Goal: Task Accomplishment & Management: Manage account settings

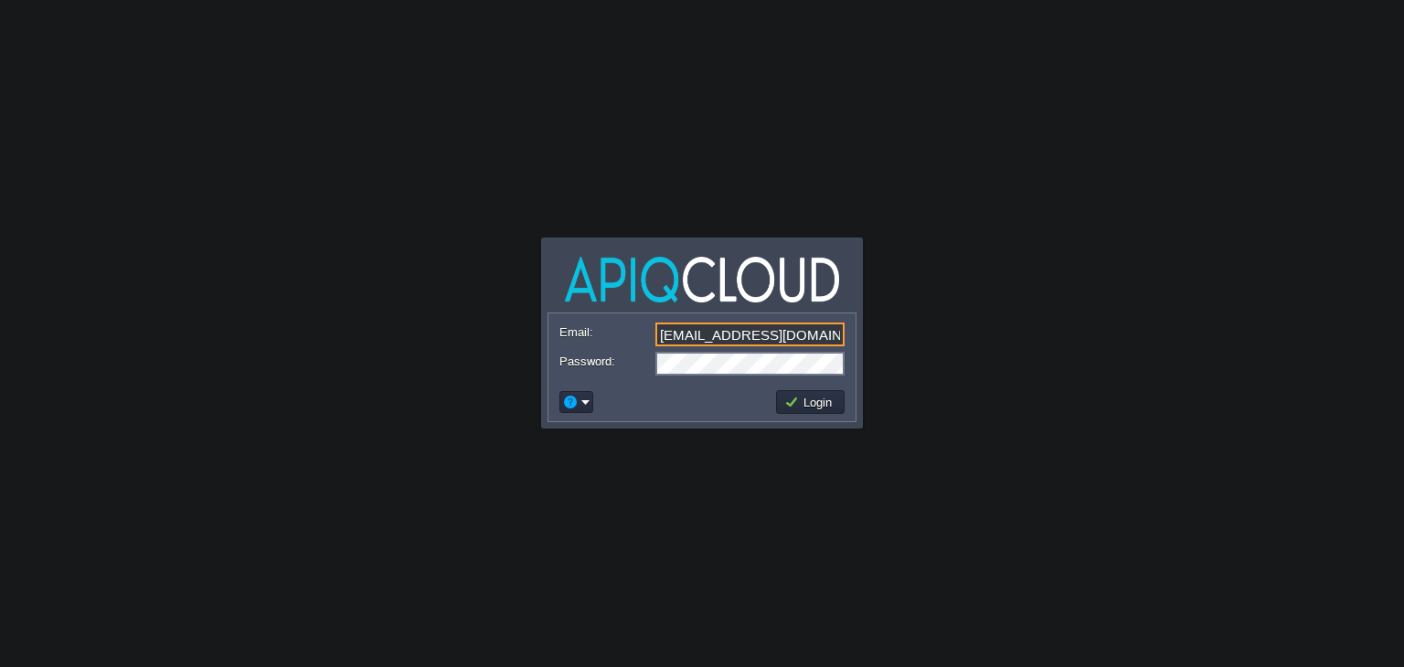
click at [760, 335] on input "anand_famt@yahoo.co.in" at bounding box center [749, 335] width 189 height 24
type input "[EMAIL_ADDRESS][DOMAIN_NAME]"
click at [804, 402] on button "Login" at bounding box center [810, 402] width 53 height 16
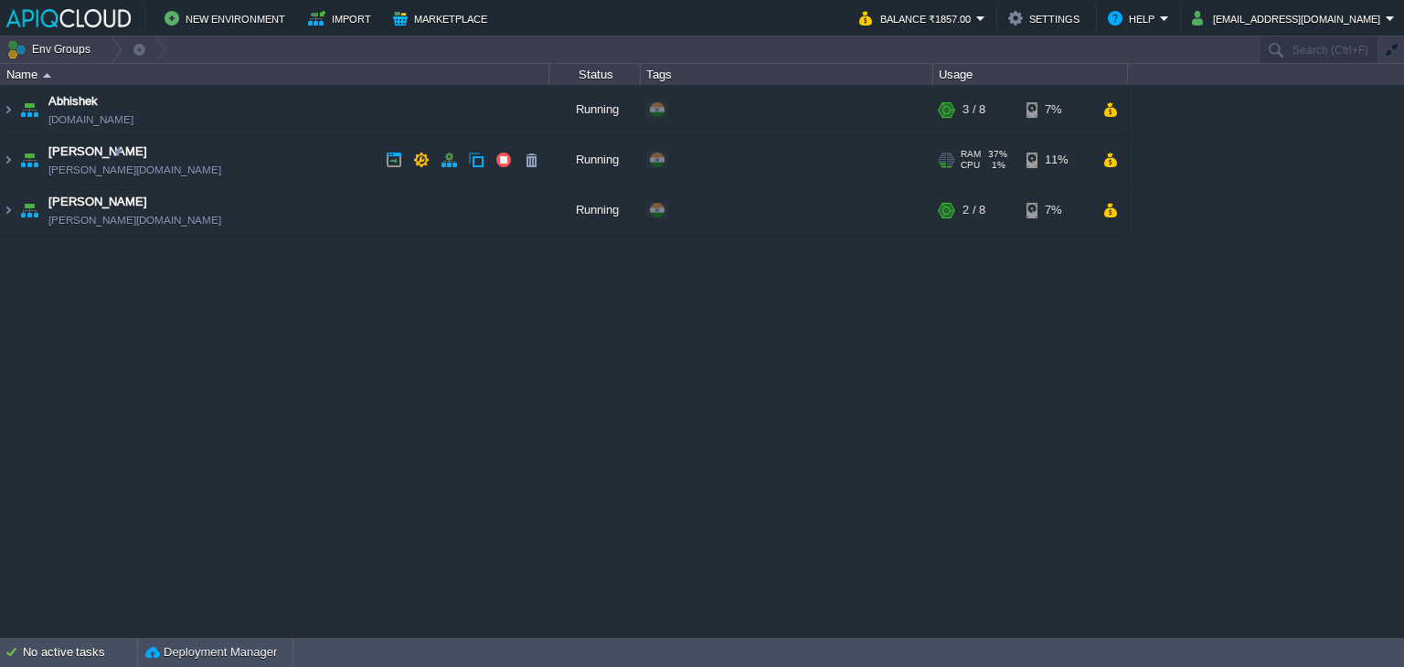
click at [259, 160] on td "Chaitanya [DOMAIN_NAME]" at bounding box center [275, 160] width 548 height 50
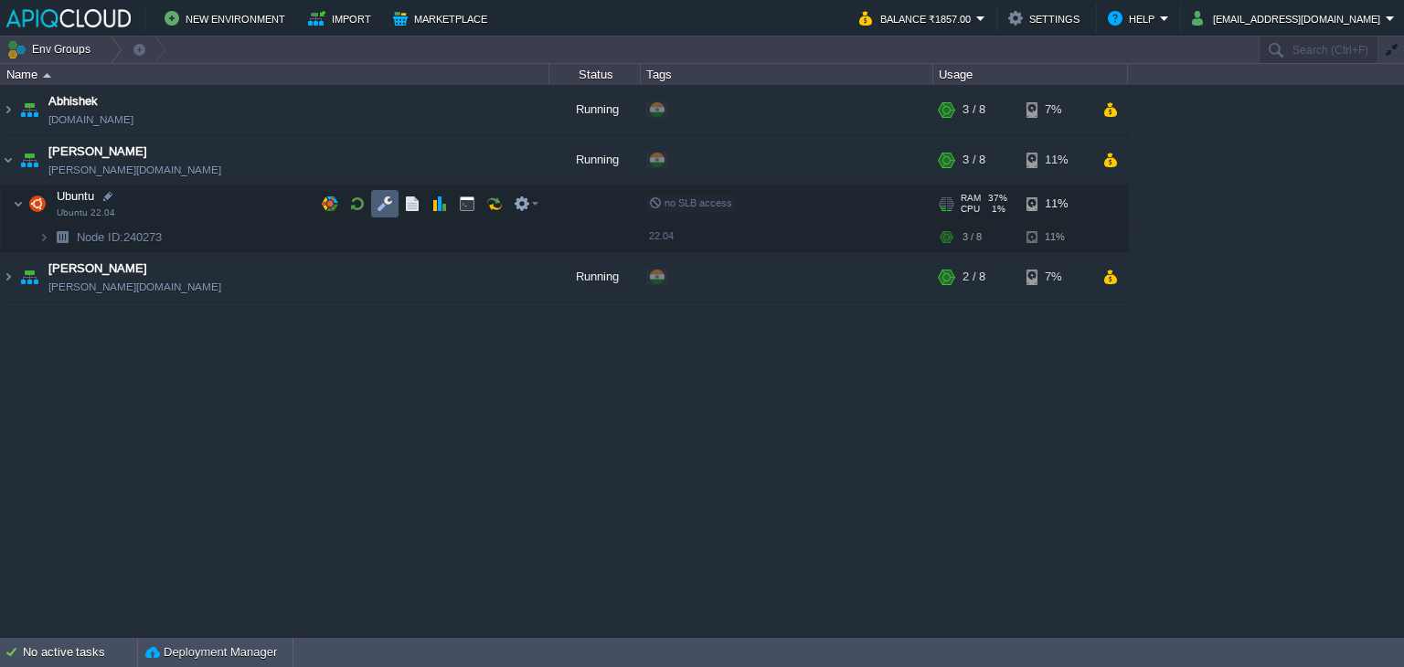
click at [384, 202] on button "button" at bounding box center [385, 204] width 16 height 16
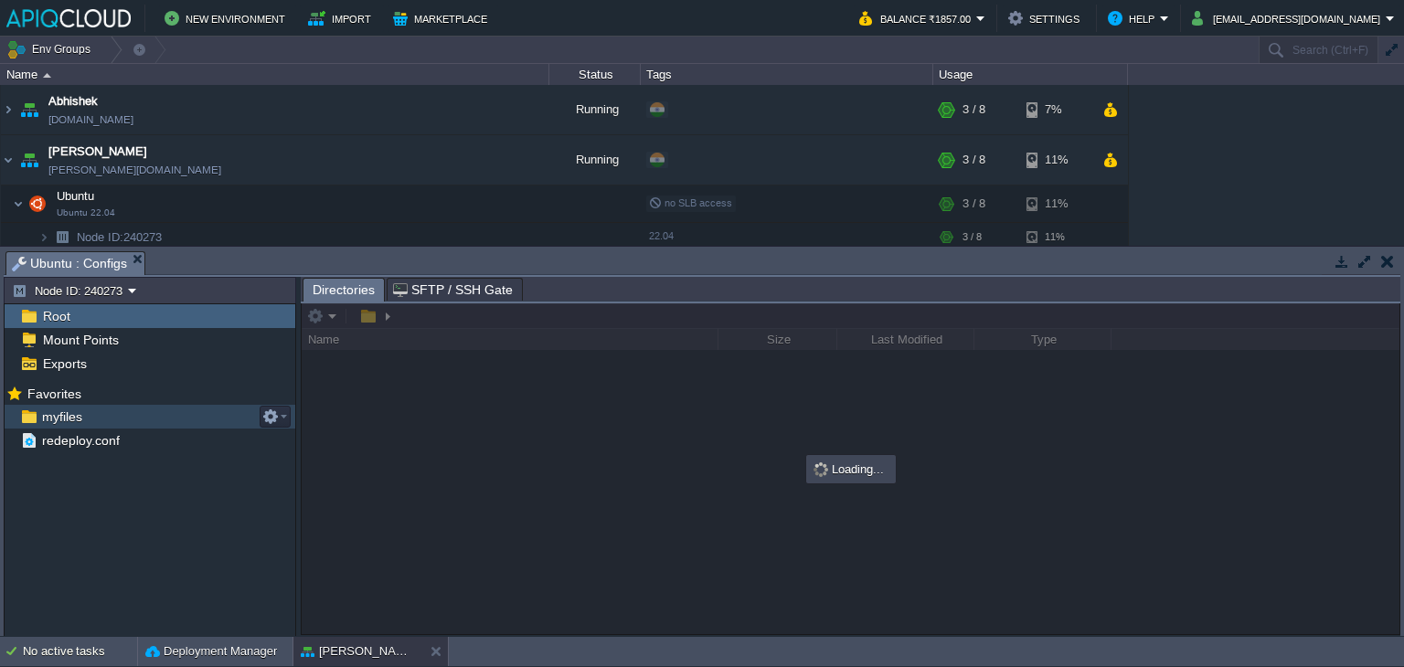
click at [55, 409] on span "myfiles" at bounding box center [61, 417] width 47 height 16
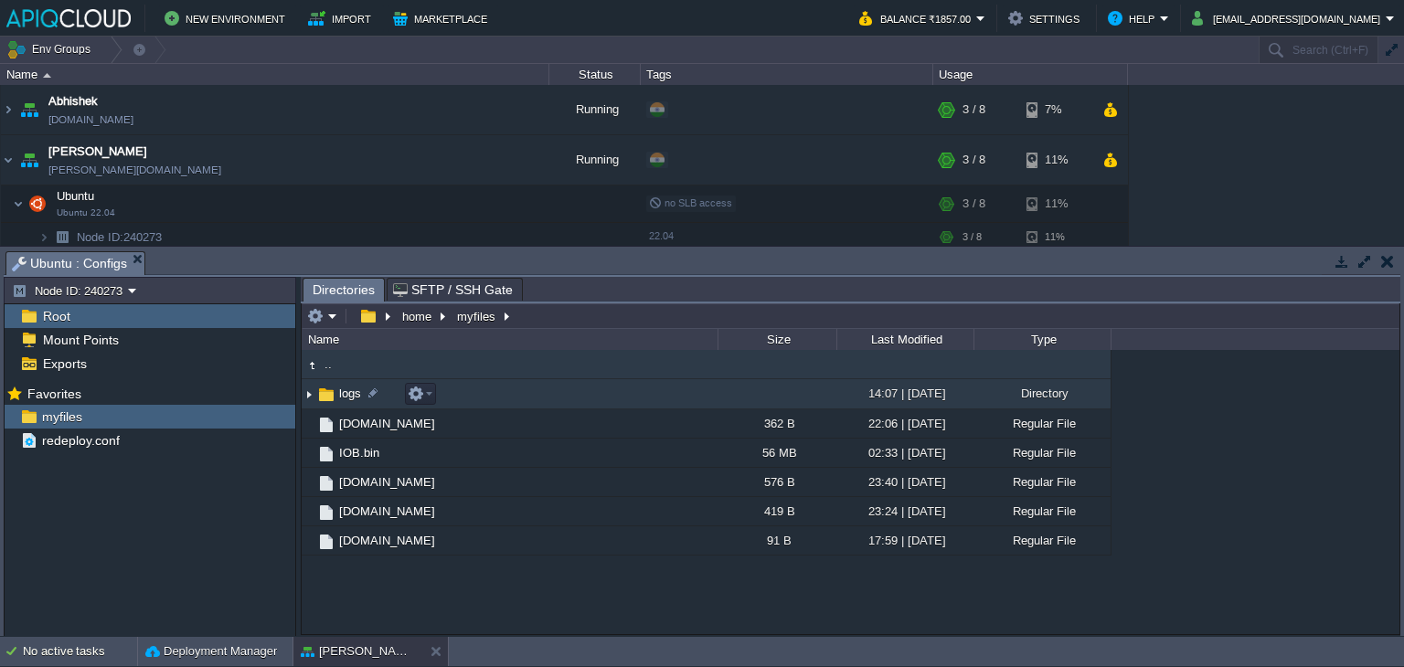
click at [306, 395] on img at bounding box center [309, 394] width 15 height 28
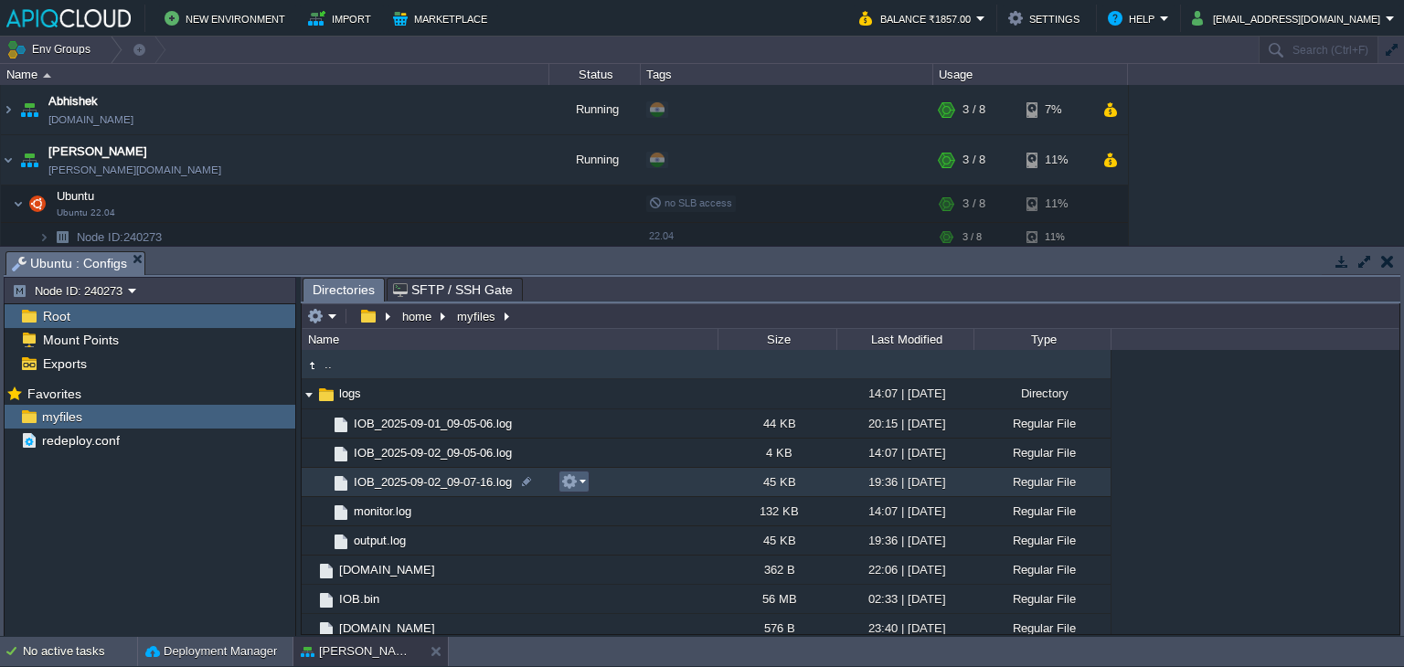
click at [582, 479] on em at bounding box center [573, 481] width 25 height 16
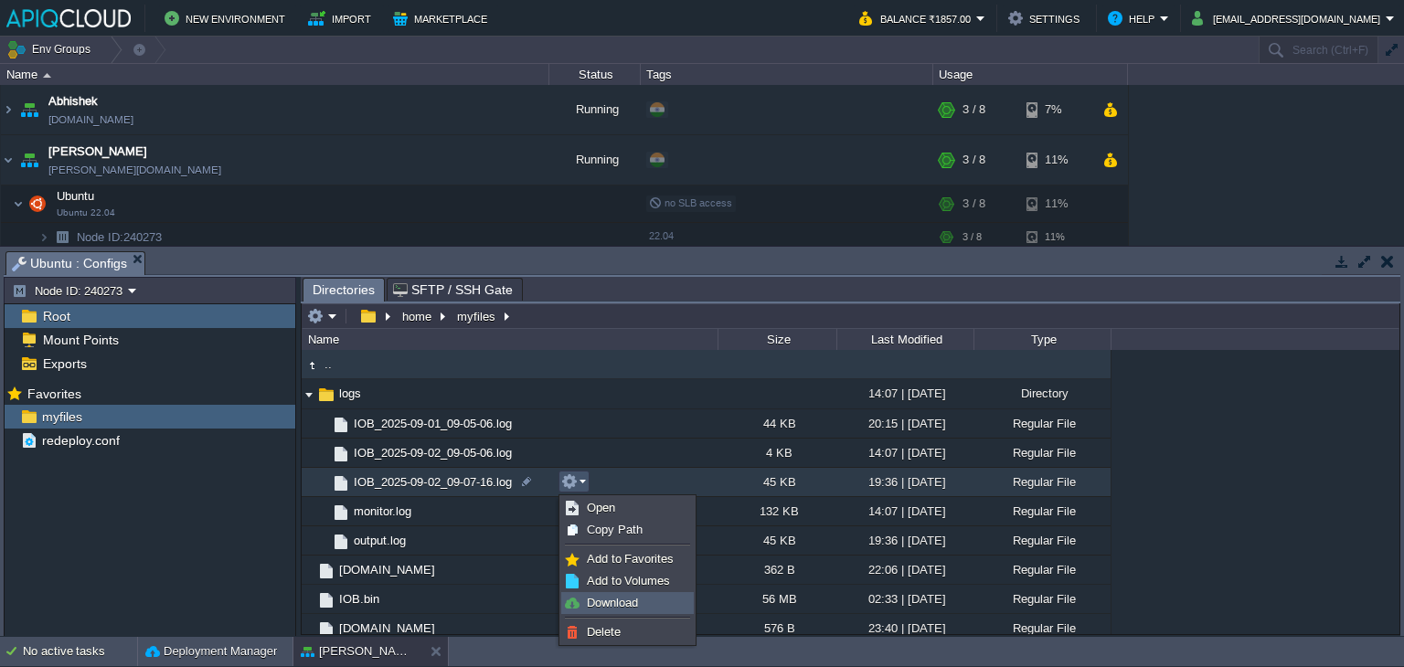
click at [613, 604] on span "Download" at bounding box center [612, 603] width 51 height 14
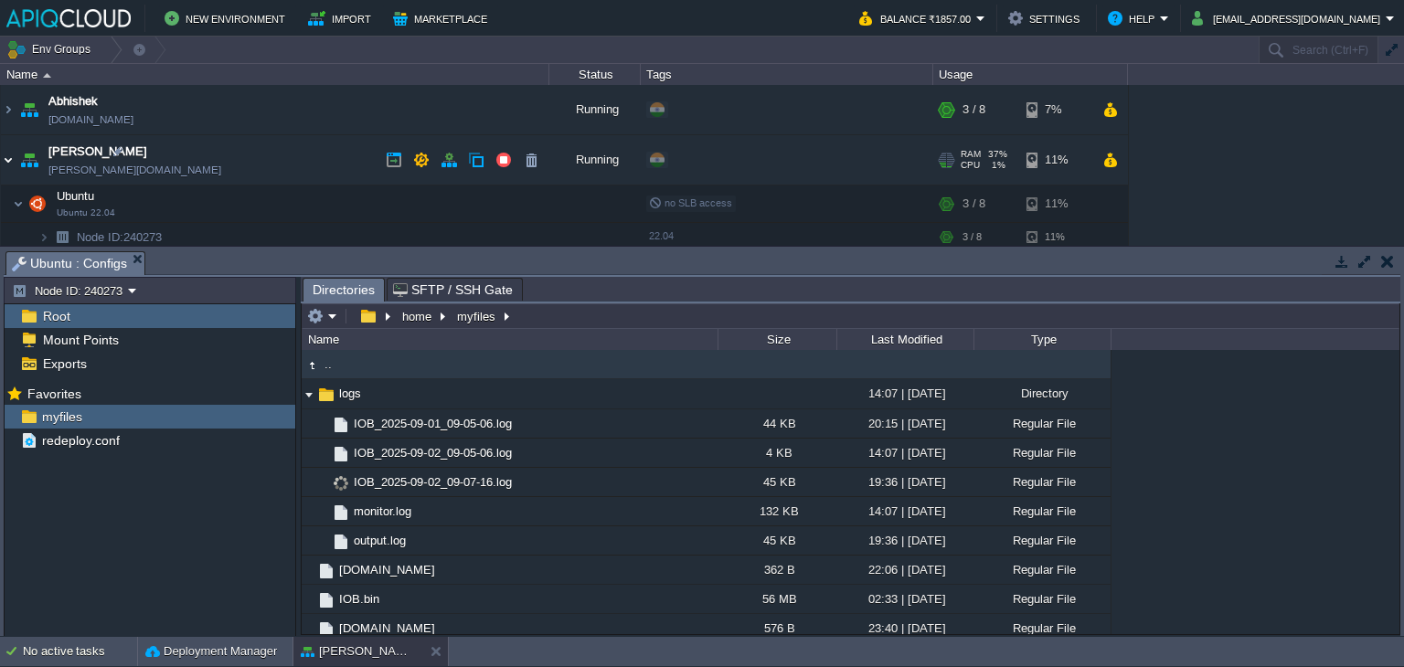
click at [5, 162] on img at bounding box center [8, 159] width 15 height 49
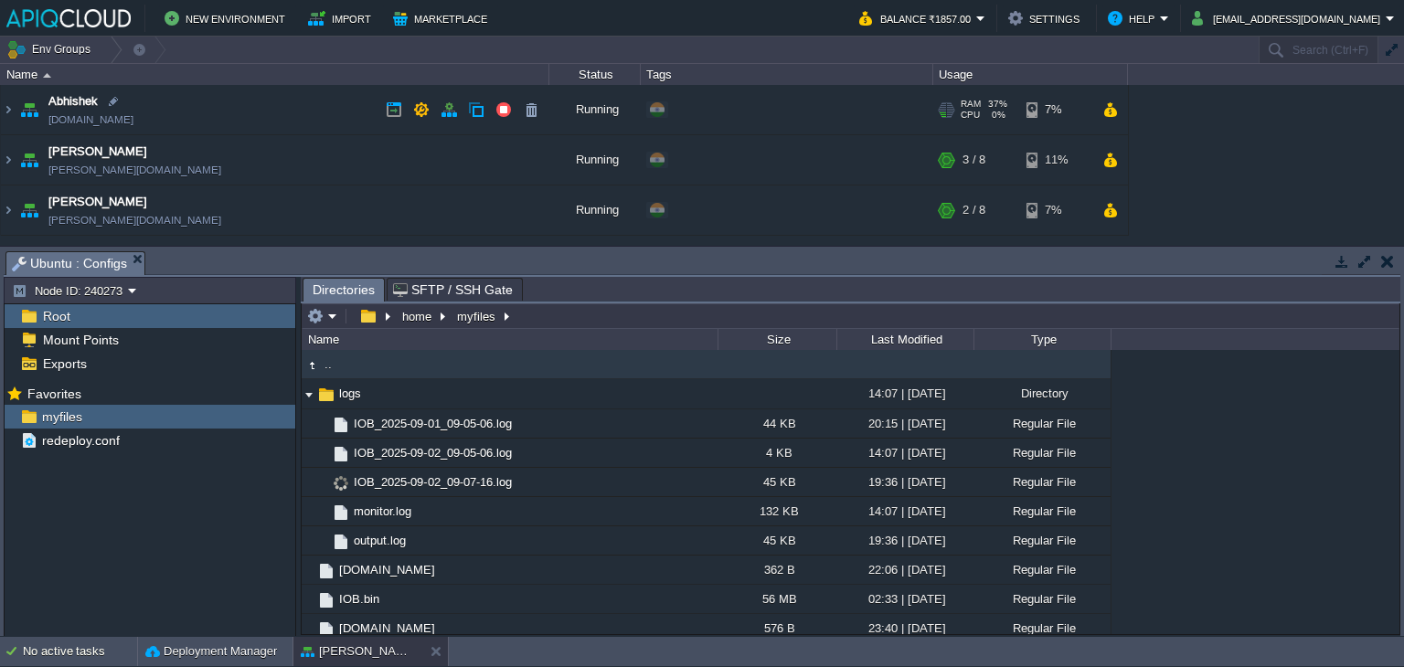
click at [287, 114] on td "Abhishek [DOMAIN_NAME]" at bounding box center [275, 110] width 548 height 50
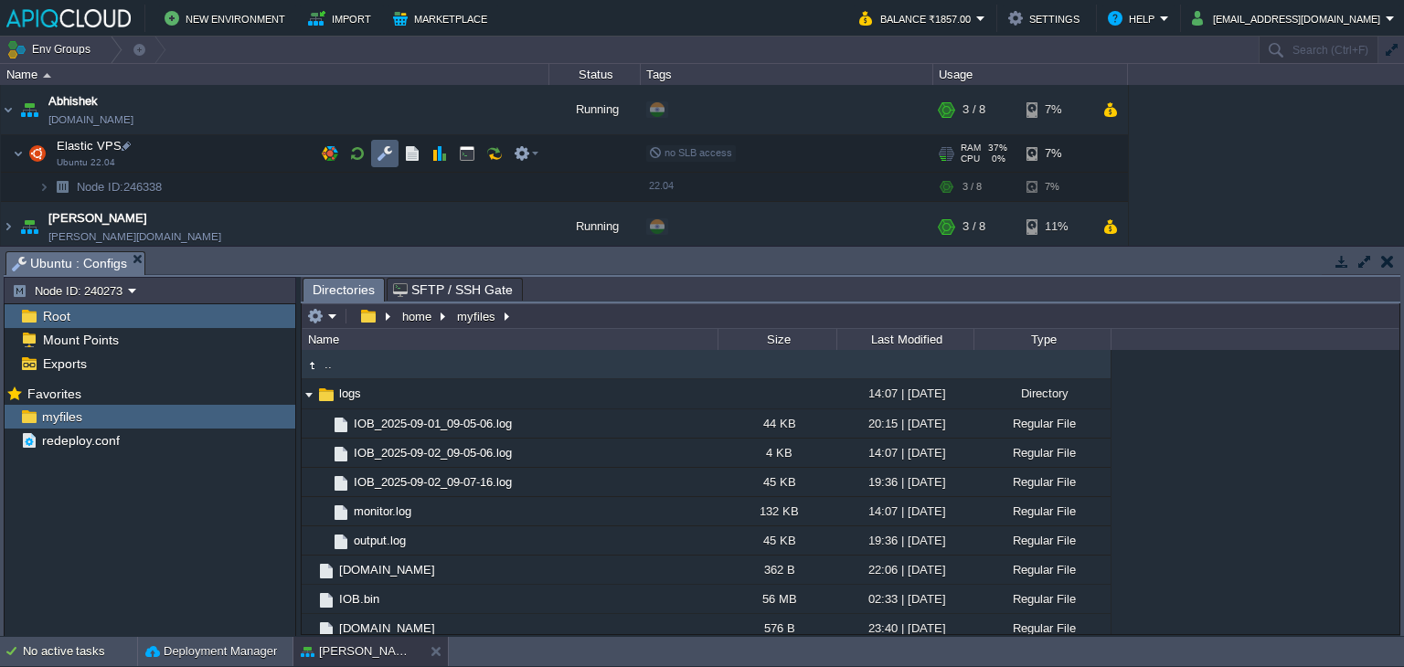
click at [371, 155] on td at bounding box center [384, 153] width 27 height 27
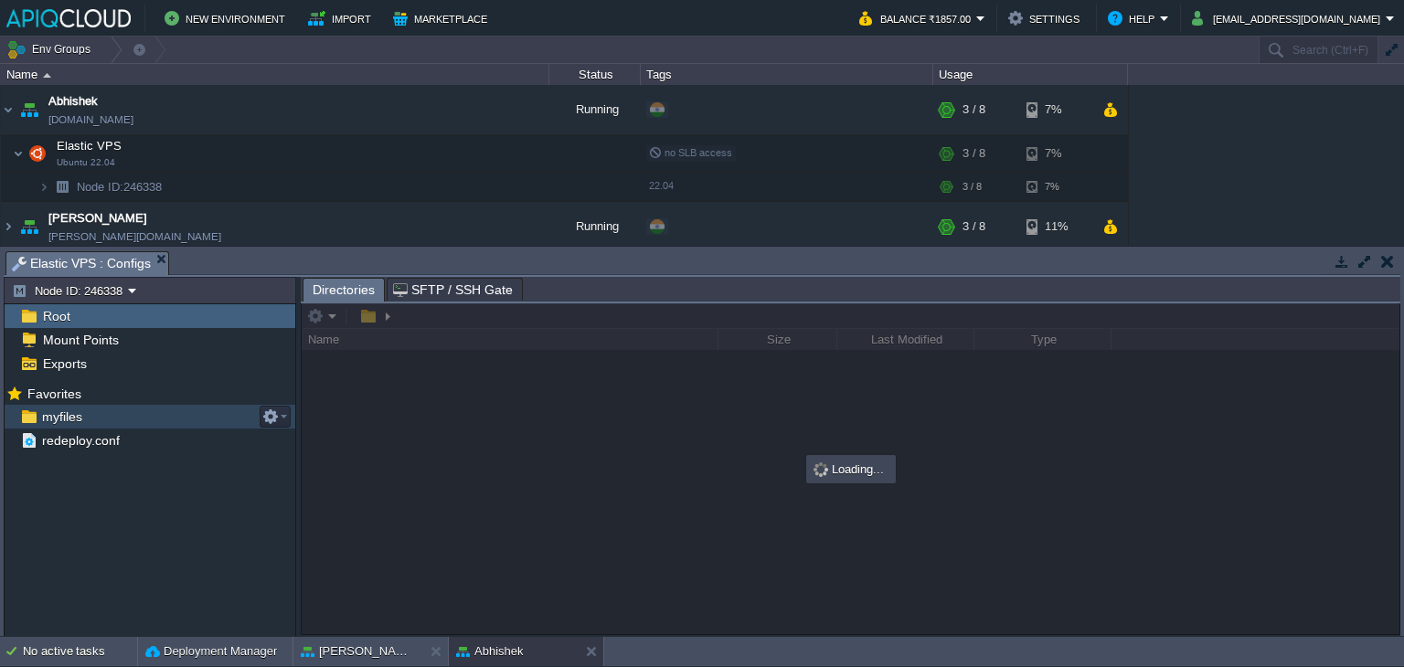
click at [55, 415] on span "myfiles" at bounding box center [61, 417] width 47 height 16
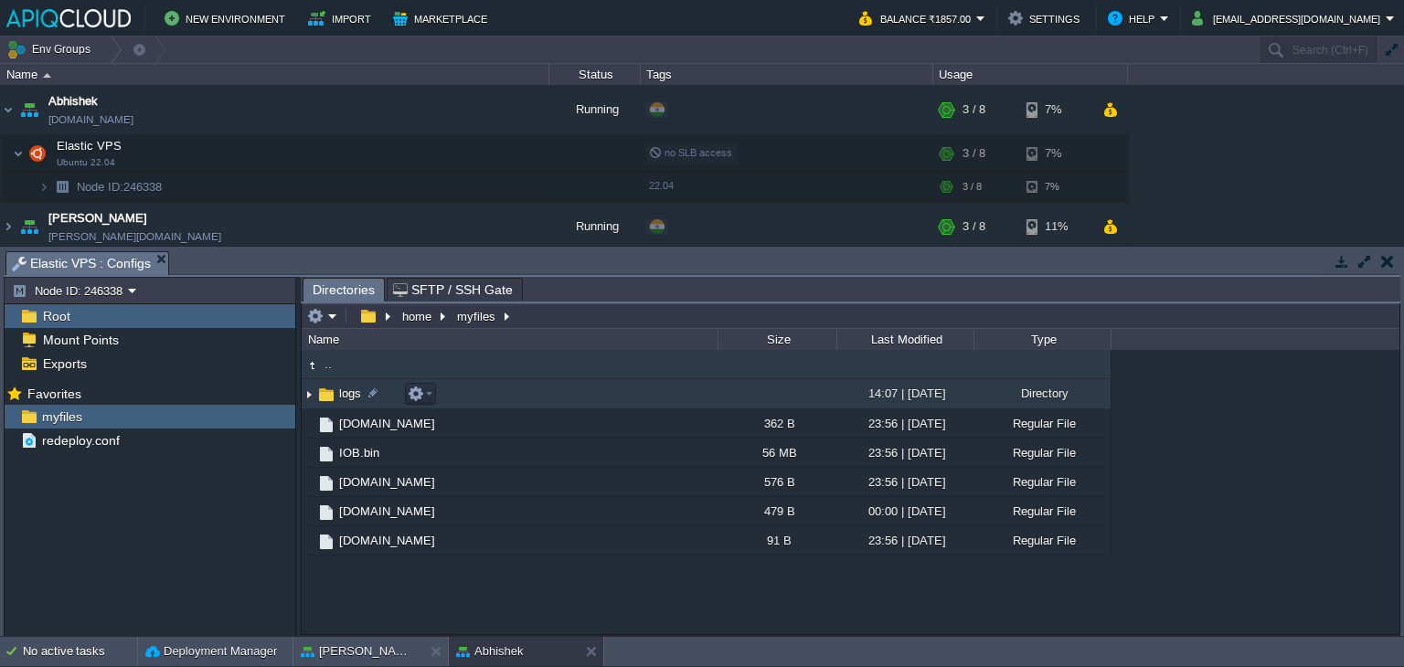
click at [308, 388] on img at bounding box center [309, 394] width 15 height 28
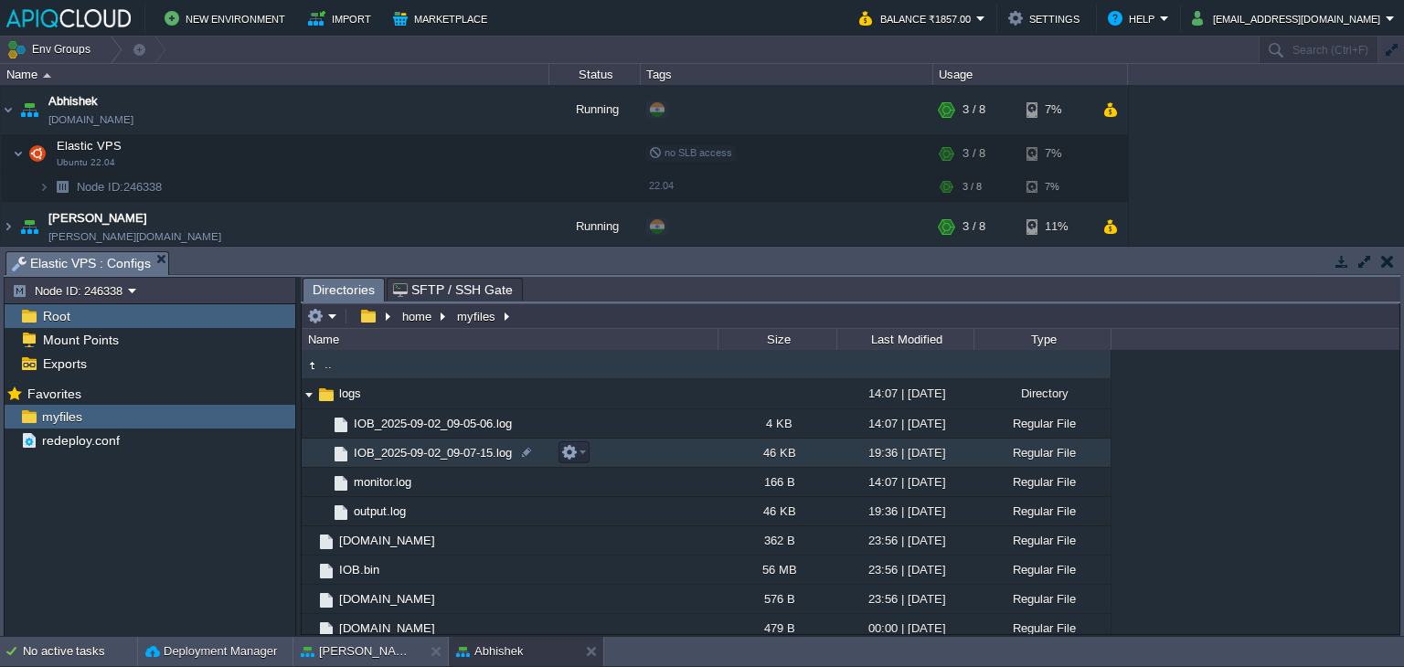
click at [592, 451] on td "IOB_2025-09-02_09-07-15.log" at bounding box center [510, 453] width 416 height 29
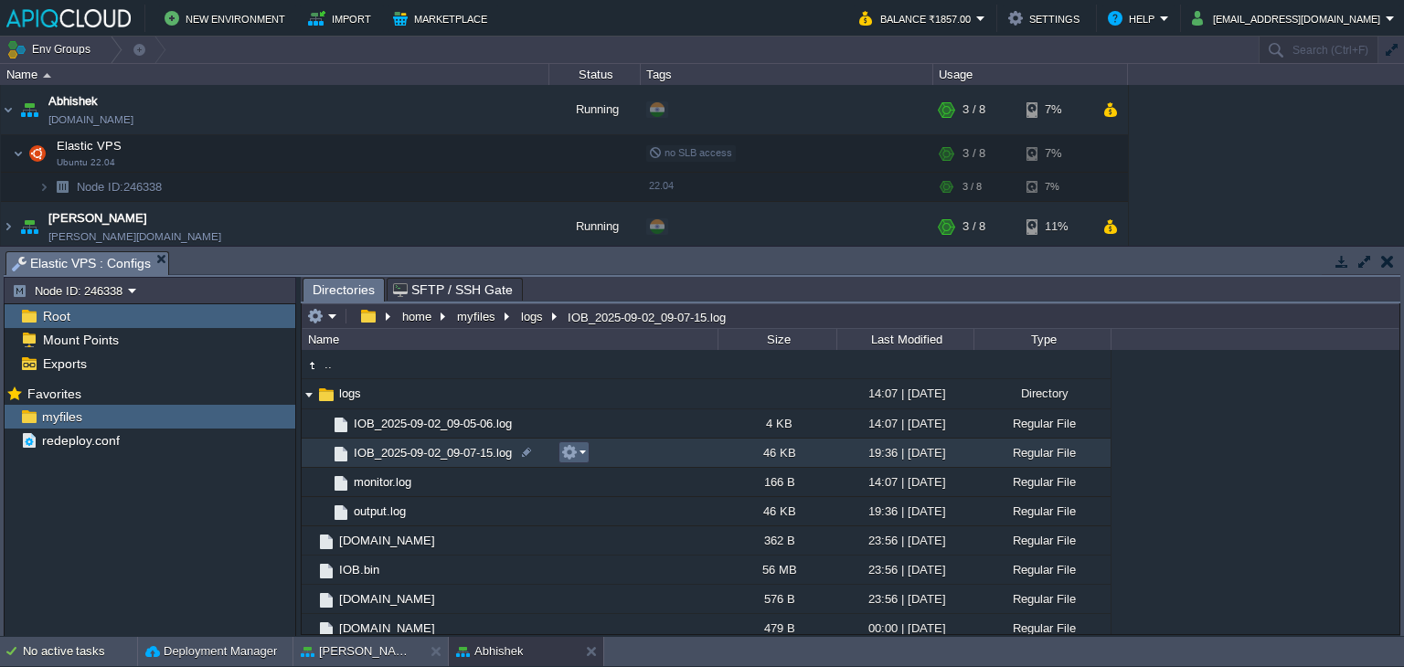
click at [579, 451] on em at bounding box center [573, 452] width 25 height 16
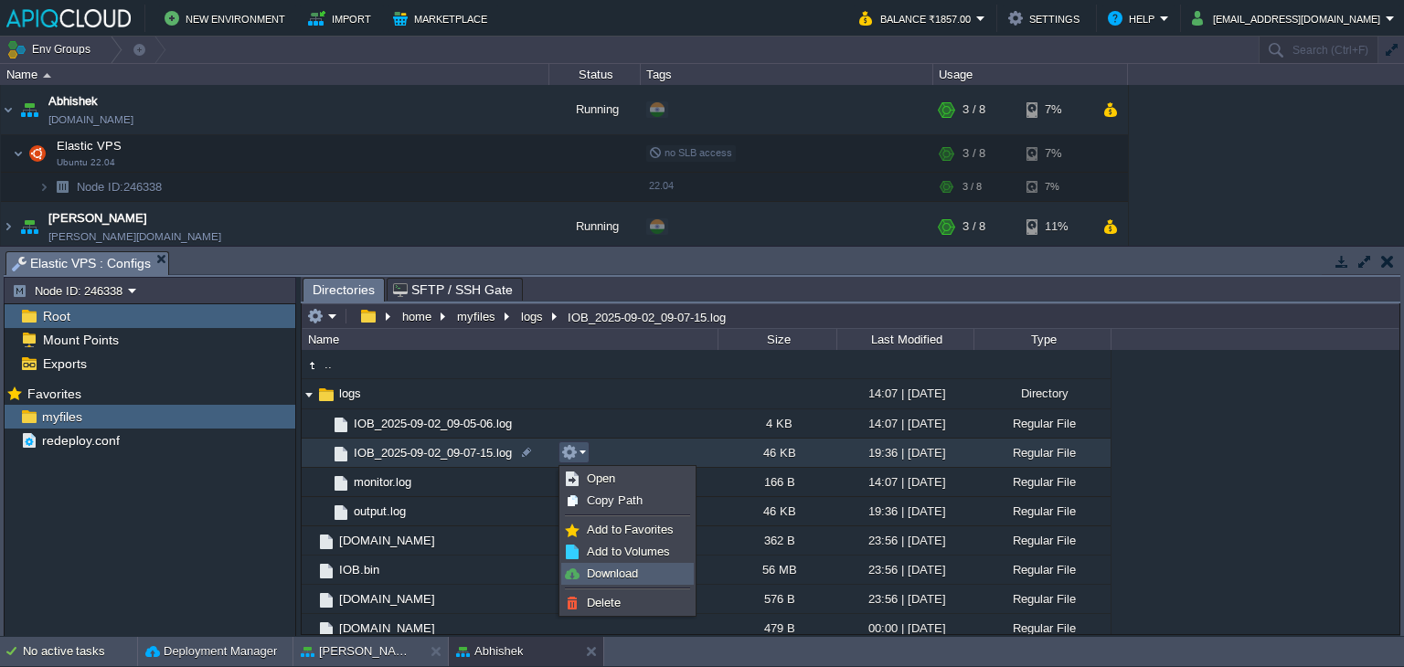
click at [607, 568] on span "Download" at bounding box center [612, 574] width 51 height 14
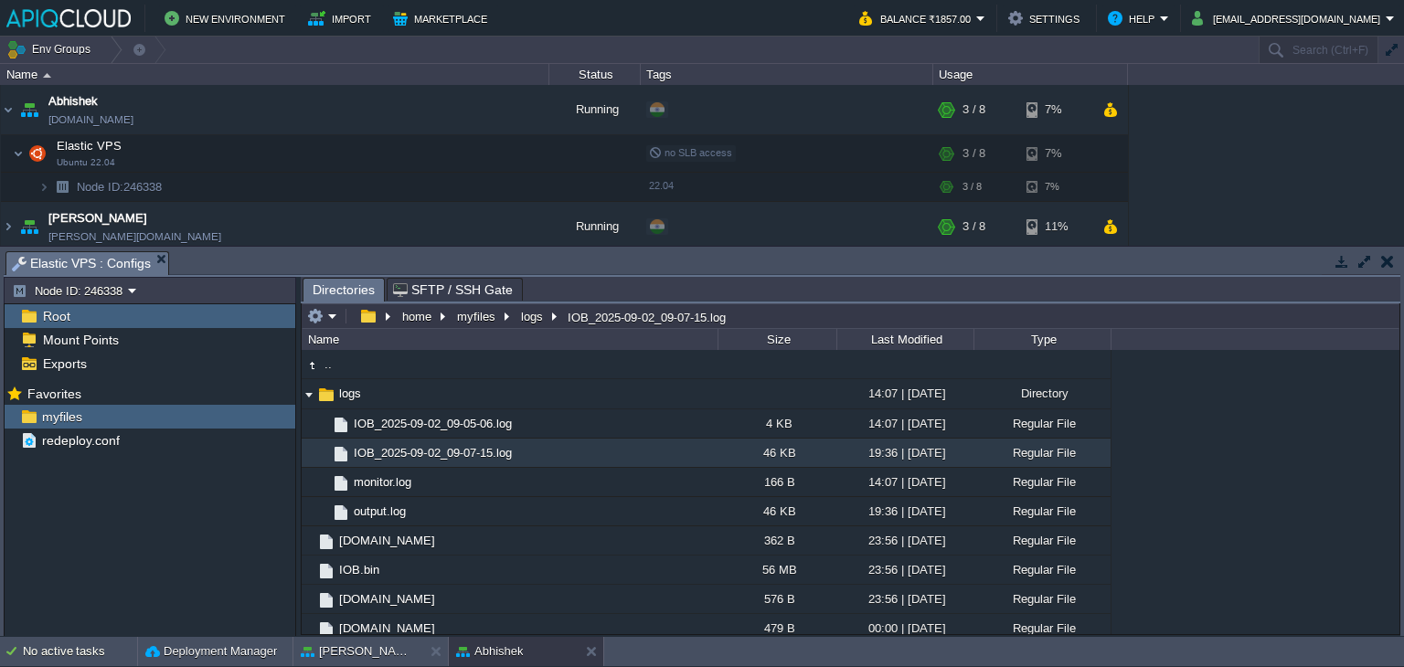
click at [1390, 260] on button "button" at bounding box center [1387, 261] width 13 height 16
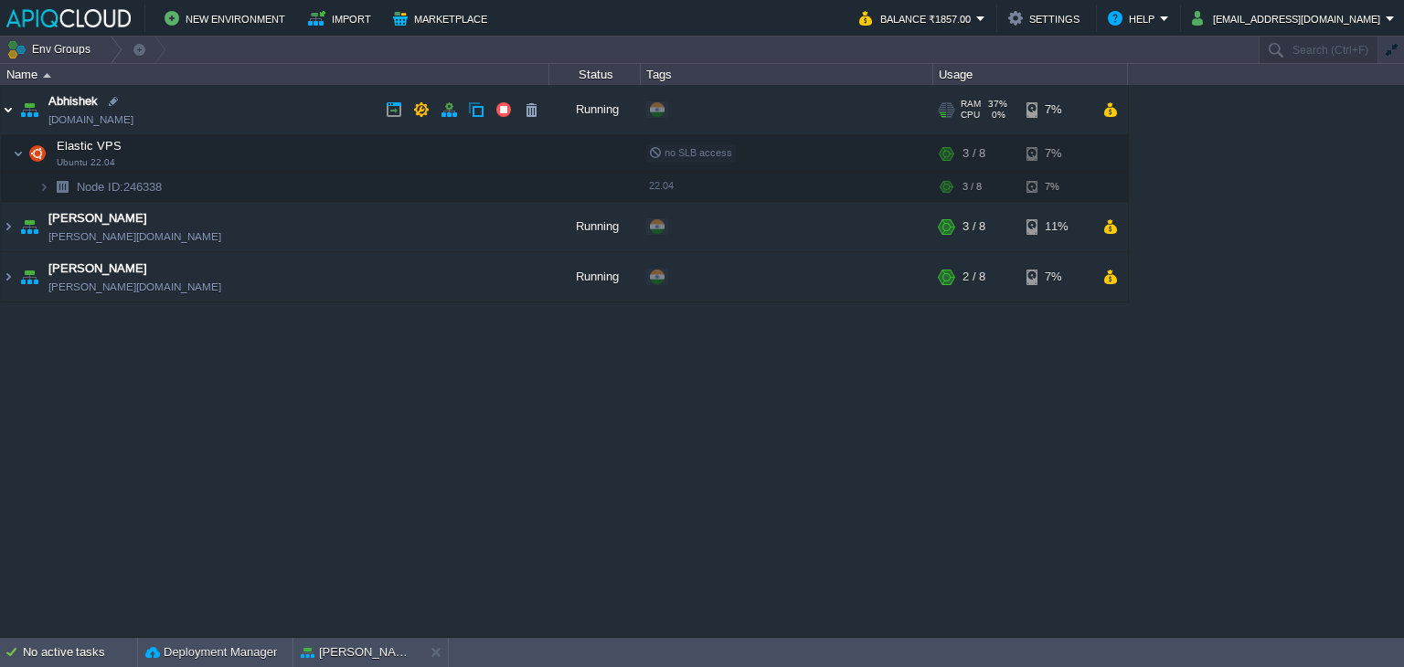
click at [11, 112] on img at bounding box center [8, 109] width 15 height 49
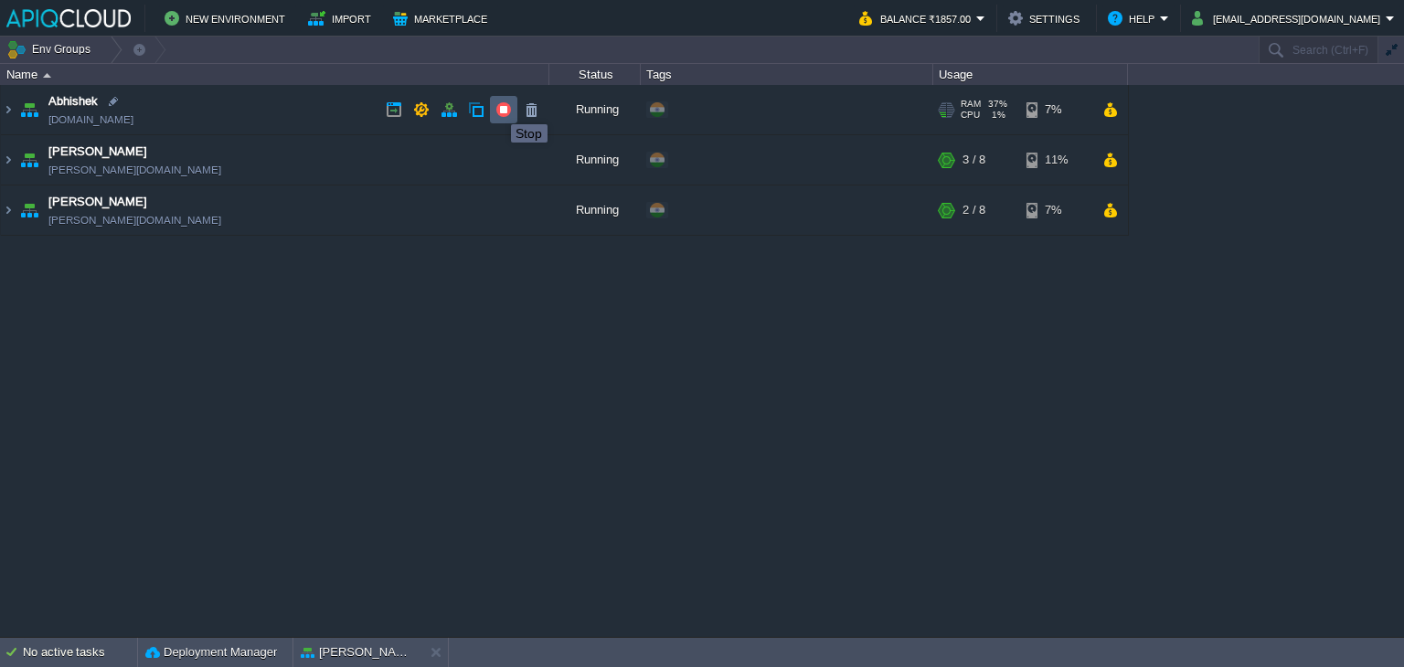
click at [497, 108] on button "button" at bounding box center [503, 109] width 16 height 16
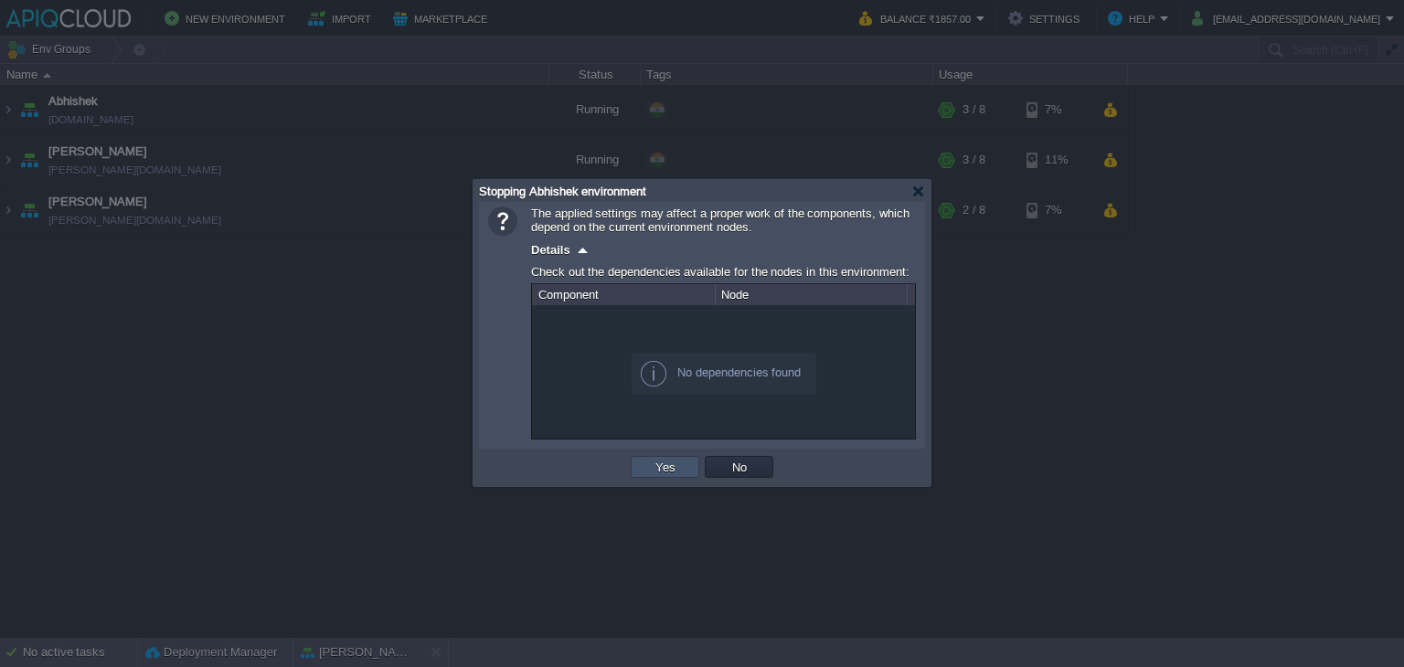
click at [665, 460] on button "Yes" at bounding box center [665, 467] width 31 height 16
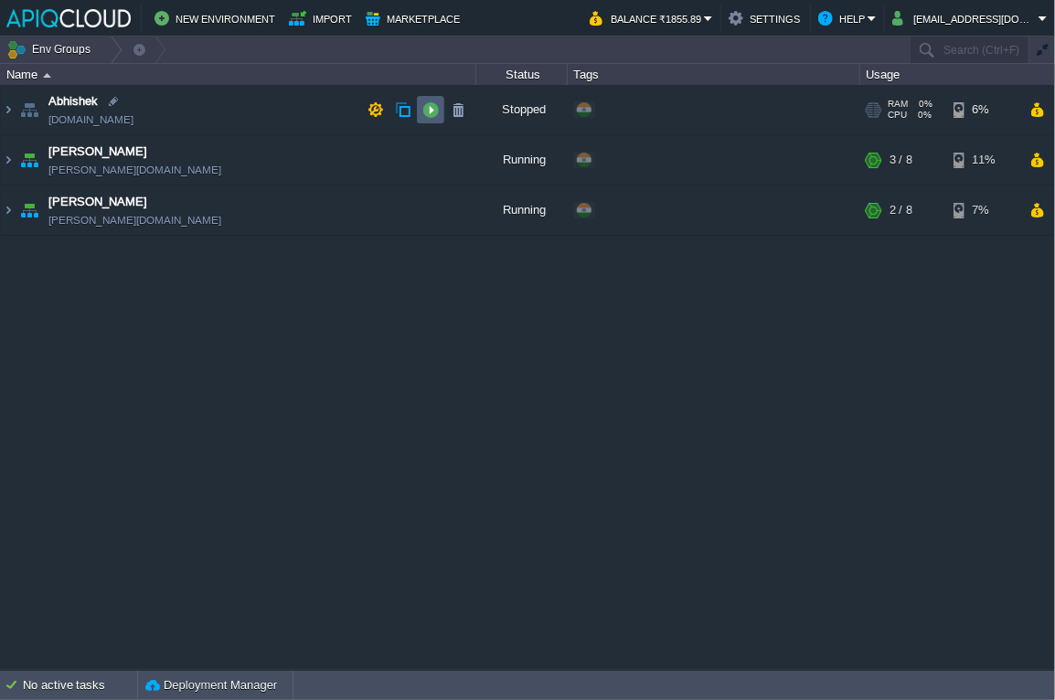
click at [432, 107] on button "button" at bounding box center [430, 109] width 16 height 16
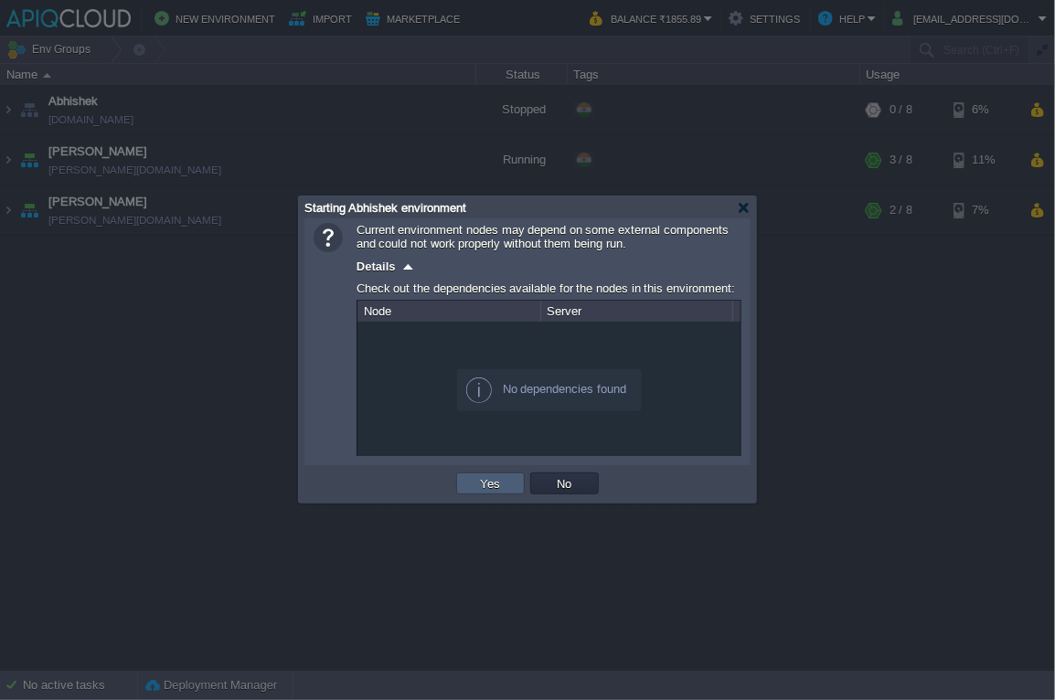
click at [478, 486] on button "Yes" at bounding box center [490, 483] width 31 height 16
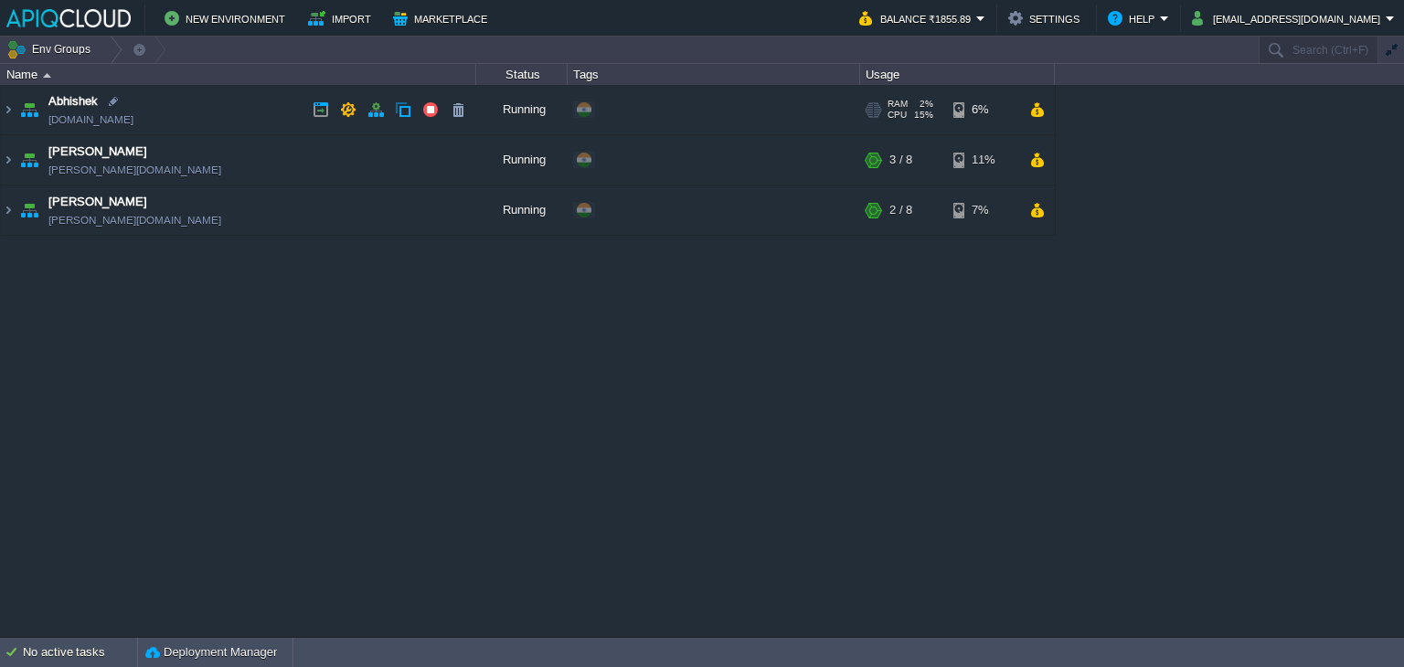
click at [248, 113] on td "Abhishek [DOMAIN_NAME]" at bounding box center [238, 110] width 475 height 50
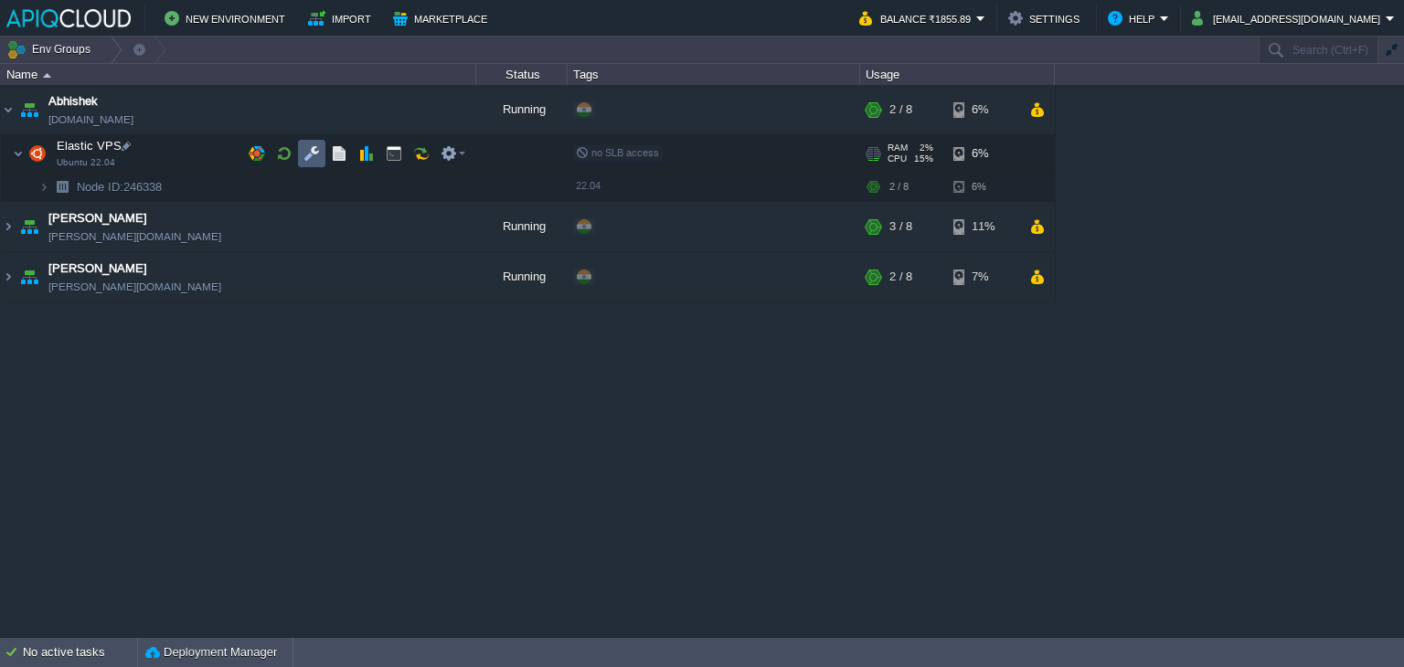
click at [303, 152] on button "button" at bounding box center [311, 153] width 16 height 16
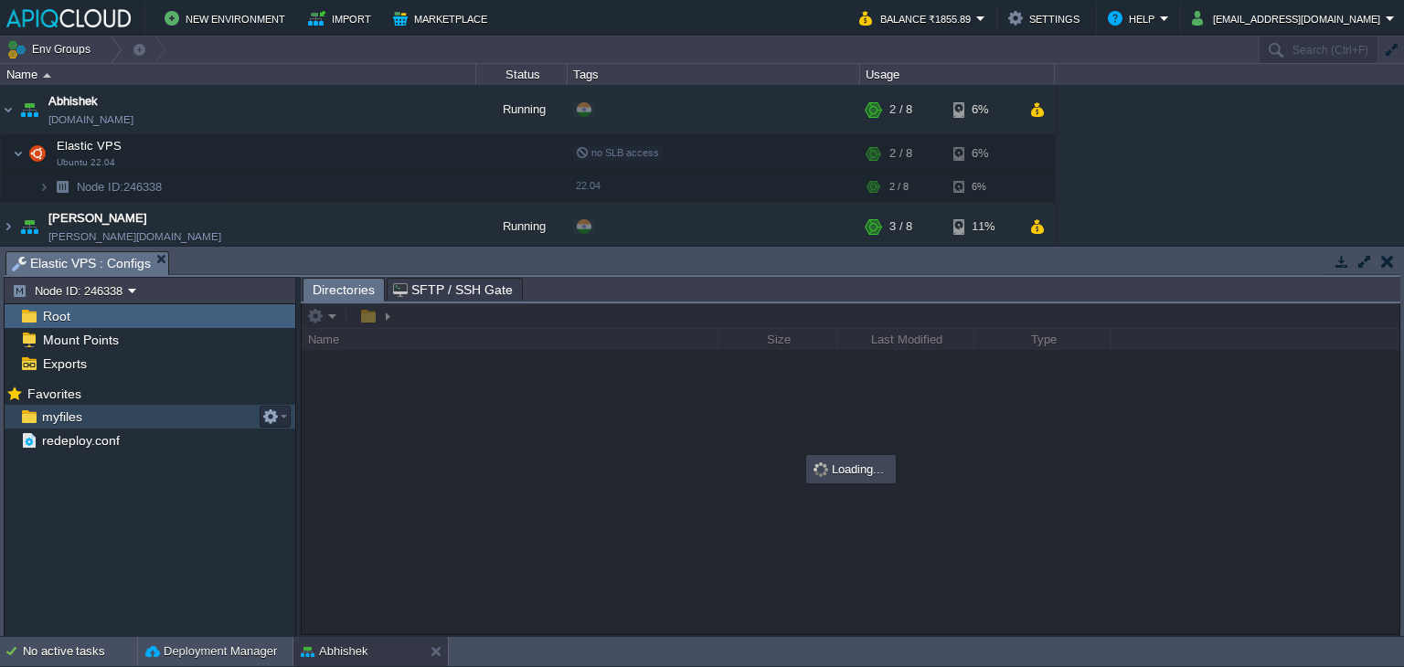
click at [70, 412] on span "myfiles" at bounding box center [61, 417] width 47 height 16
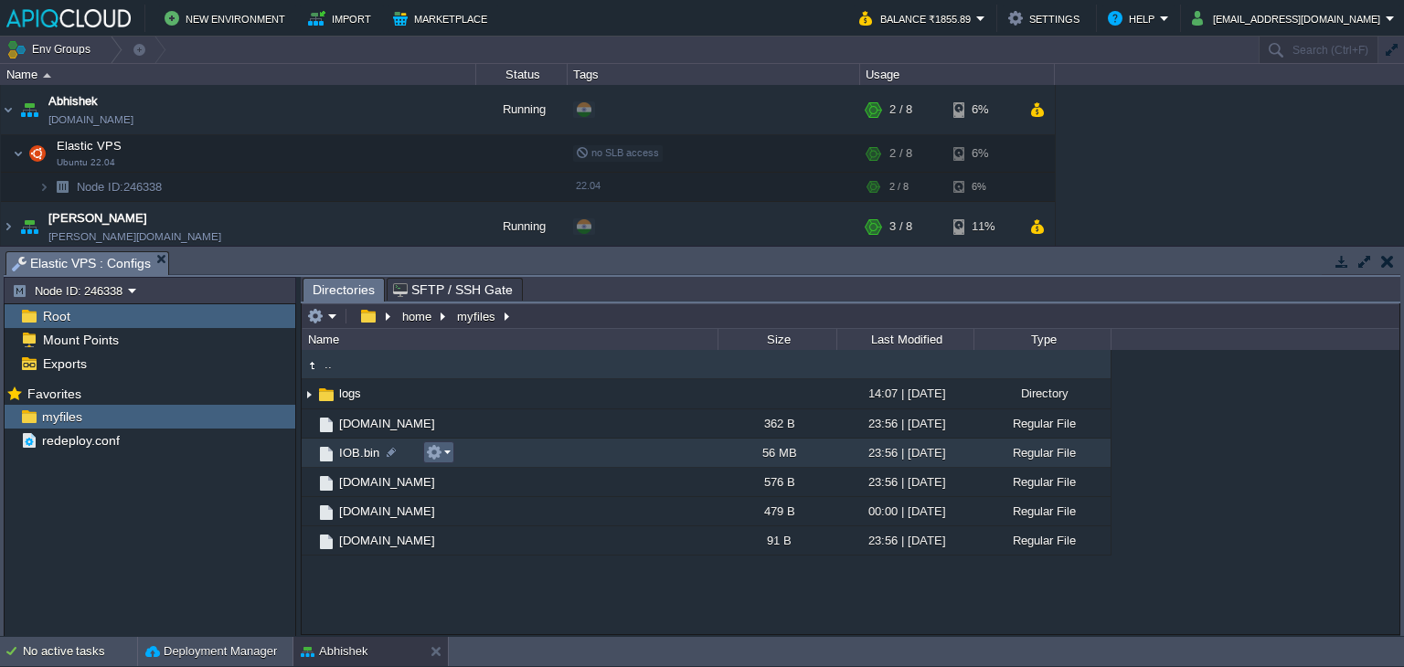
click at [442, 453] on em at bounding box center [438, 452] width 25 height 16
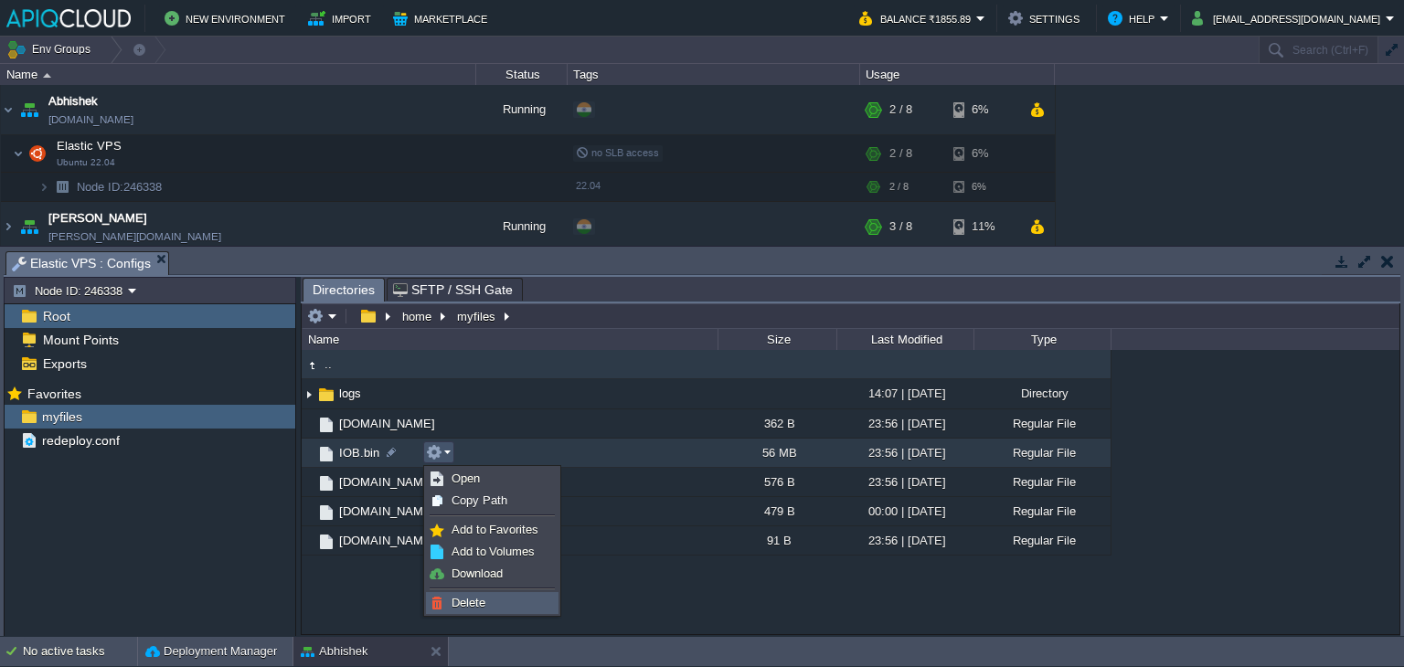
click at [474, 601] on span "Delete" at bounding box center [468, 603] width 34 height 14
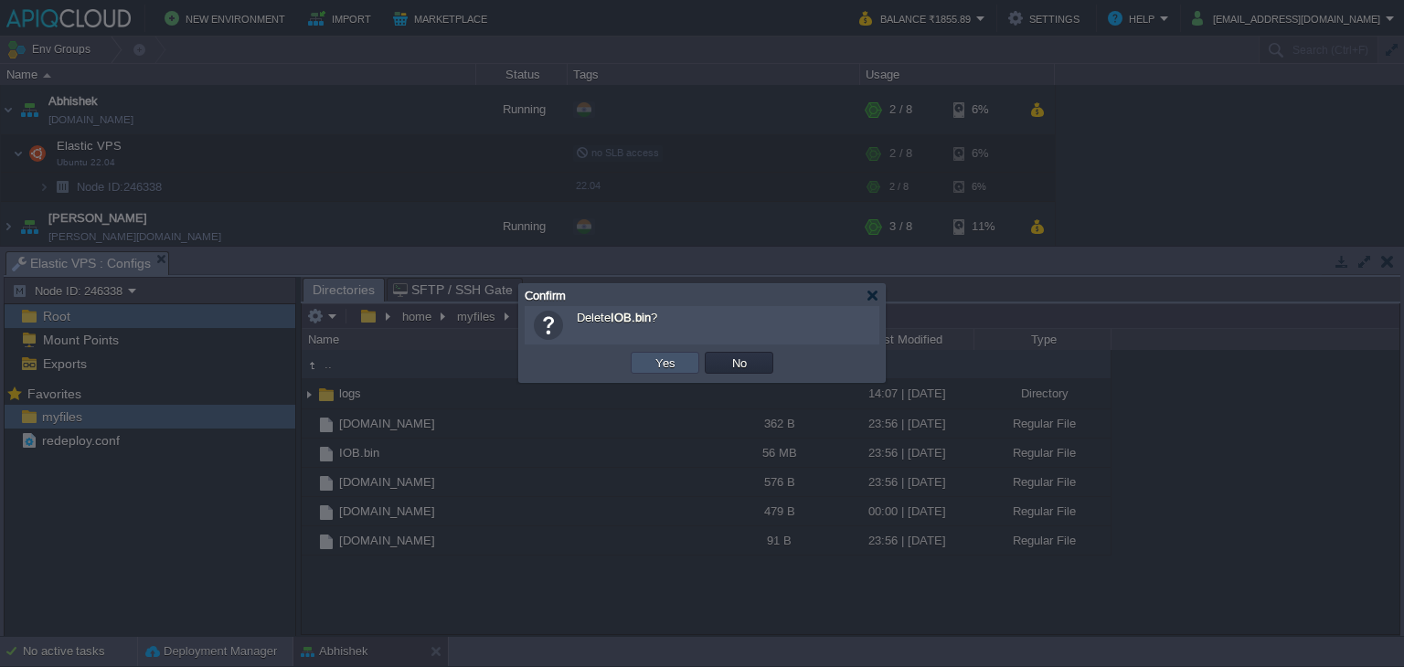
click at [662, 369] on button "Yes" at bounding box center [665, 363] width 31 height 16
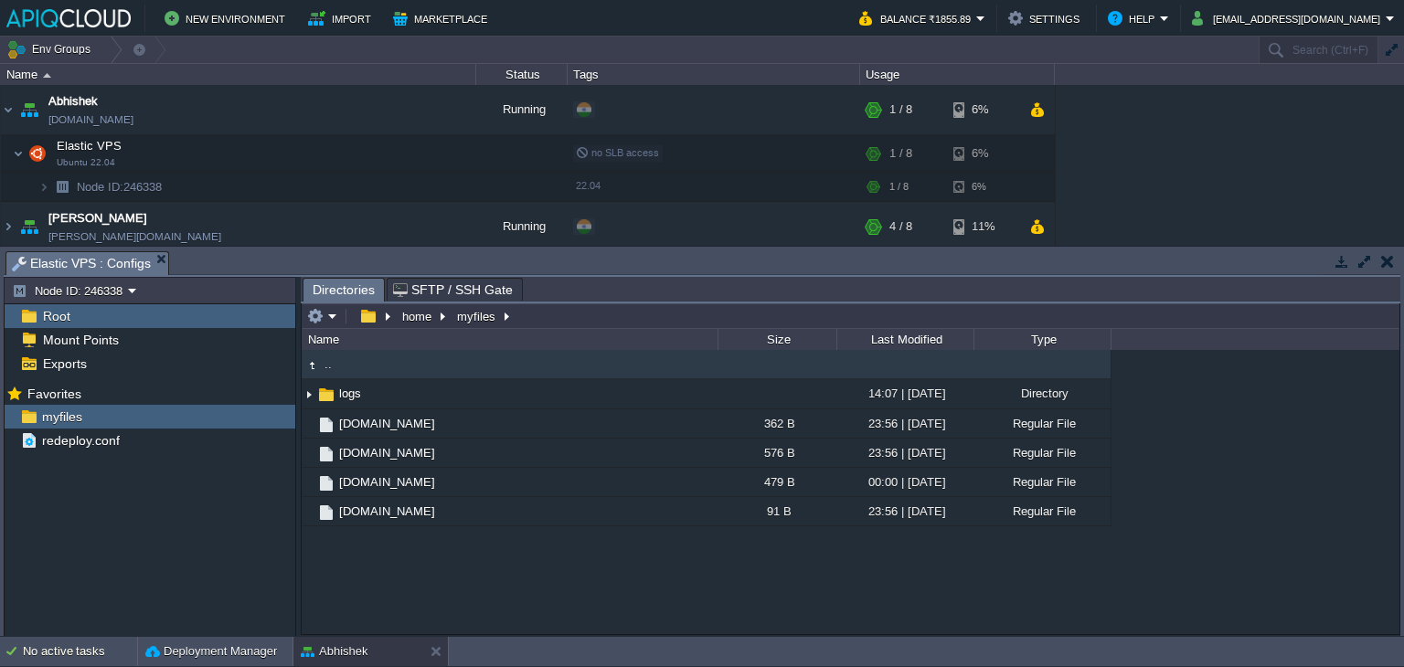
click at [69, 313] on span "Root" at bounding box center [56, 316] width 34 height 16
click at [58, 342] on span "Mount Points" at bounding box center [80, 340] width 82 height 16
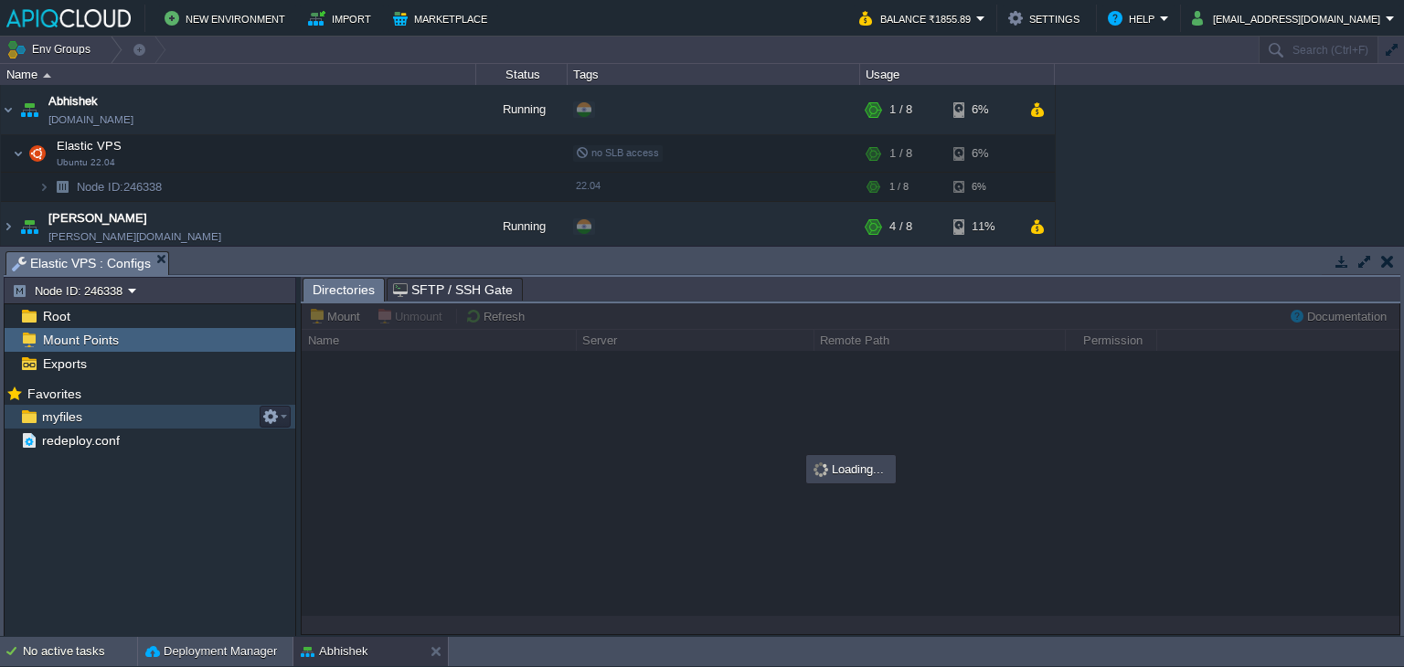
click at [58, 421] on span "myfiles" at bounding box center [61, 417] width 47 height 16
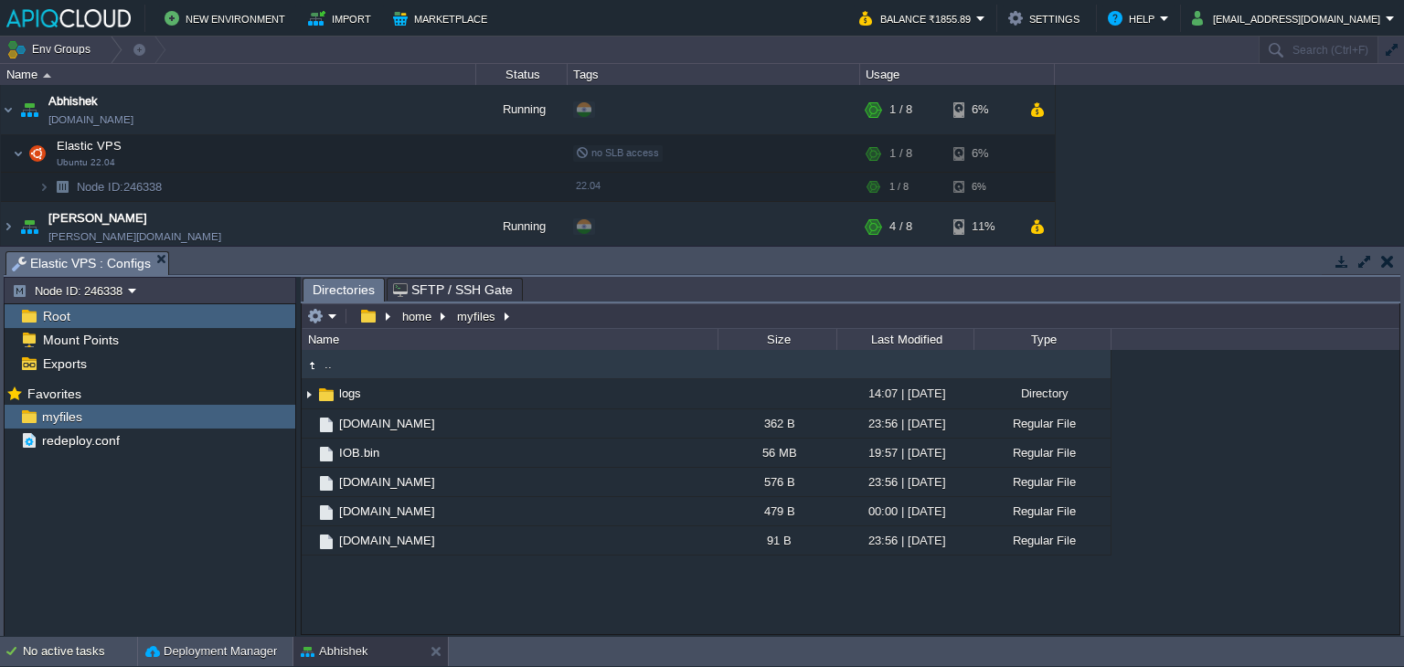
click at [1394, 263] on td at bounding box center [1387, 261] width 23 height 22
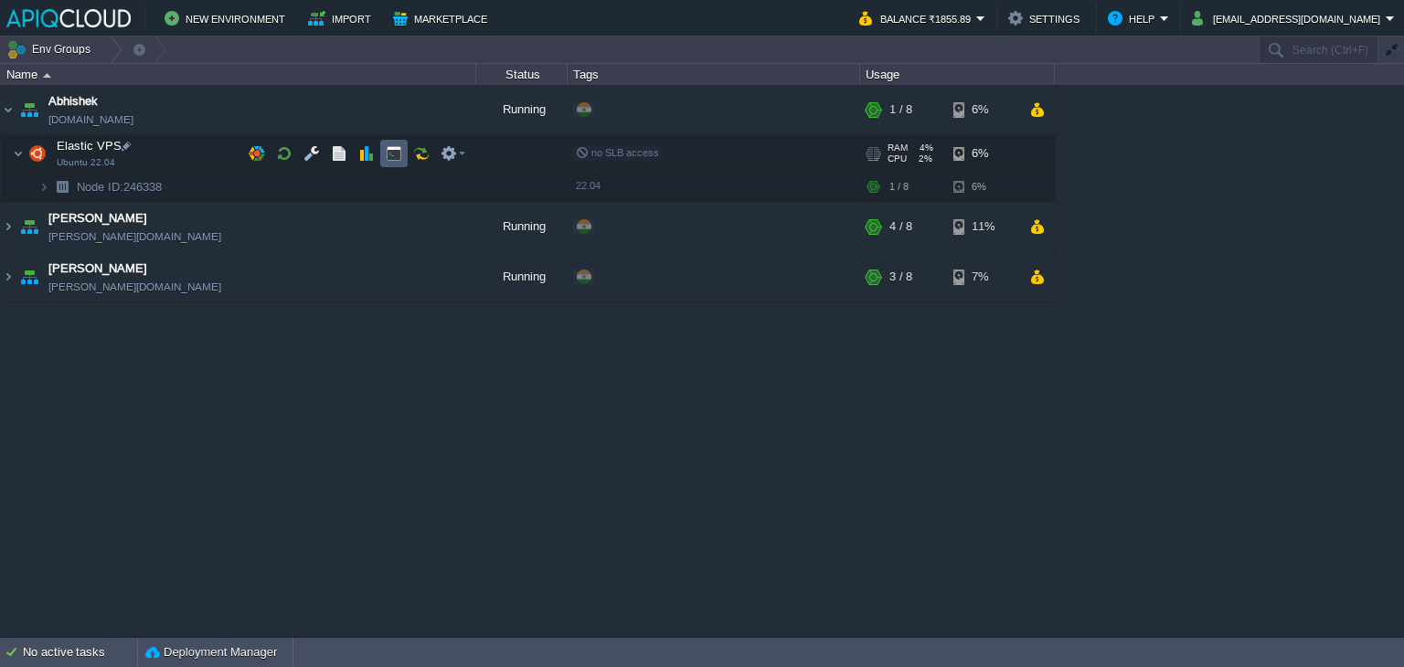
click at [388, 158] on button "button" at bounding box center [394, 153] width 16 height 16
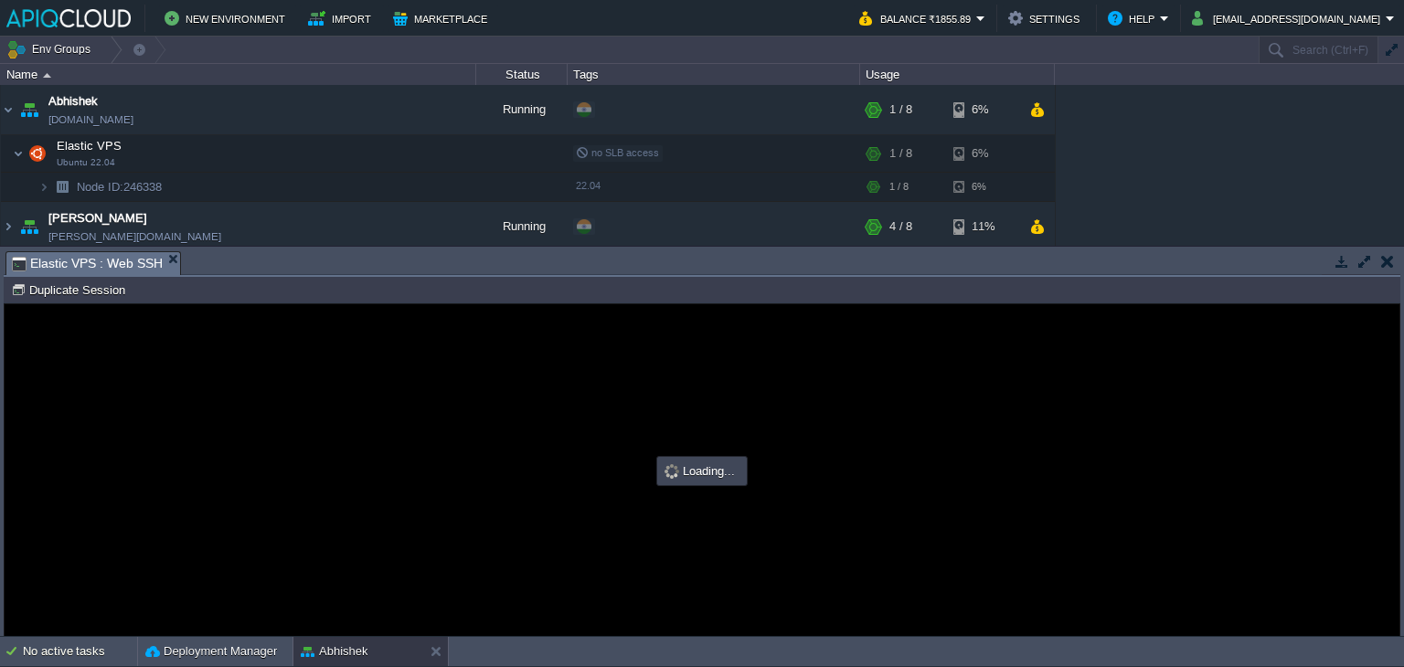
type input "#000000"
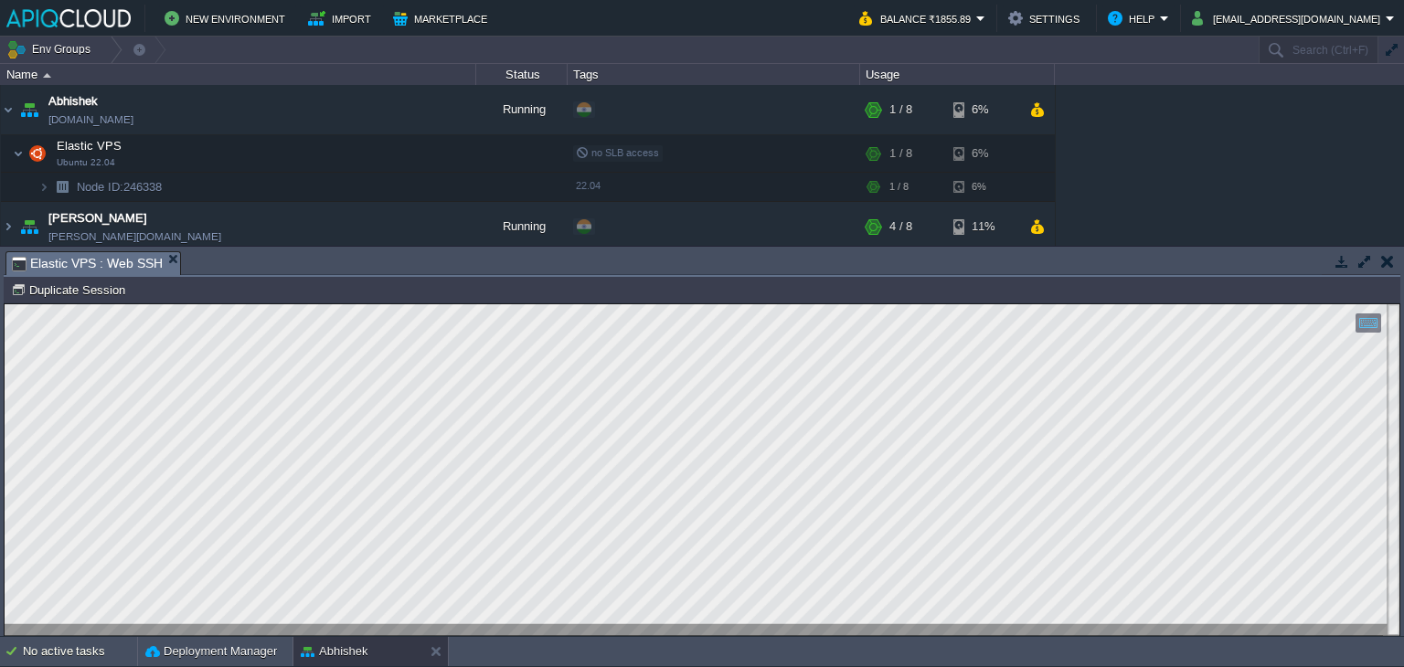
click at [1392, 261] on button "button" at bounding box center [1387, 261] width 13 height 16
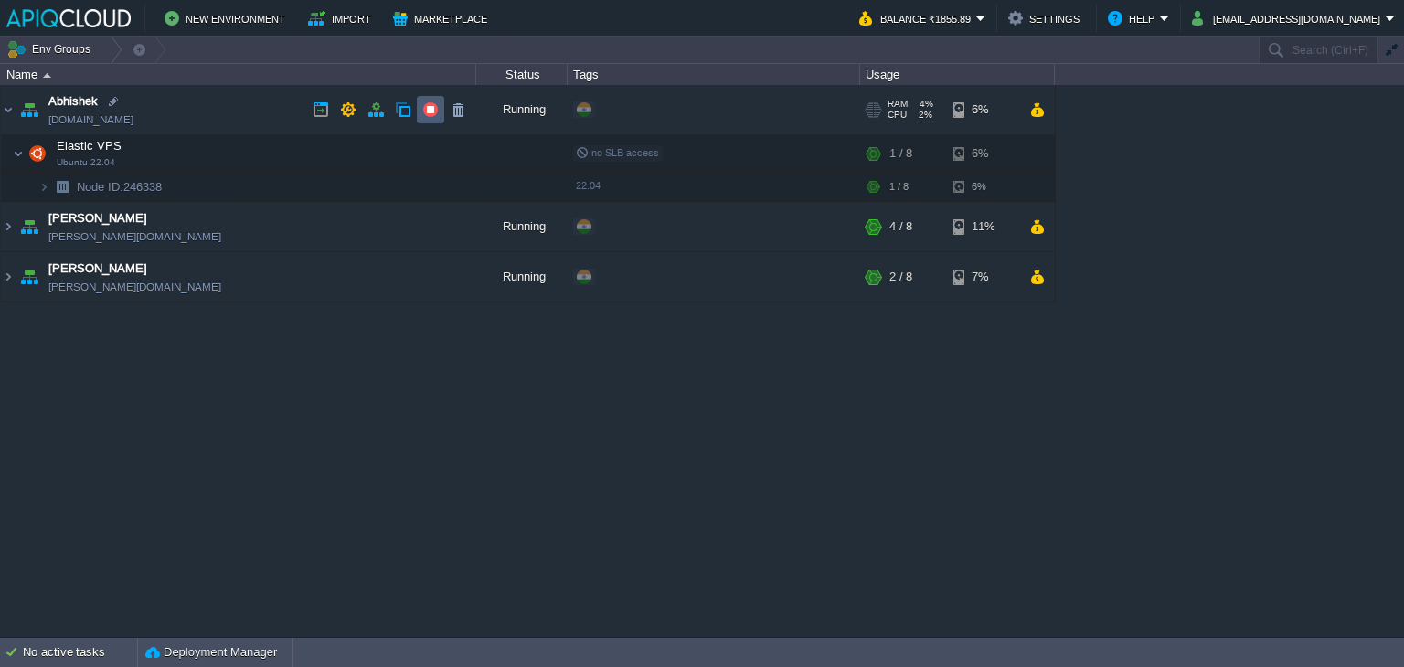
click at [431, 107] on button "button" at bounding box center [430, 109] width 16 height 16
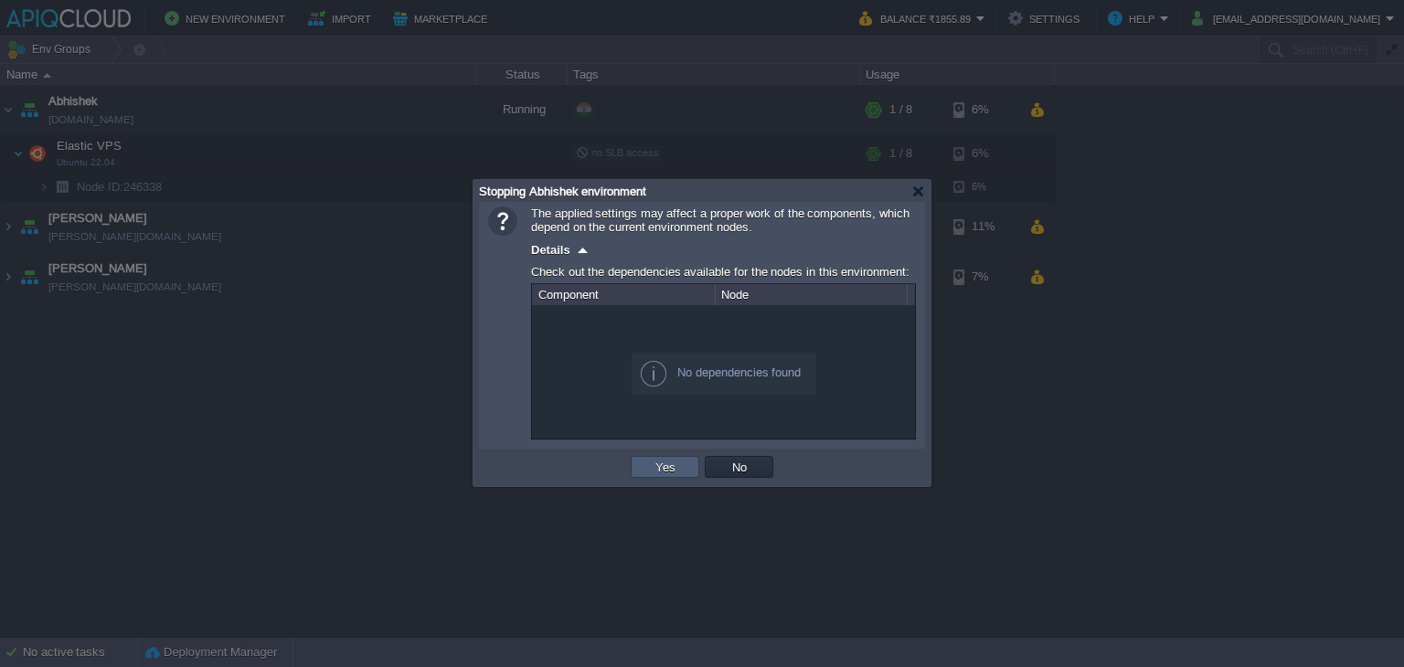
click at [653, 470] on button "Yes" at bounding box center [665, 467] width 31 height 16
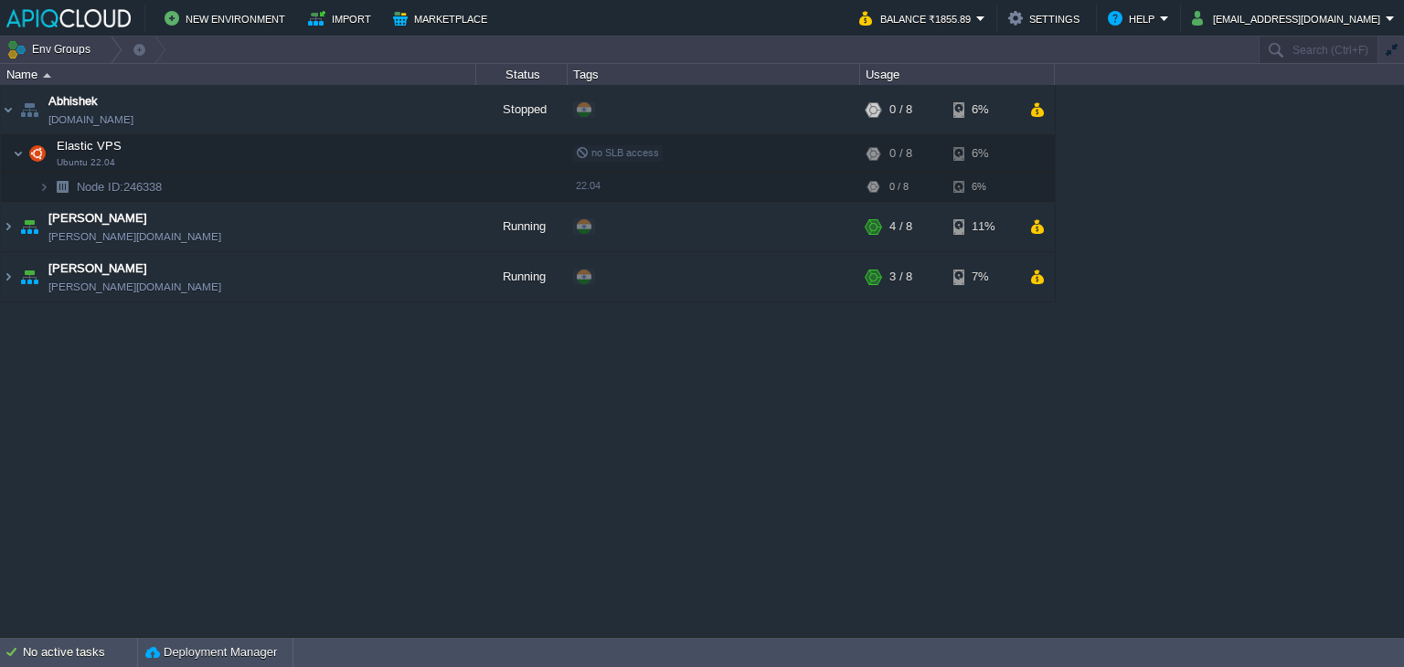
click at [785, 454] on div "Abhishek [DOMAIN_NAME] Stopped + Add to Env Group RAM 0% CPU 0% 0 / 8 6% Elasti…" at bounding box center [702, 361] width 1404 height 552
click at [630, 452] on div "Abhishek [DOMAIN_NAME] Stopped + Add to Env Group RAM 0% CPU 0% 0 / 8 6% Elasti…" at bounding box center [702, 361] width 1404 height 552
click at [5, 110] on img at bounding box center [8, 109] width 15 height 49
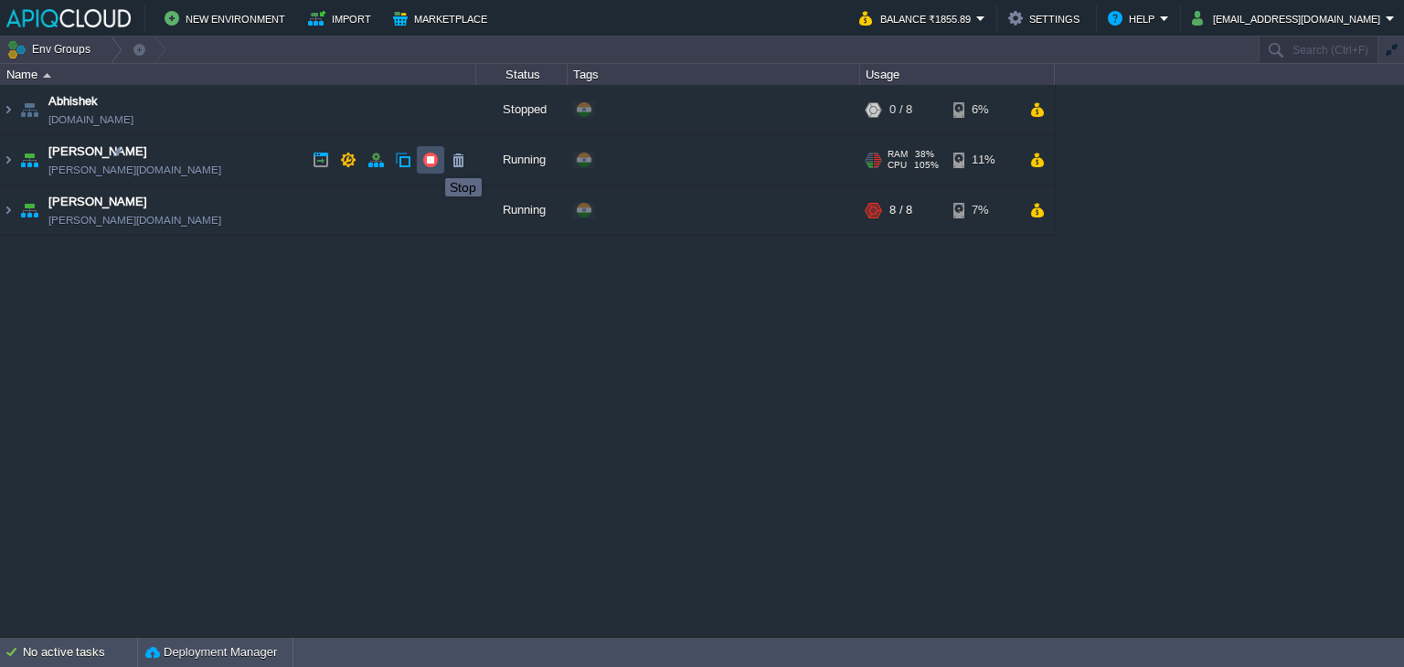
click at [431, 162] on button "button" at bounding box center [430, 160] width 16 height 16
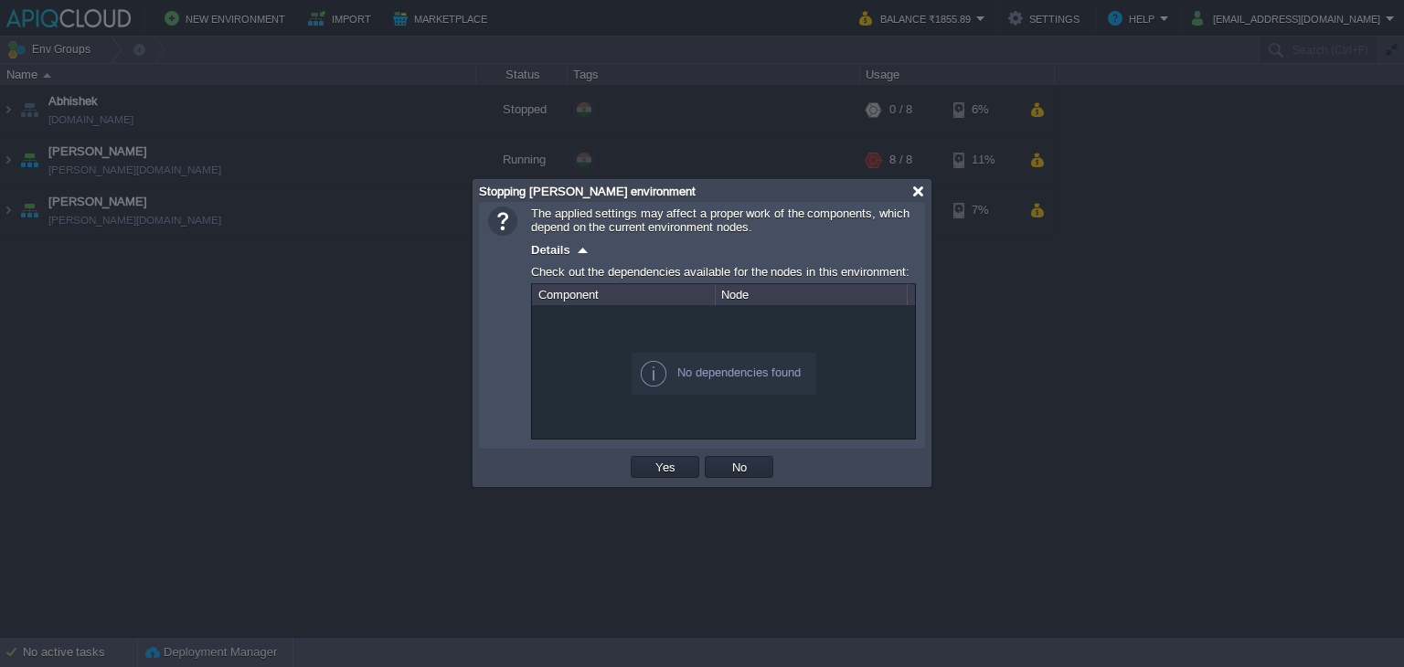
click at [913, 190] on div at bounding box center [918, 192] width 14 height 14
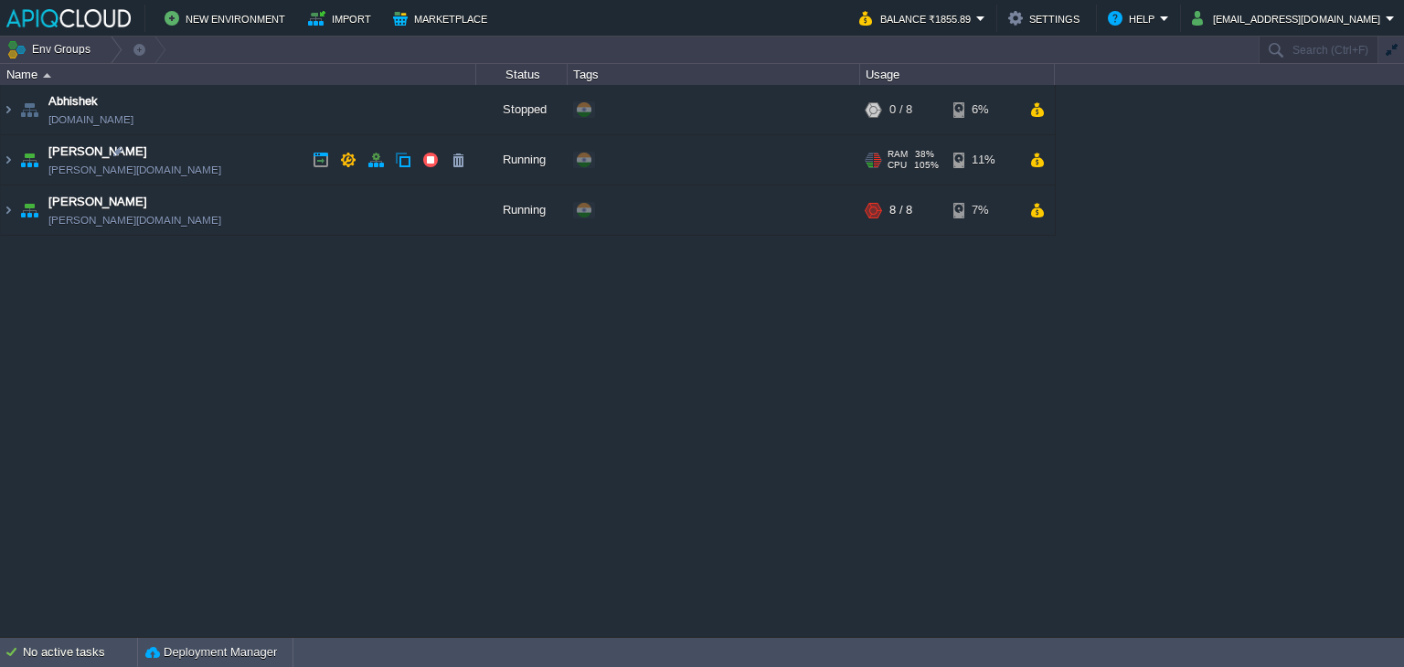
click at [266, 159] on td "Chaitanya [DOMAIN_NAME]" at bounding box center [238, 160] width 475 height 50
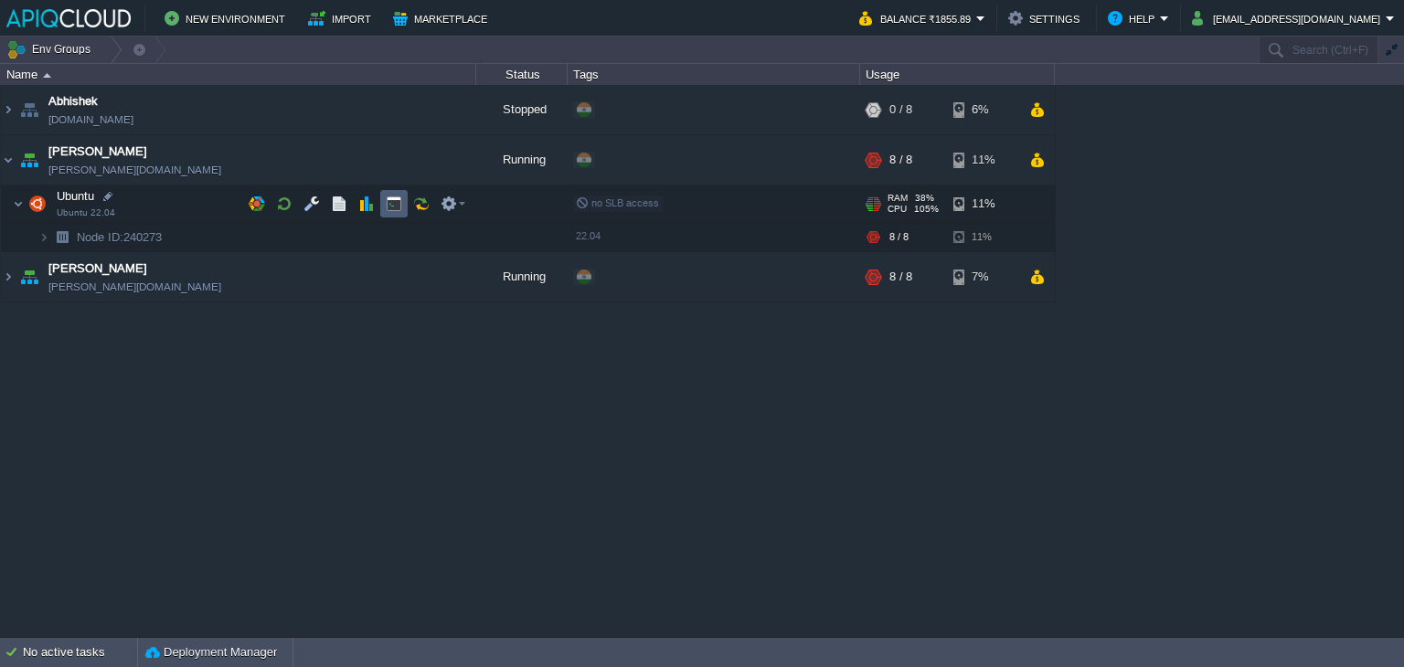
click at [395, 200] on button "button" at bounding box center [394, 204] width 16 height 16
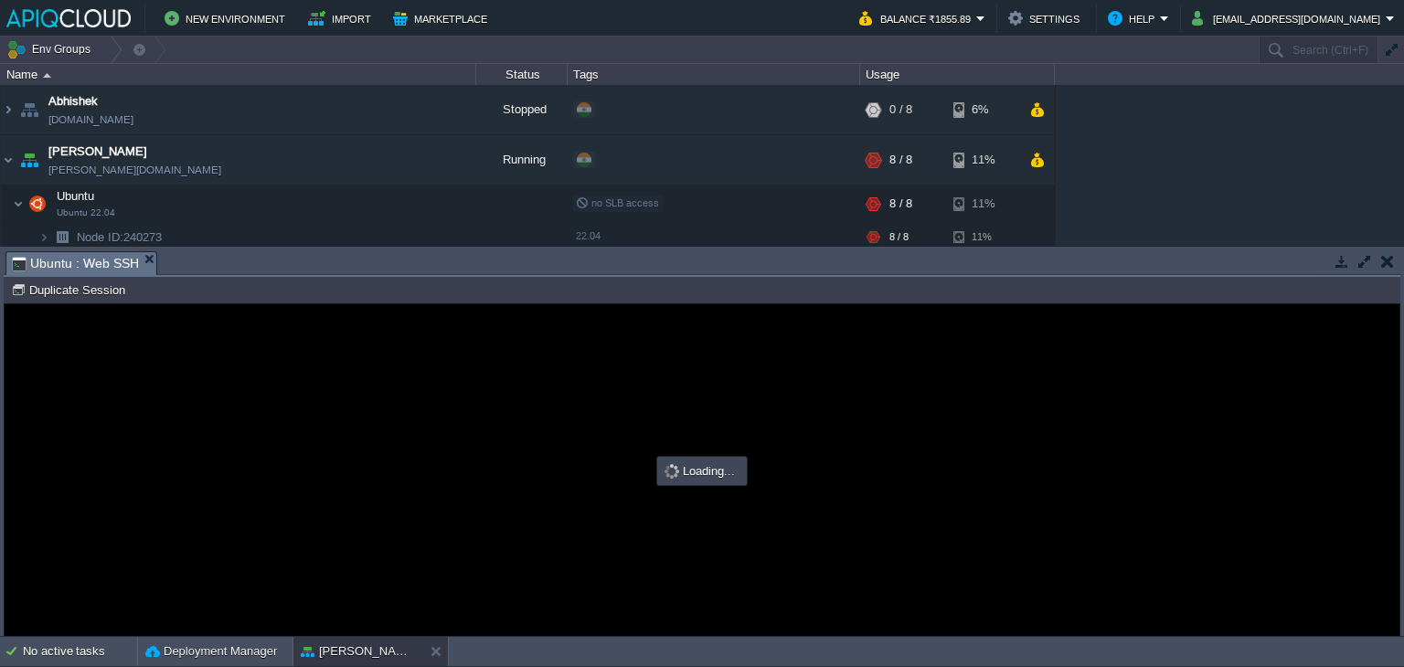
type input "#000000"
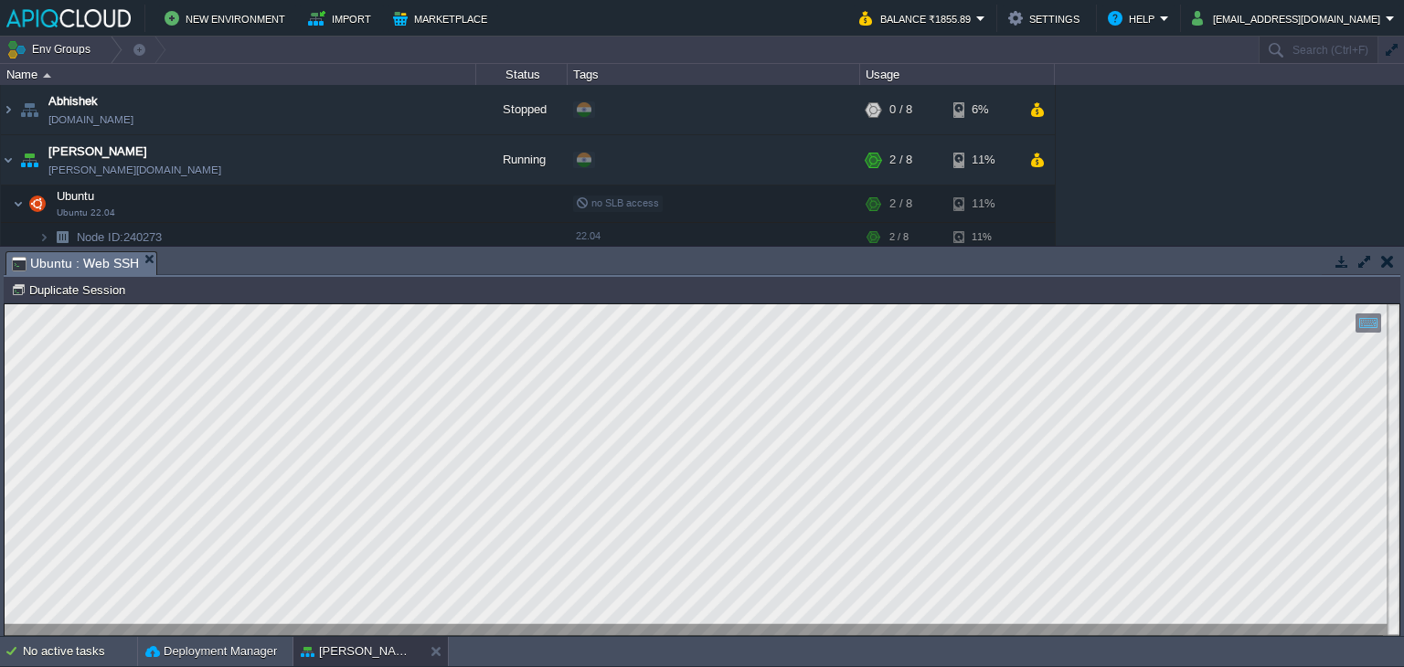
click at [1395, 260] on td at bounding box center [1387, 261] width 23 height 22
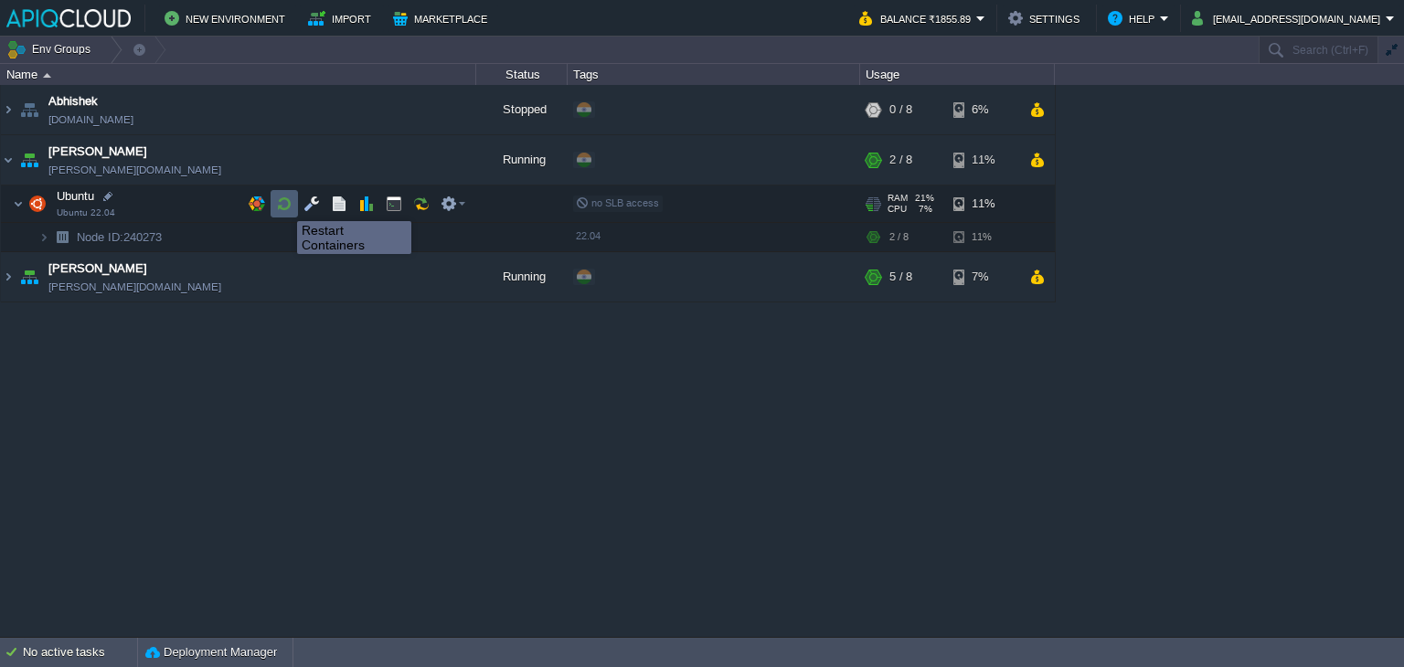
click at [283, 205] on button "button" at bounding box center [284, 204] width 16 height 16
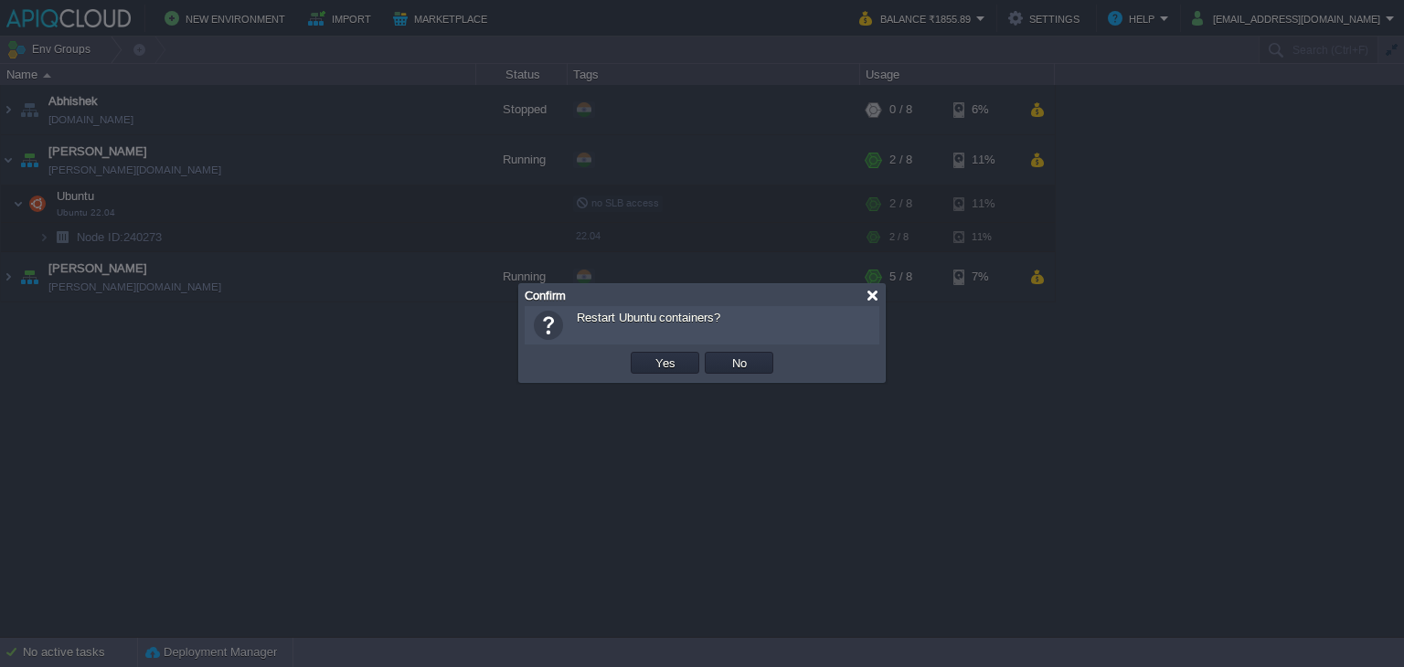
click at [866, 301] on div at bounding box center [873, 296] width 14 height 14
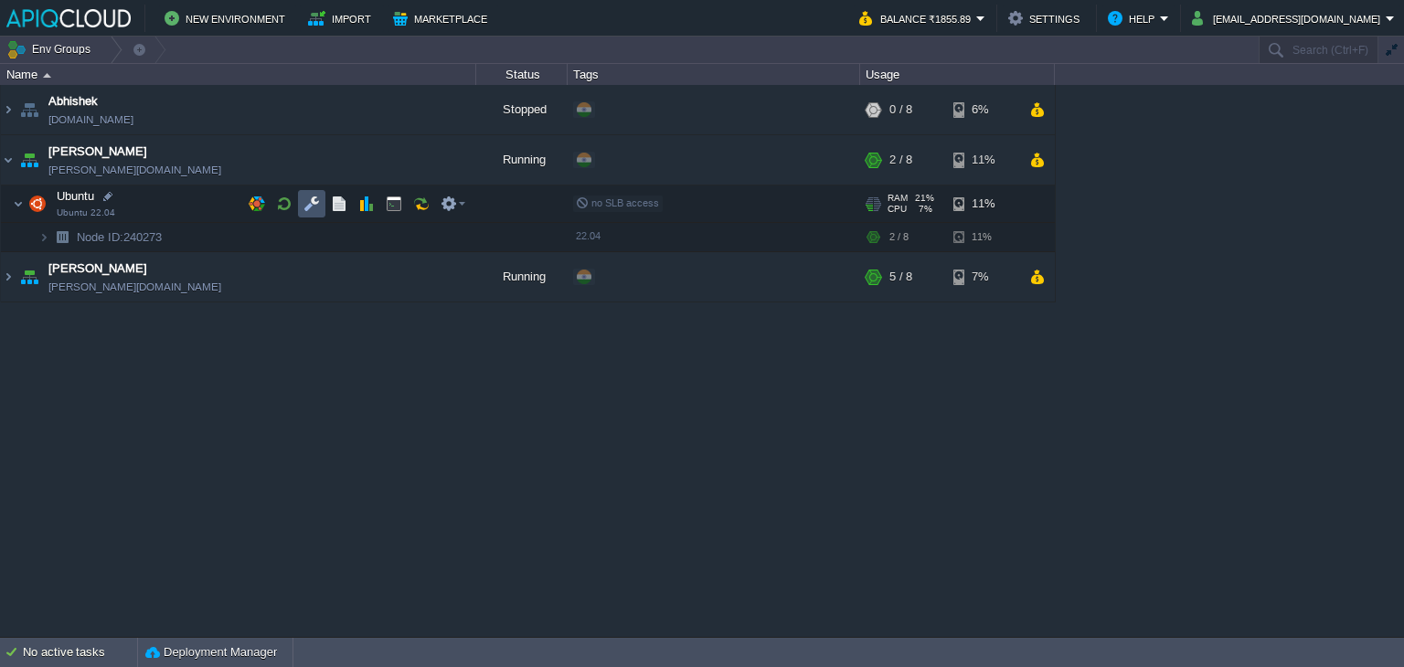
click at [307, 204] on button "button" at bounding box center [311, 204] width 16 height 16
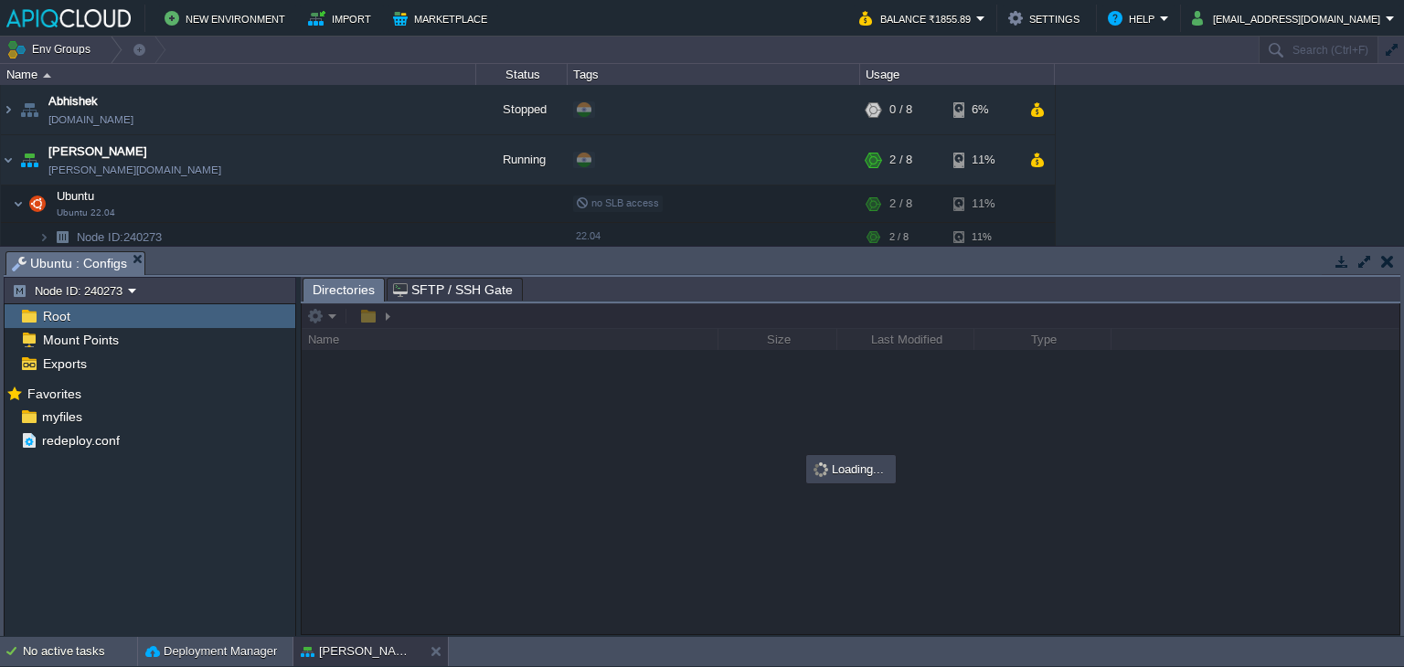
click at [1386, 258] on button "button" at bounding box center [1387, 261] width 13 height 16
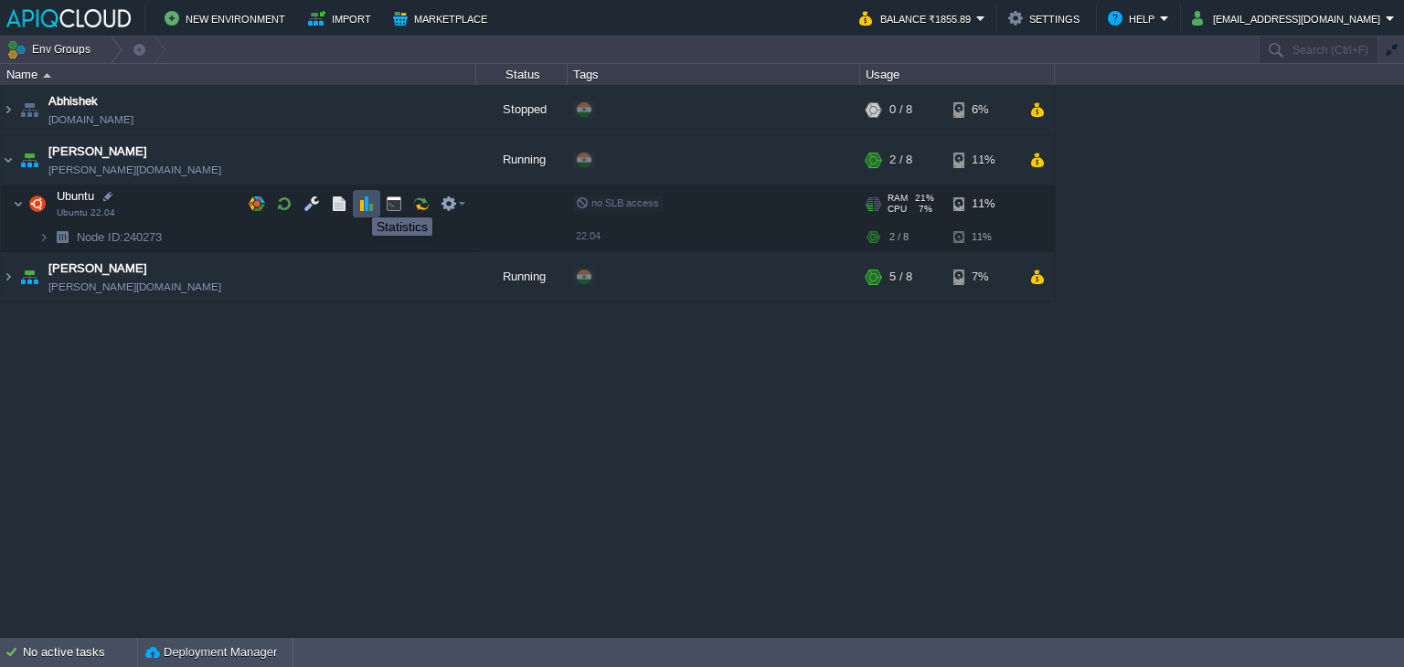
click at [363, 201] on button "button" at bounding box center [366, 204] width 16 height 16
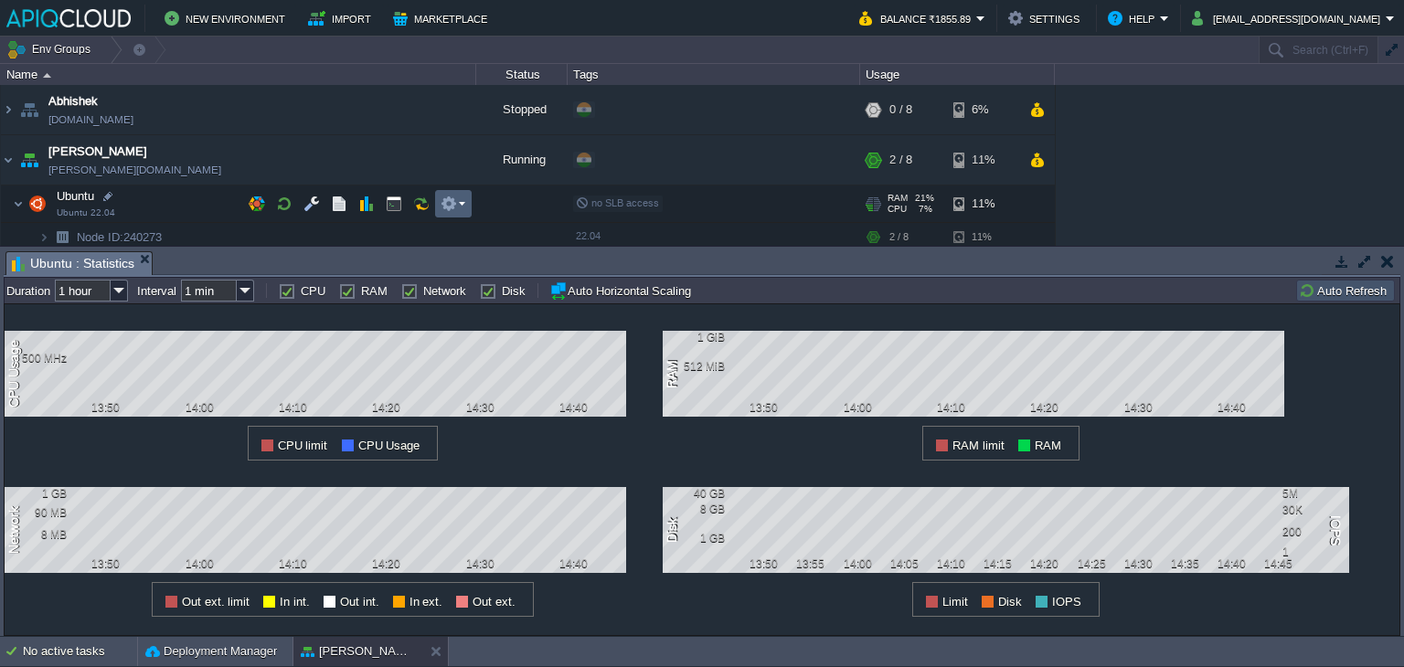
click at [461, 206] on em at bounding box center [453, 204] width 25 height 16
click at [446, 205] on button "button" at bounding box center [449, 204] width 16 height 16
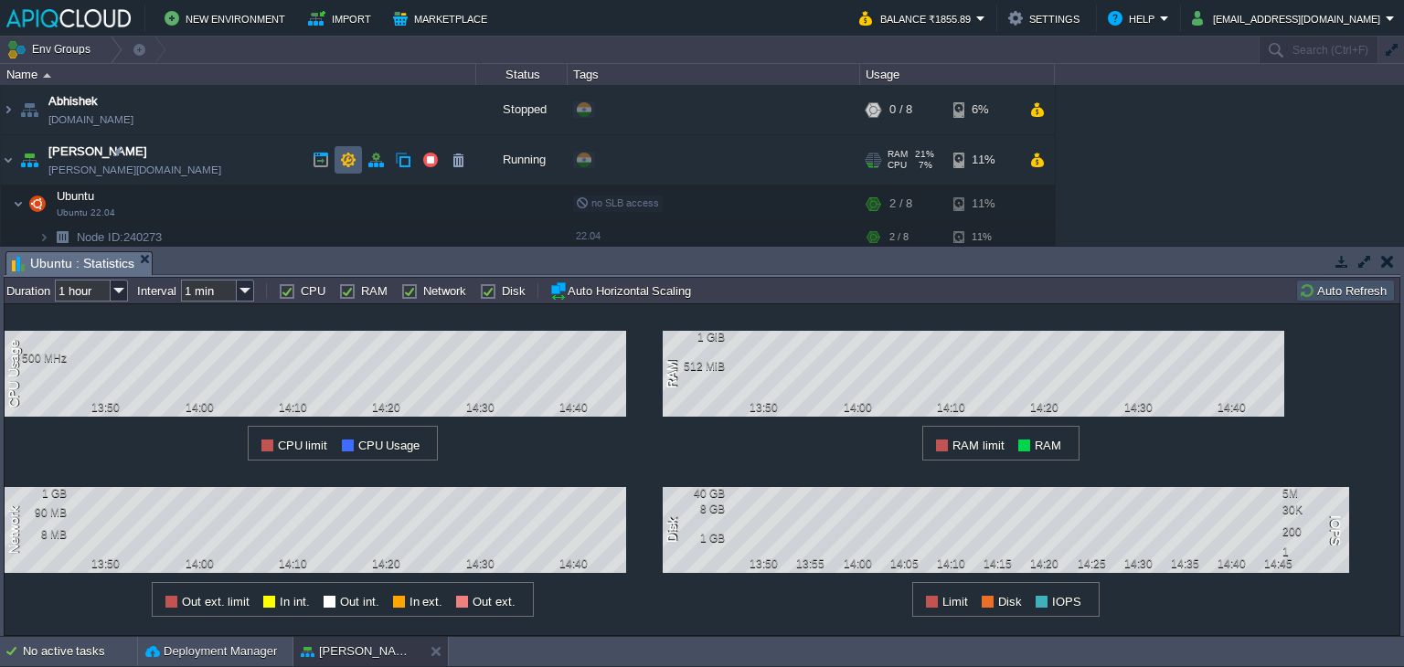
click at [351, 159] on button "button" at bounding box center [348, 160] width 16 height 16
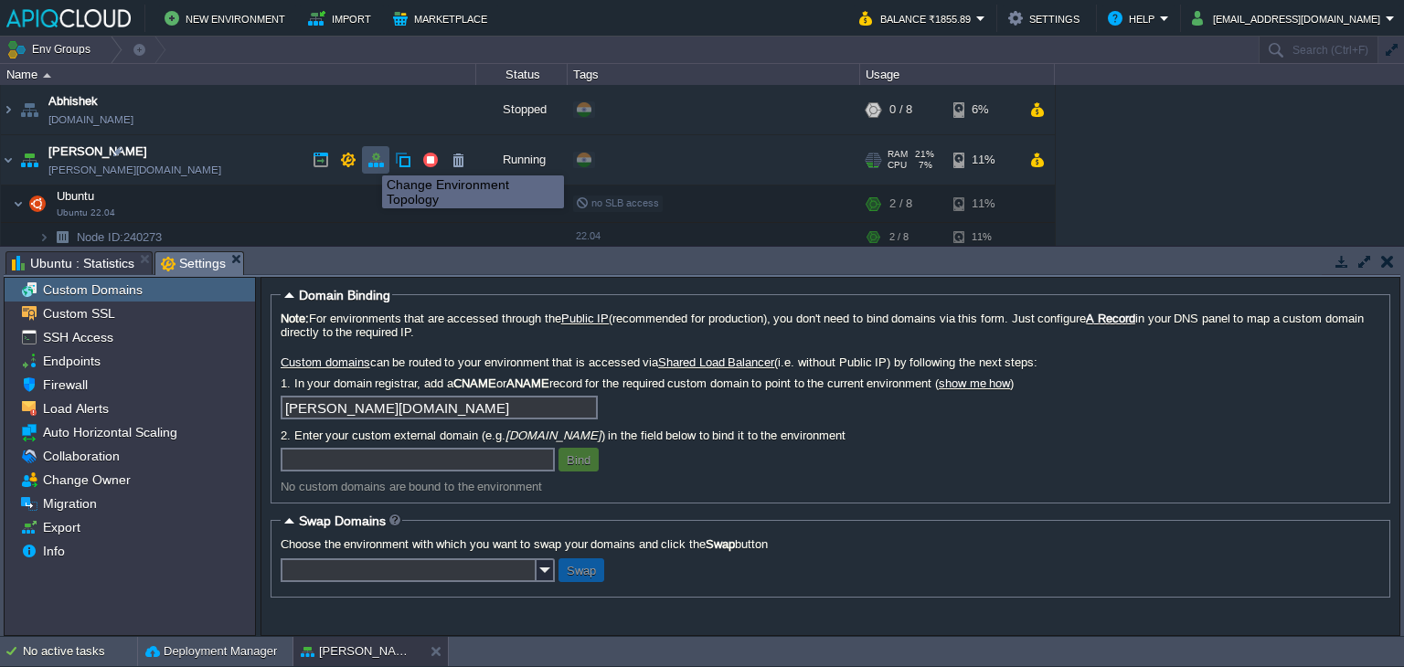
click at [378, 159] on button "button" at bounding box center [375, 160] width 16 height 16
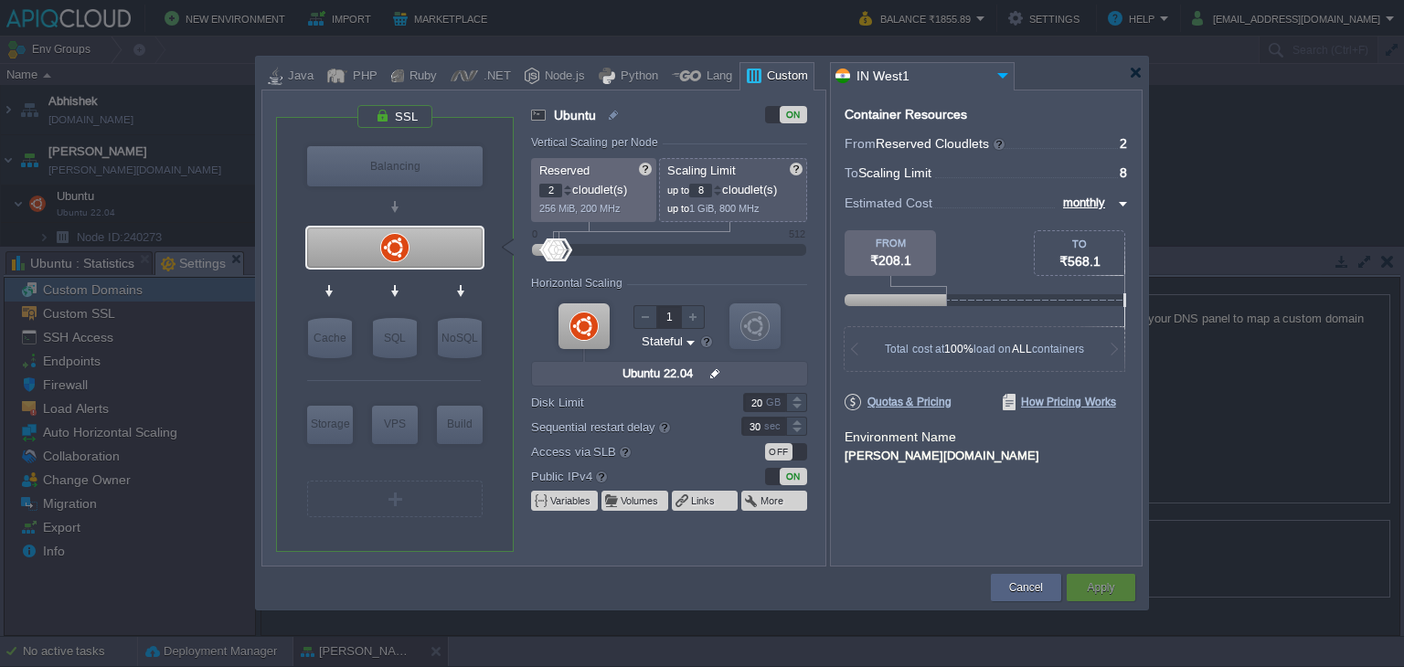
click at [866, 454] on div "[PERSON_NAME][DOMAIN_NAME]" at bounding box center [986, 454] width 283 height 16
type input "NGINX 1.28.0"
click at [1130, 72] on div at bounding box center [1136, 73] width 14 height 14
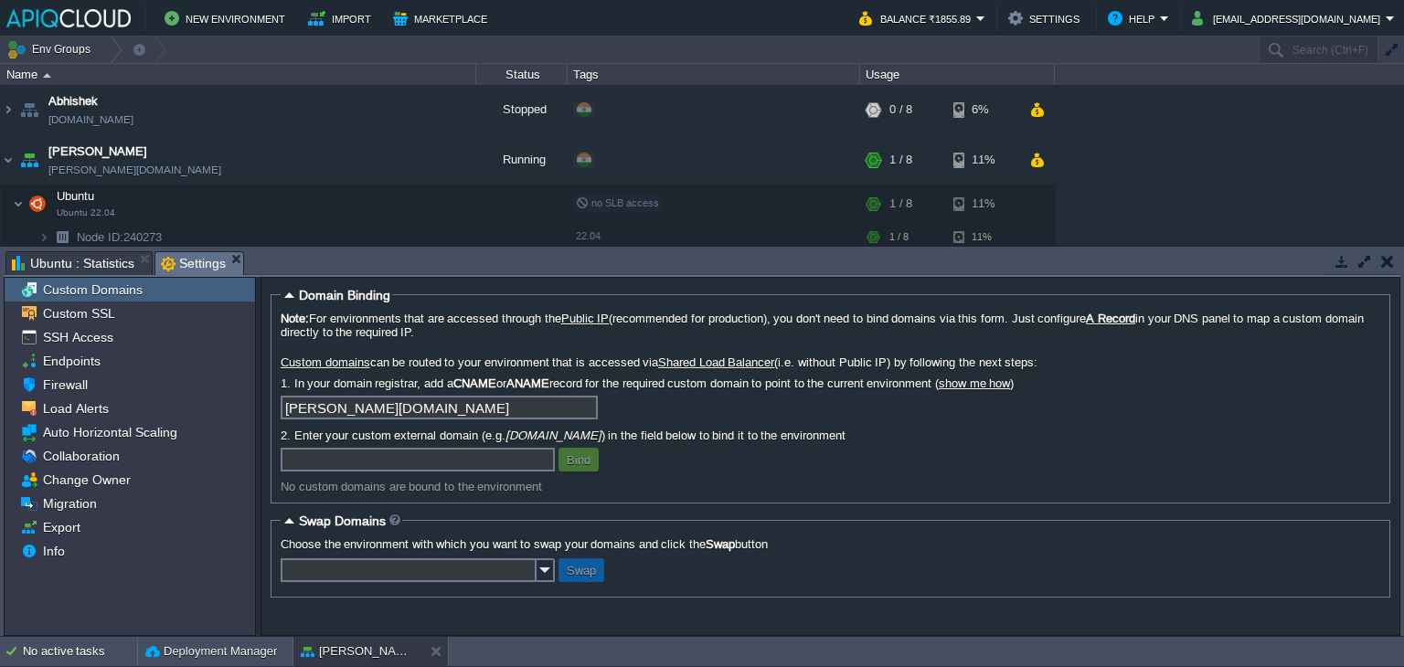
click at [1397, 264] on td at bounding box center [1387, 261] width 23 height 22
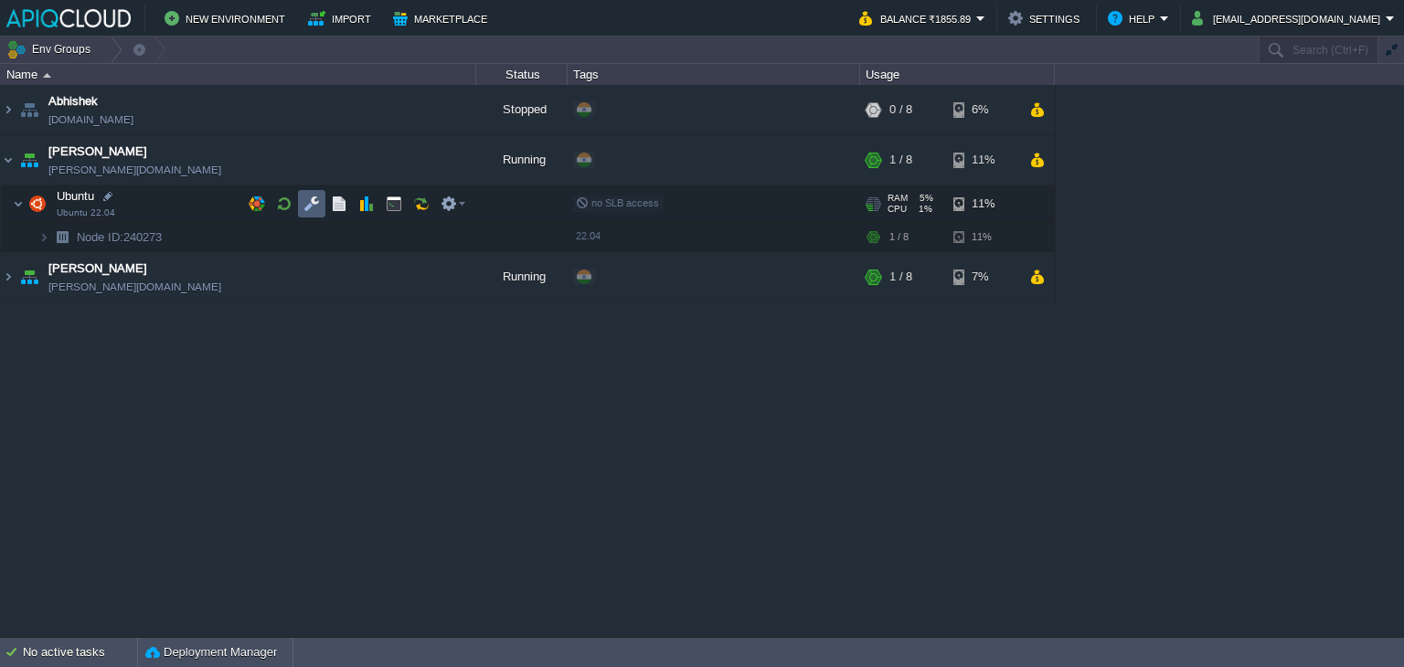
click at [305, 200] on button "button" at bounding box center [311, 204] width 16 height 16
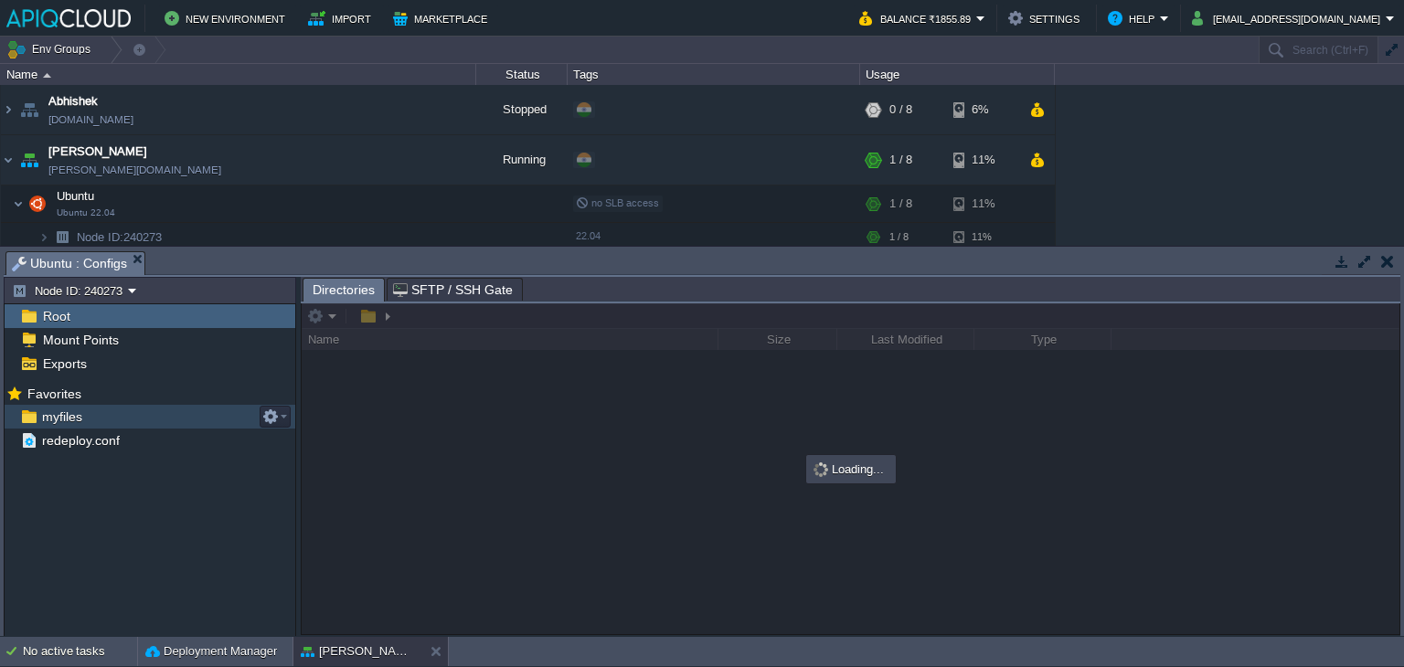
click at [31, 410] on img at bounding box center [28, 417] width 19 height 24
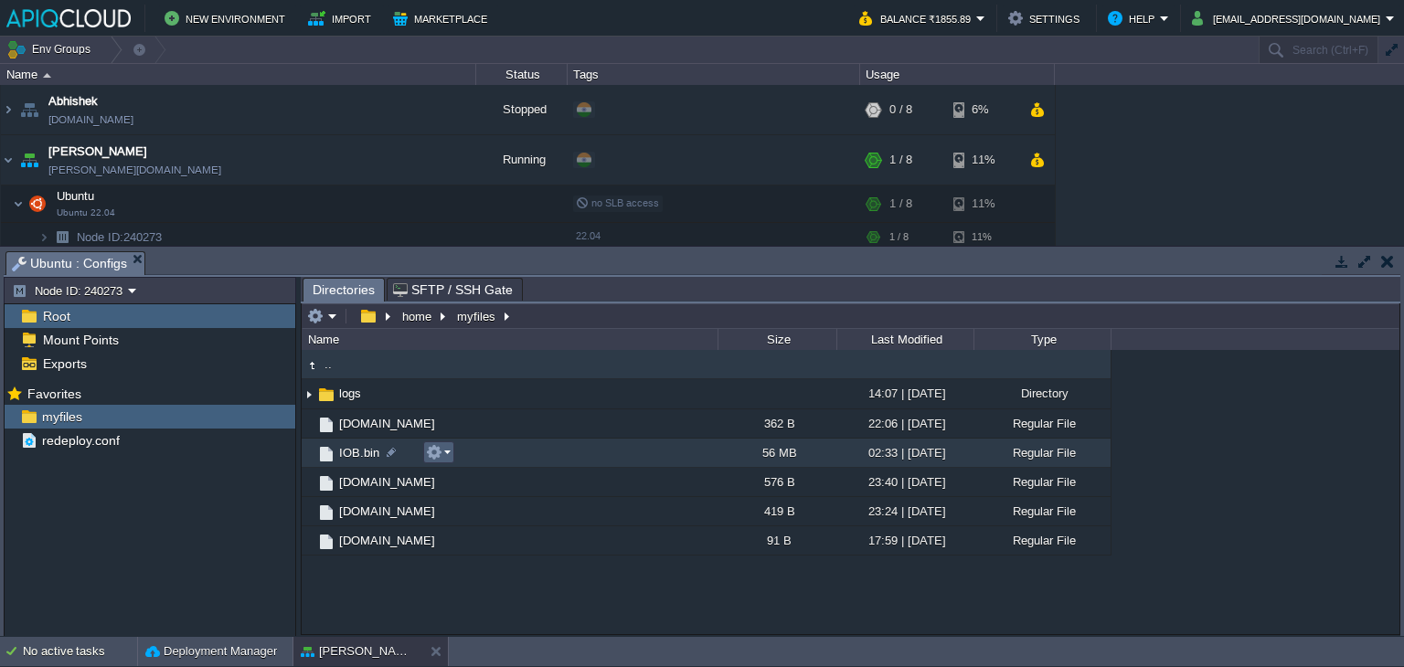
click at [442, 451] on em at bounding box center [438, 452] width 25 height 16
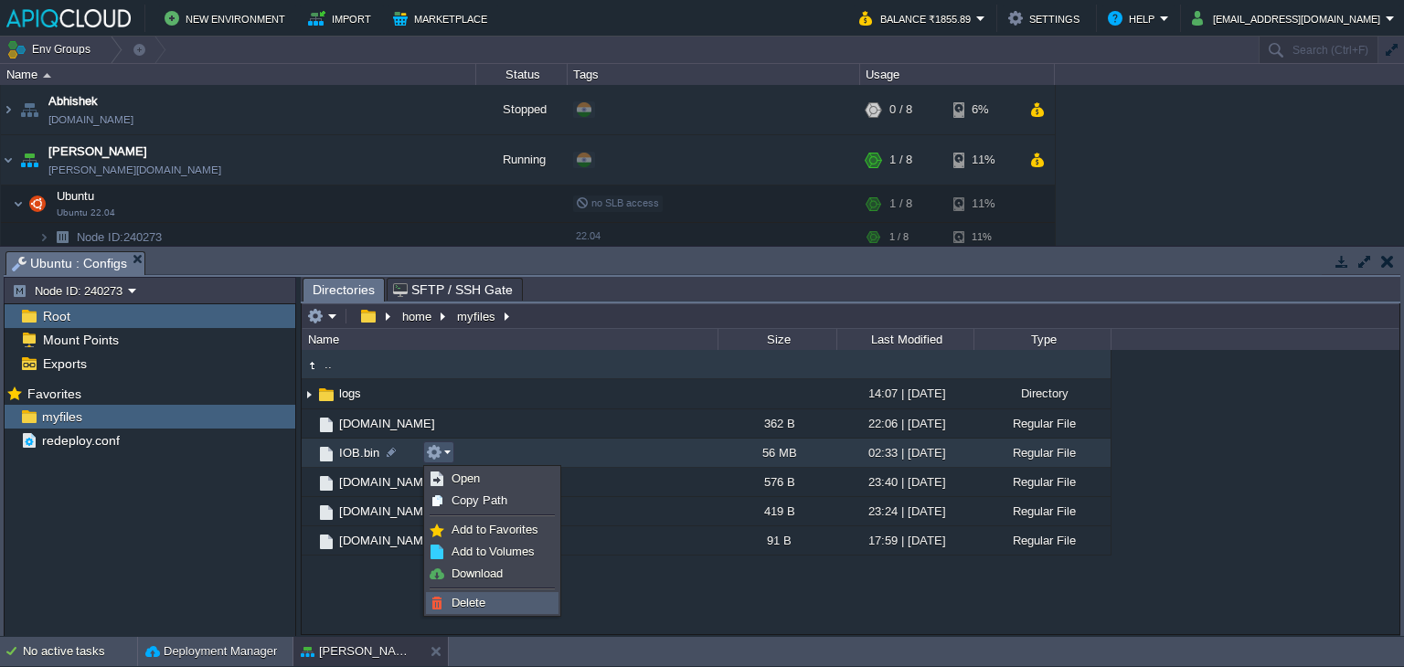
click at [476, 597] on span "Delete" at bounding box center [468, 603] width 34 height 14
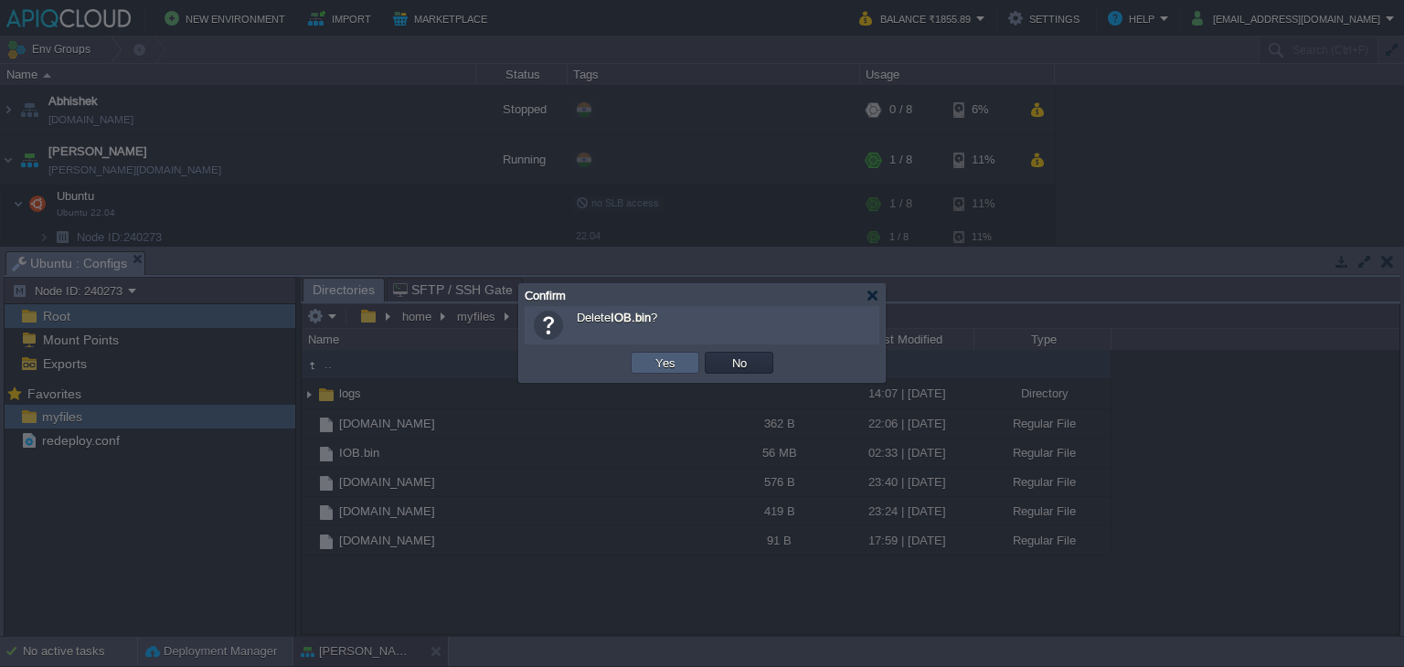
click at [670, 367] on button "Yes" at bounding box center [665, 363] width 31 height 16
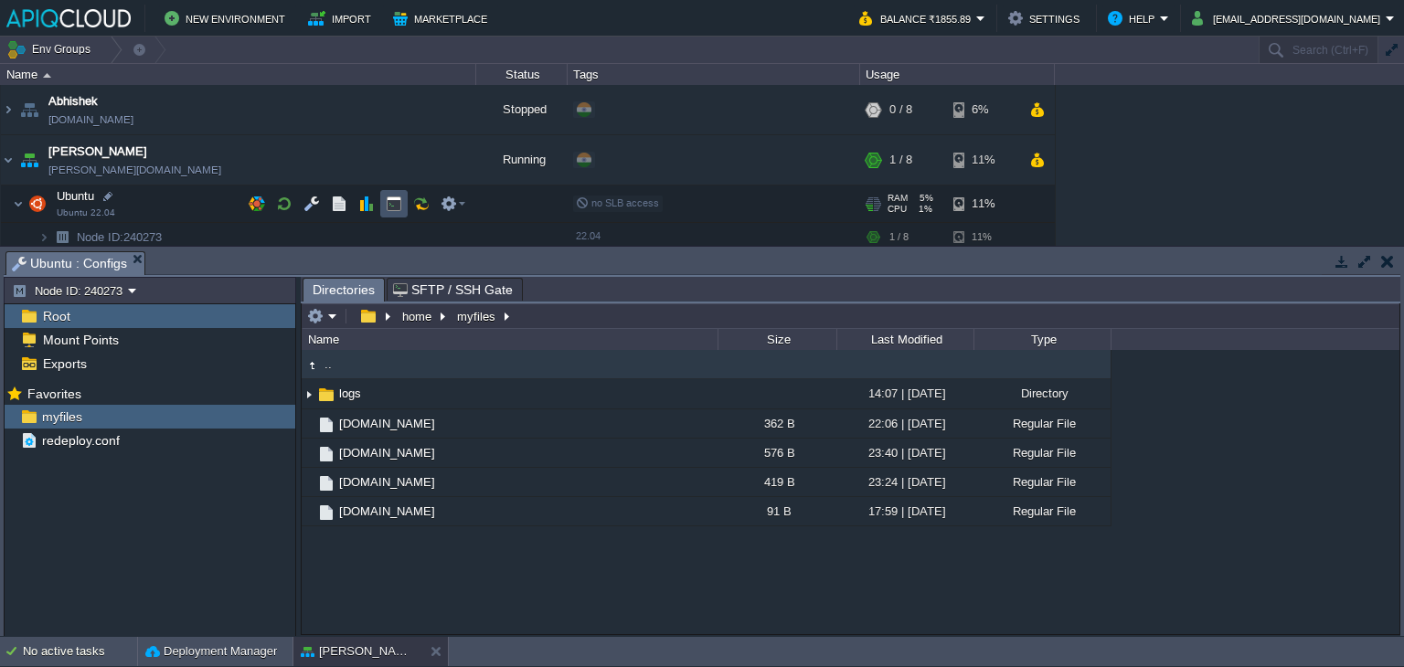
click at [387, 209] on button "button" at bounding box center [394, 204] width 16 height 16
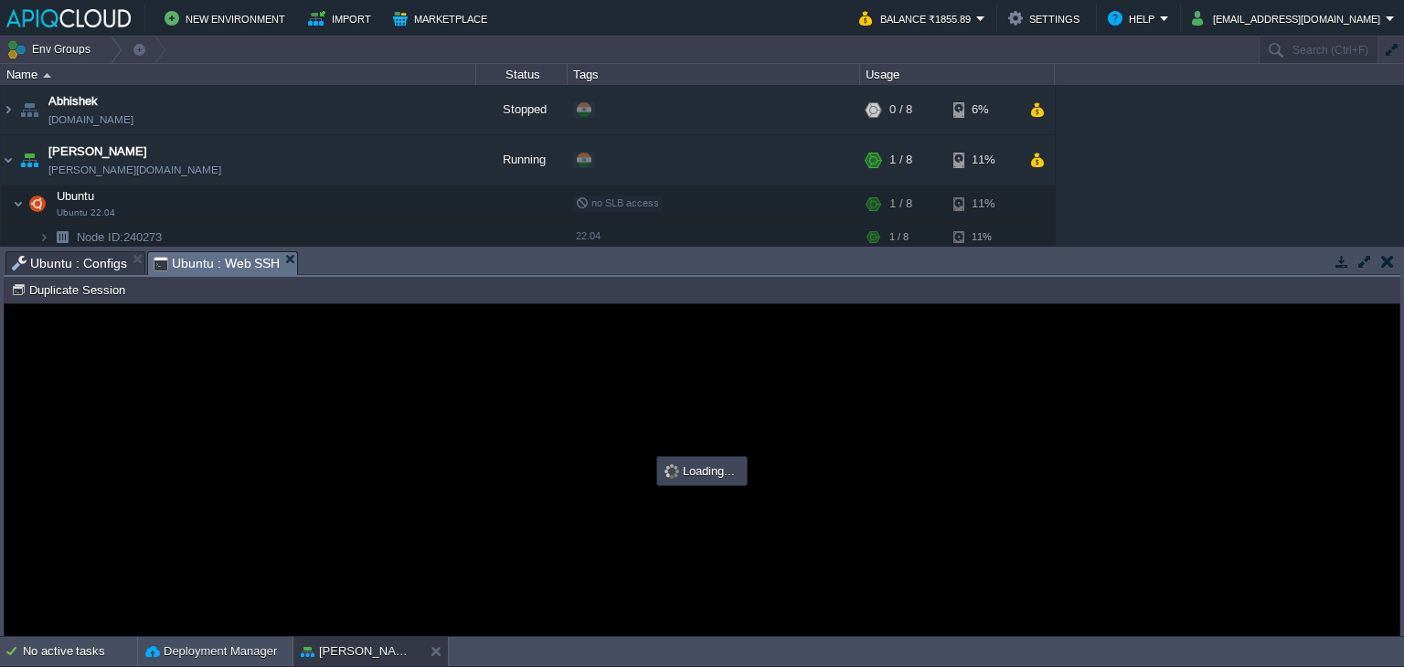
type input "#000000"
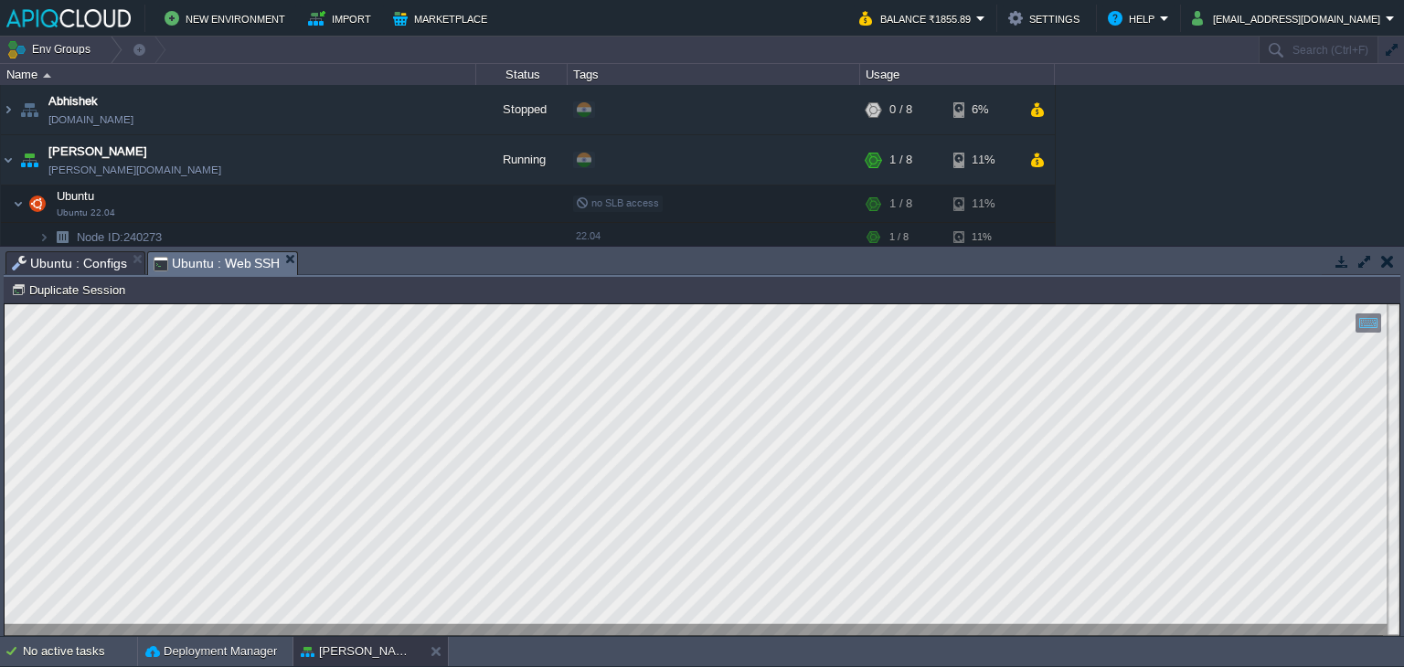
click at [1386, 260] on button "button" at bounding box center [1387, 261] width 13 height 16
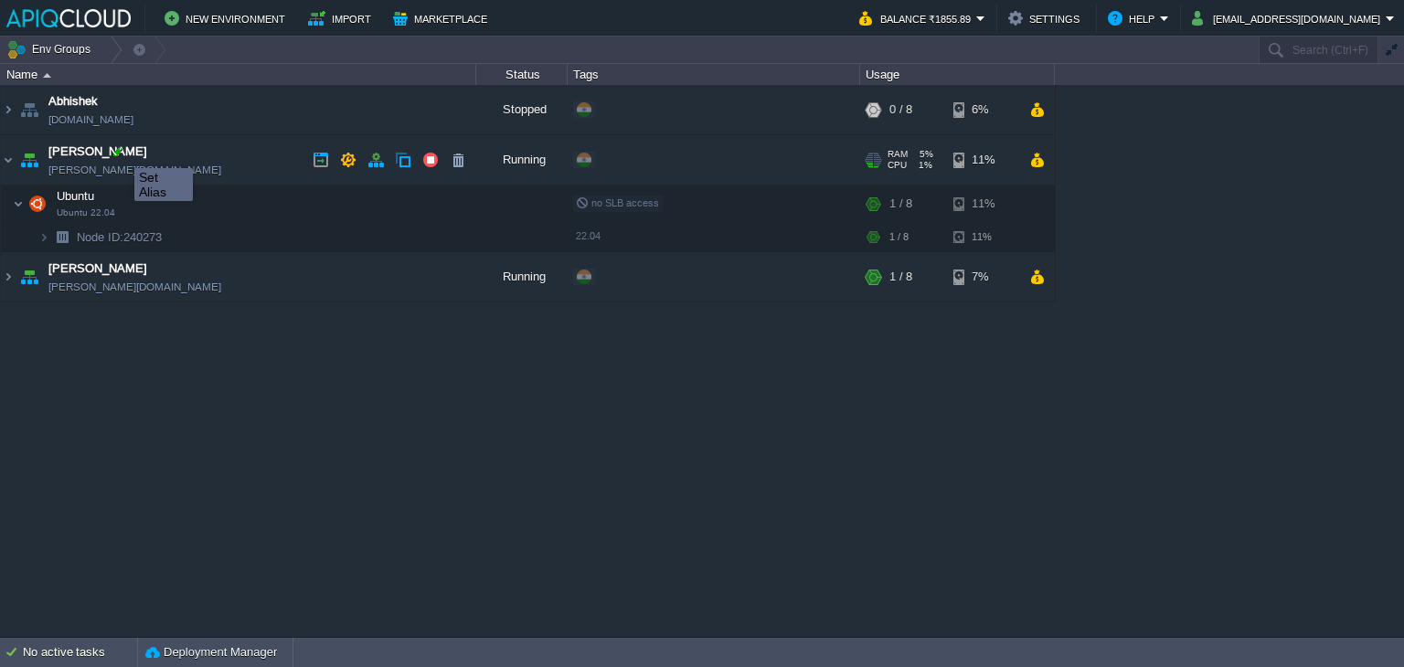
click at [121, 152] on div at bounding box center [118, 151] width 16 height 16
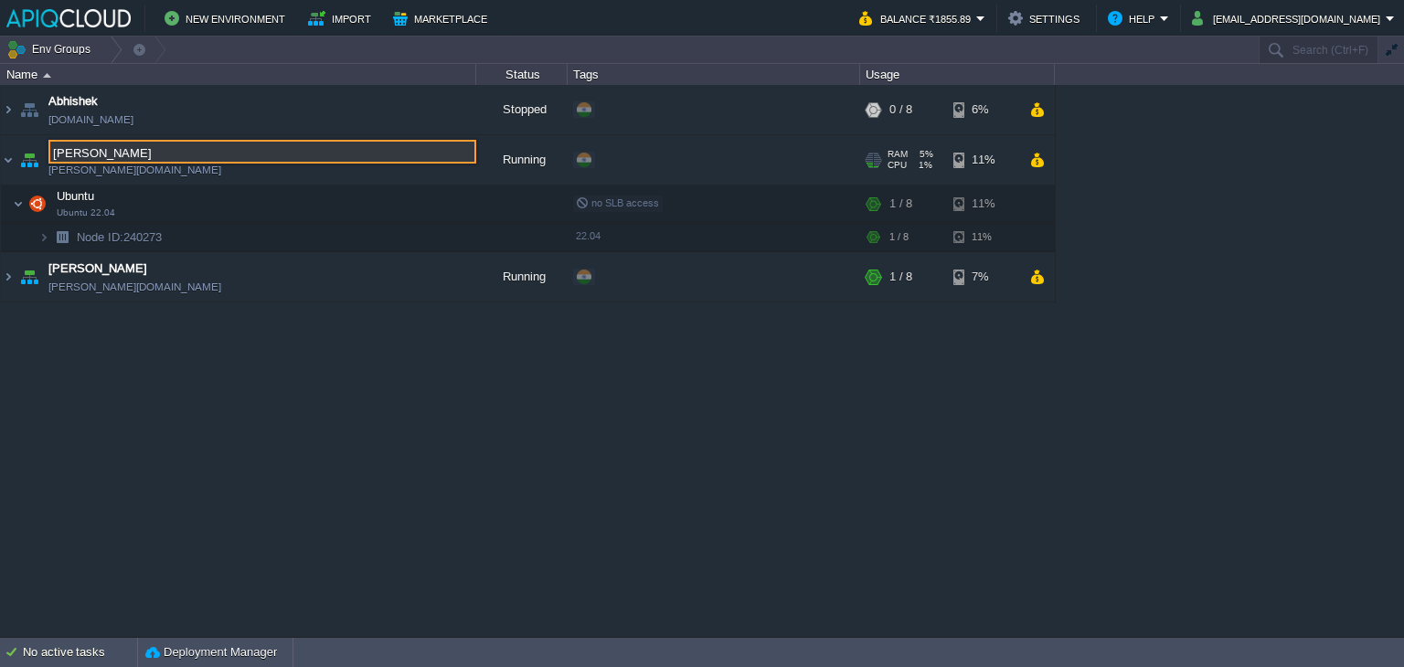
click at [112, 171] on link "[PERSON_NAME][DOMAIN_NAME]" at bounding box center [134, 170] width 173 height 18
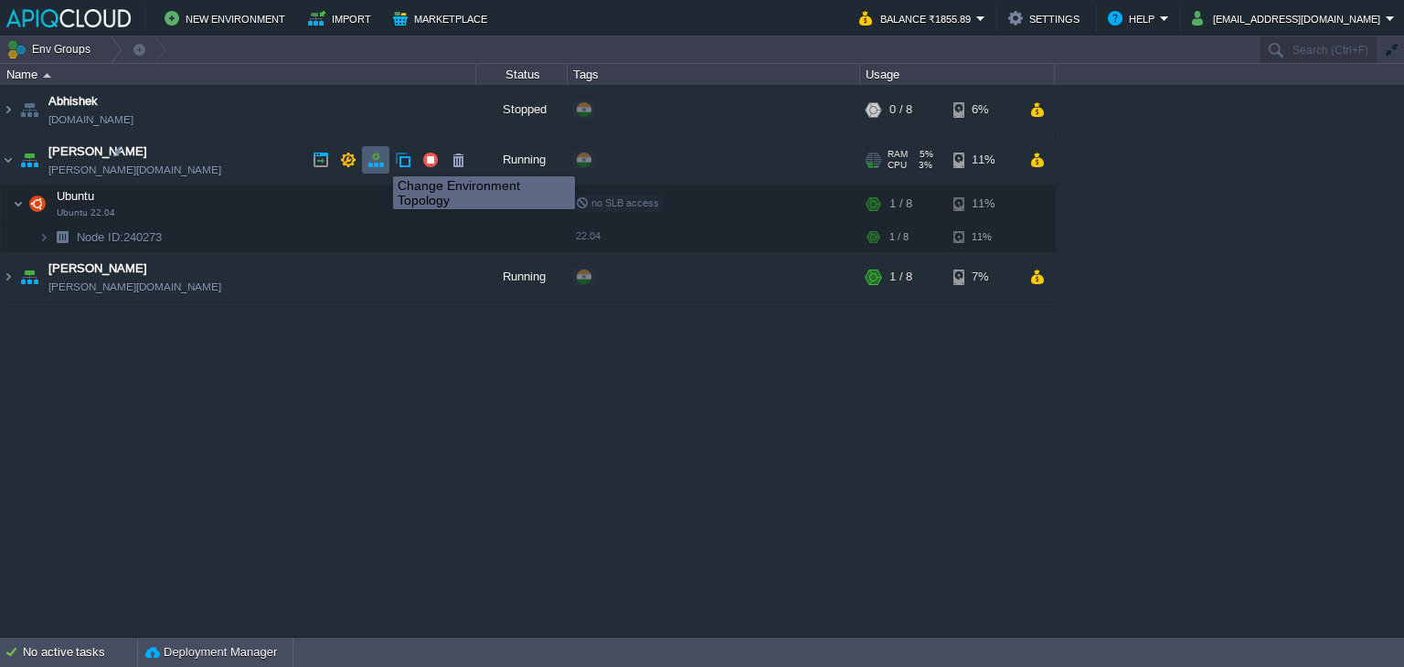
click at [373, 160] on button "button" at bounding box center [375, 160] width 16 height 16
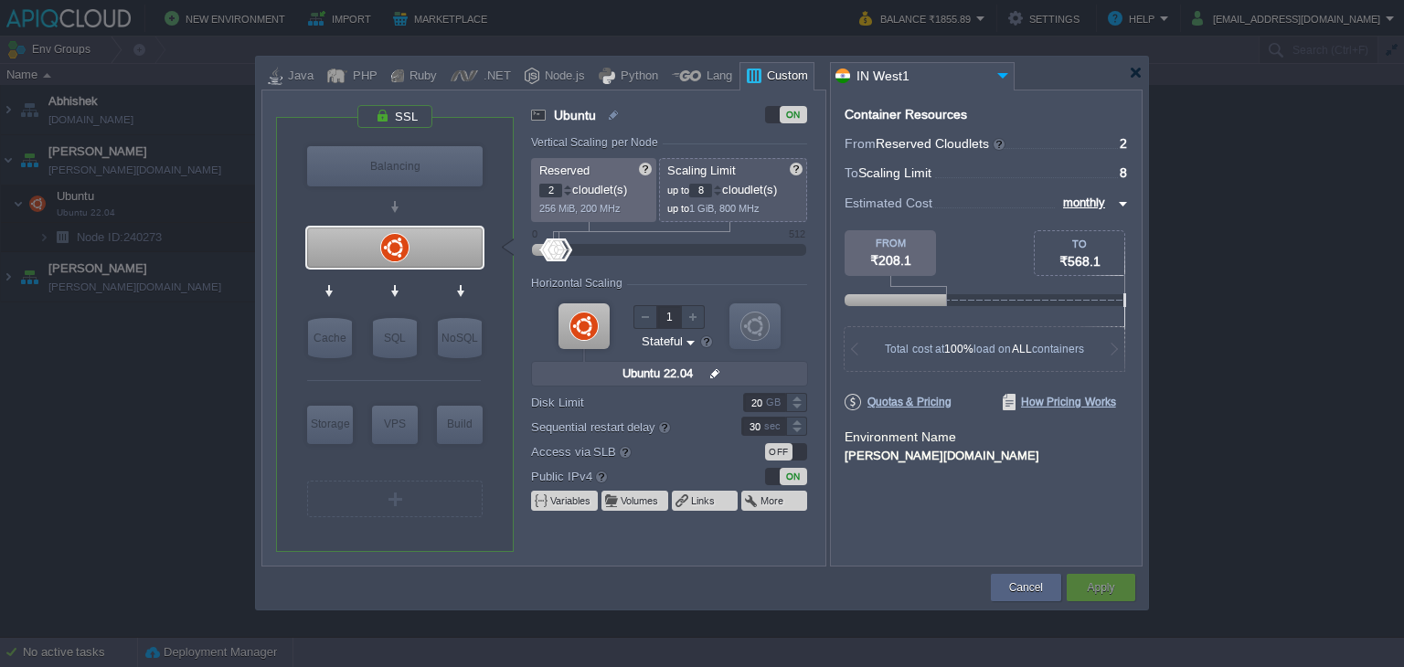
click at [916, 458] on div "[PERSON_NAME][DOMAIN_NAME]" at bounding box center [986, 454] width 283 height 16
click at [885, 436] on label "Environment Name" at bounding box center [901, 437] width 112 height 15
click at [389, 254] on div at bounding box center [394, 248] width 175 height 40
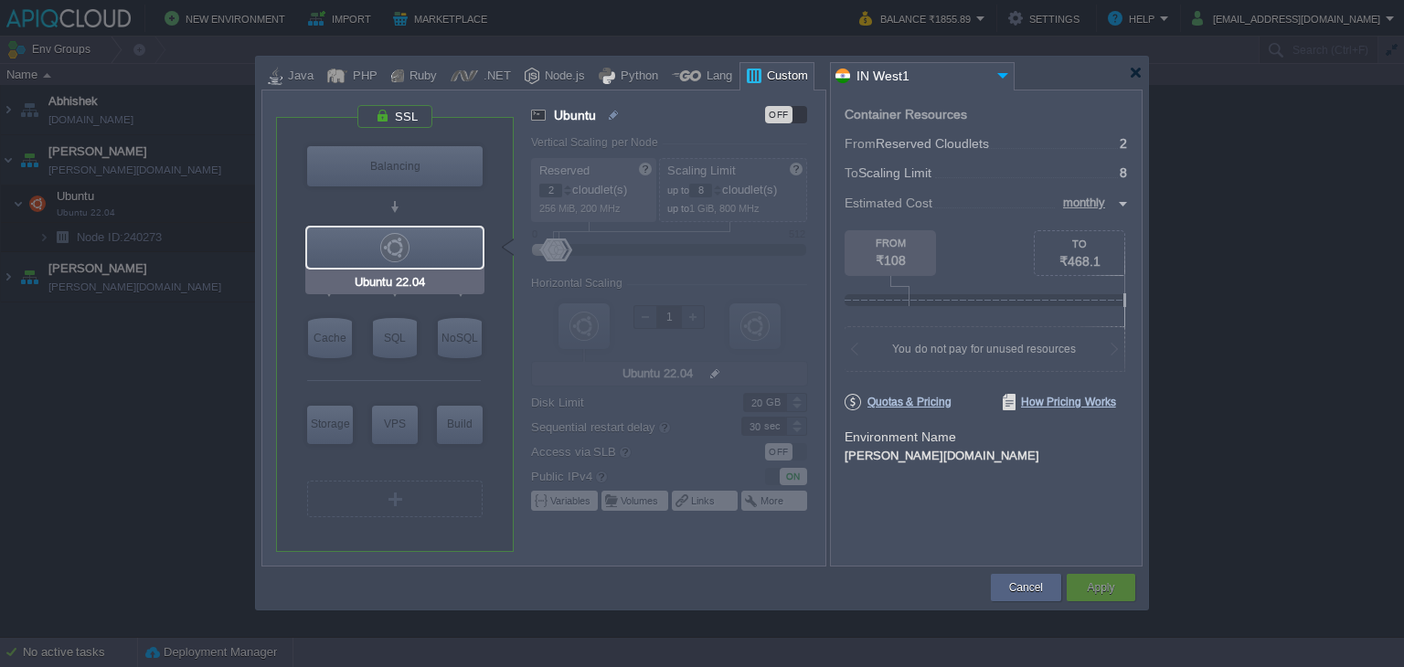
click at [389, 254] on div at bounding box center [394, 248] width 175 height 40
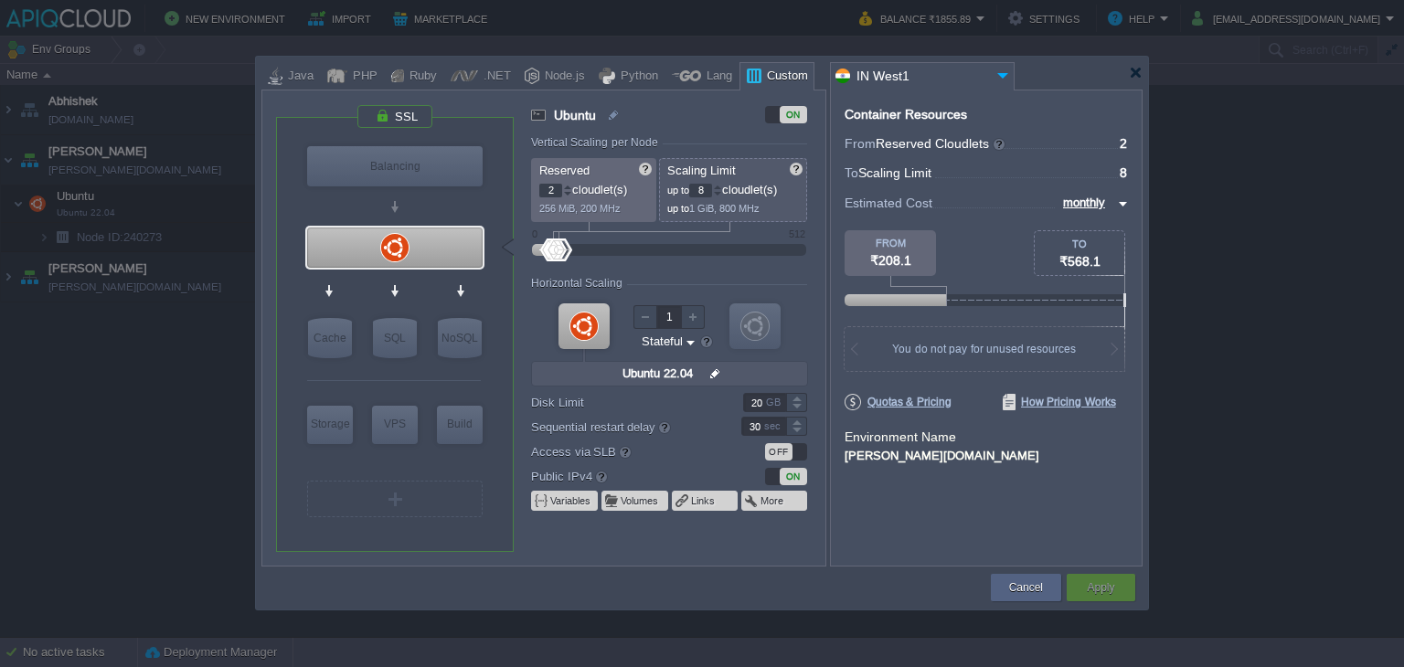
click at [877, 451] on div "[PERSON_NAME][DOMAIN_NAME]" at bounding box center [986, 454] width 283 height 16
click at [873, 454] on div "[PERSON_NAME][DOMAIN_NAME]" at bounding box center [986, 454] width 283 height 16
drag, startPoint x: 873, startPoint y: 454, endPoint x: 880, endPoint y: 500, distance: 46.3
click at [880, 500] on div "Container Resources From Reserved Cloudlets ... = 2 not added To Scaling Limit …" at bounding box center [986, 328] width 313 height 477
click at [402, 118] on div at bounding box center [394, 116] width 77 height 25
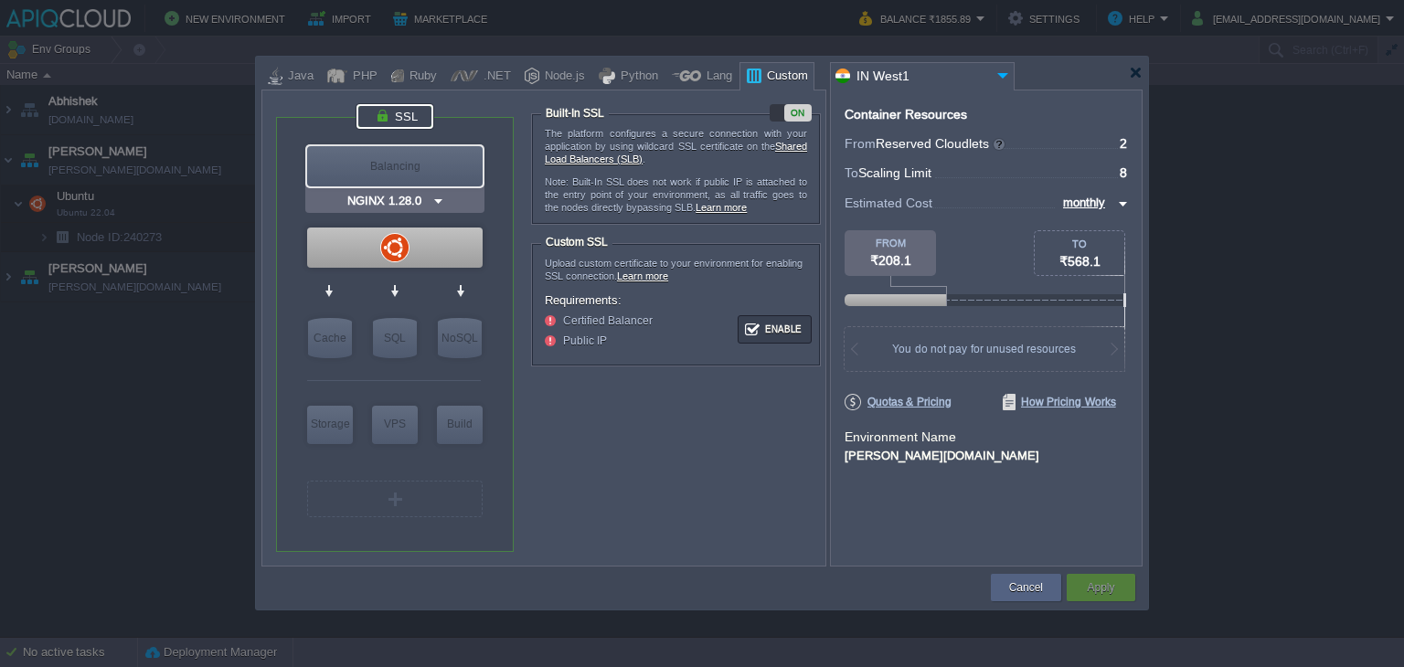
type input "Ubuntu 22.04"
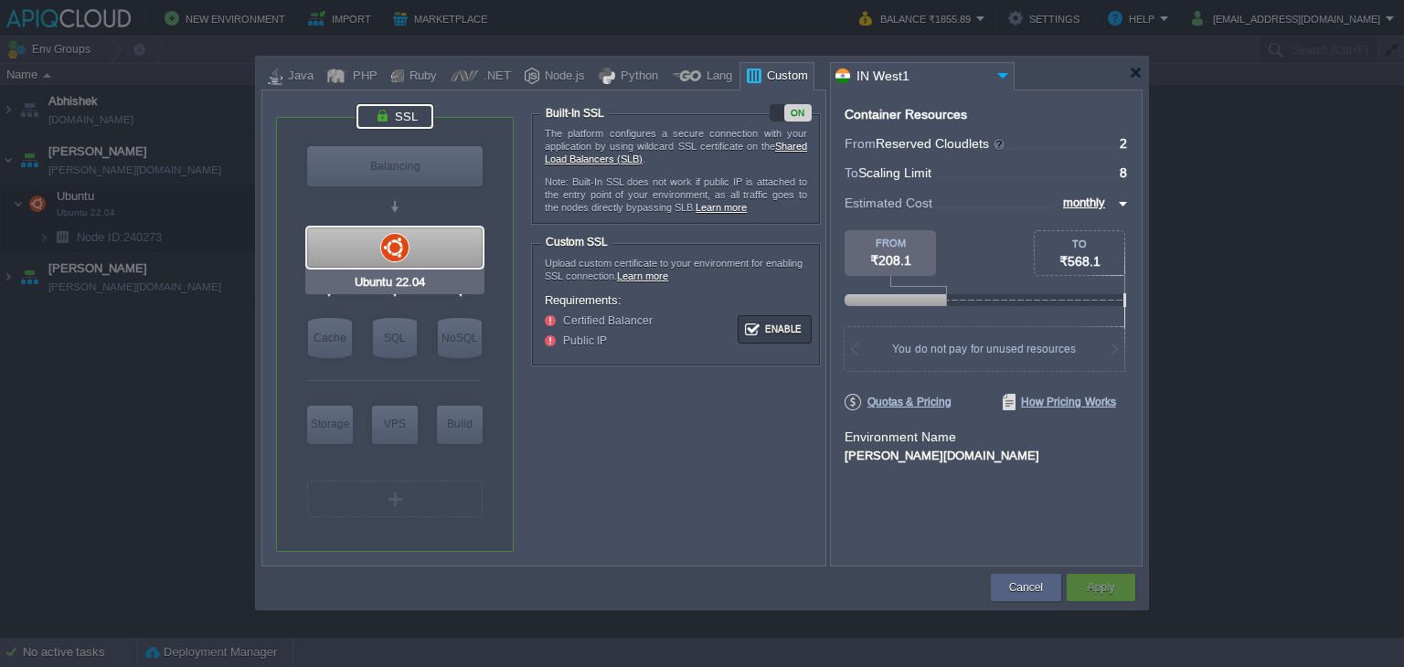
click at [395, 266] on div at bounding box center [394, 248] width 175 height 40
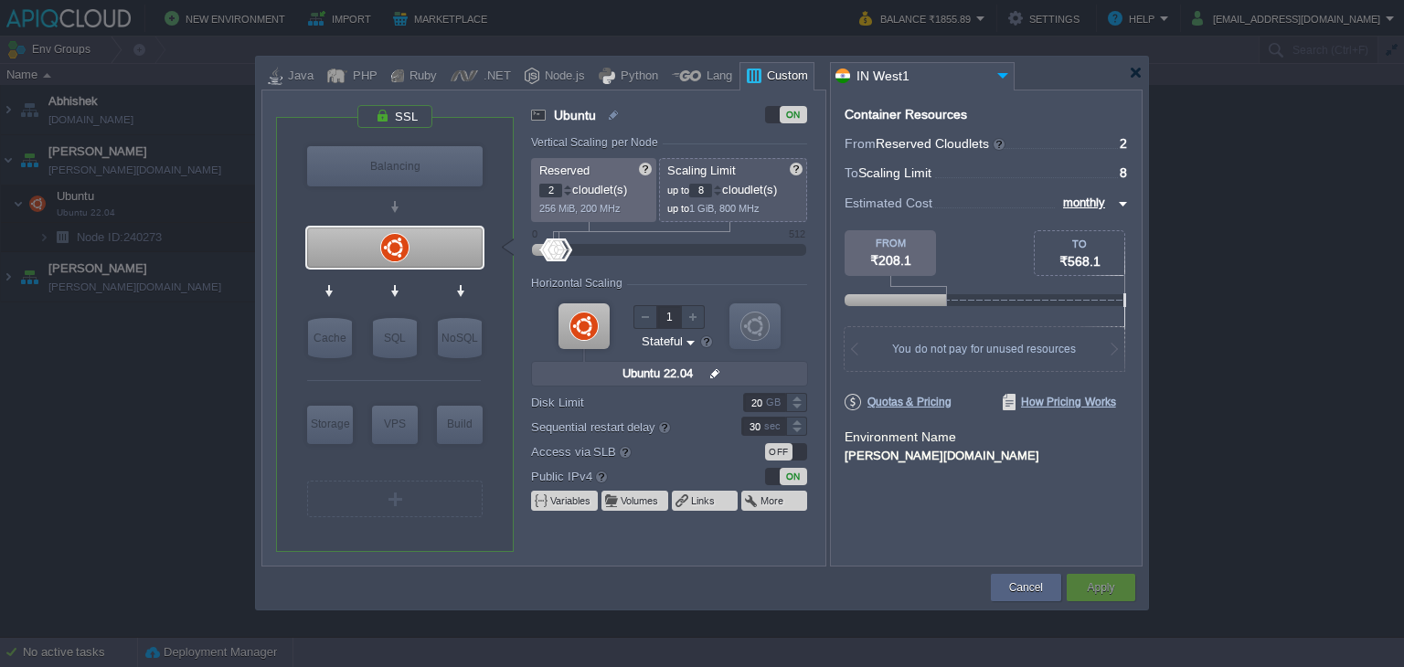
click at [962, 531] on div "Container Resources From Reserved Cloudlets ... = 2 not added To Scaling Limit …" at bounding box center [986, 328] width 313 height 477
click at [1135, 74] on div at bounding box center [1136, 73] width 14 height 14
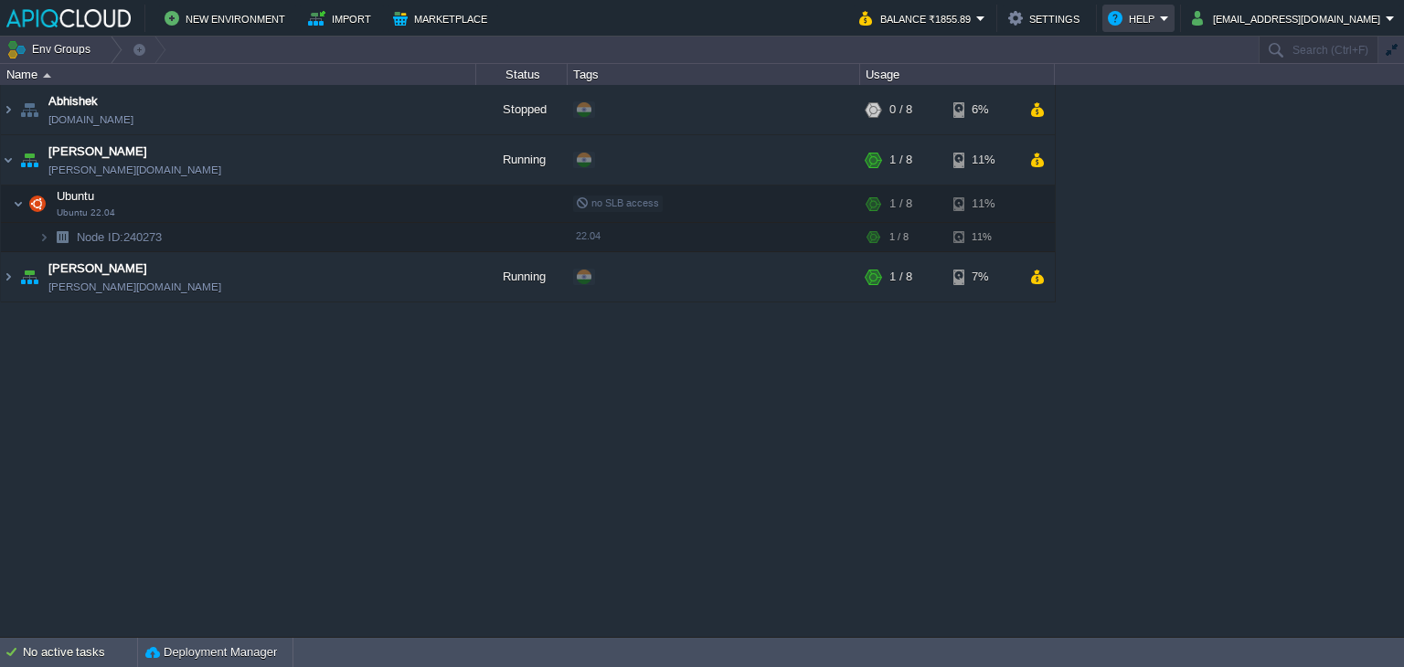
click at [1169, 16] on em "Help" at bounding box center [1138, 18] width 61 height 22
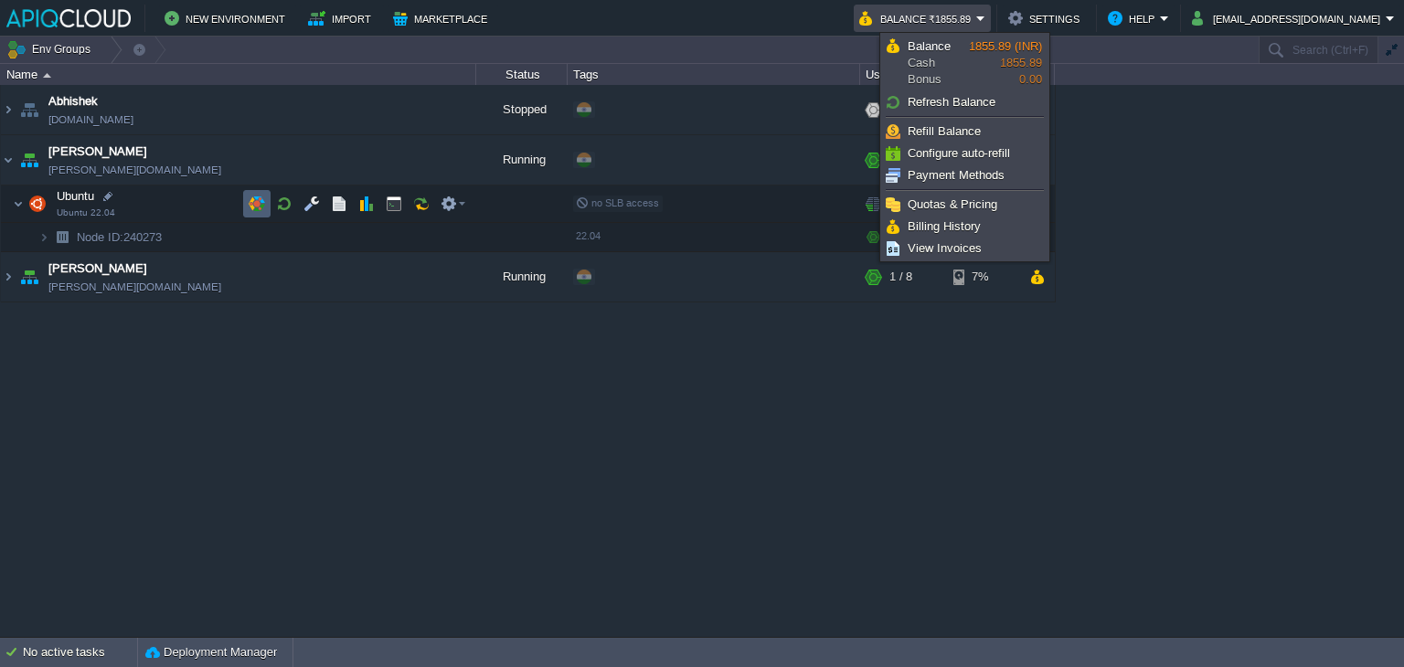
click at [255, 206] on button "button" at bounding box center [257, 204] width 16 height 16
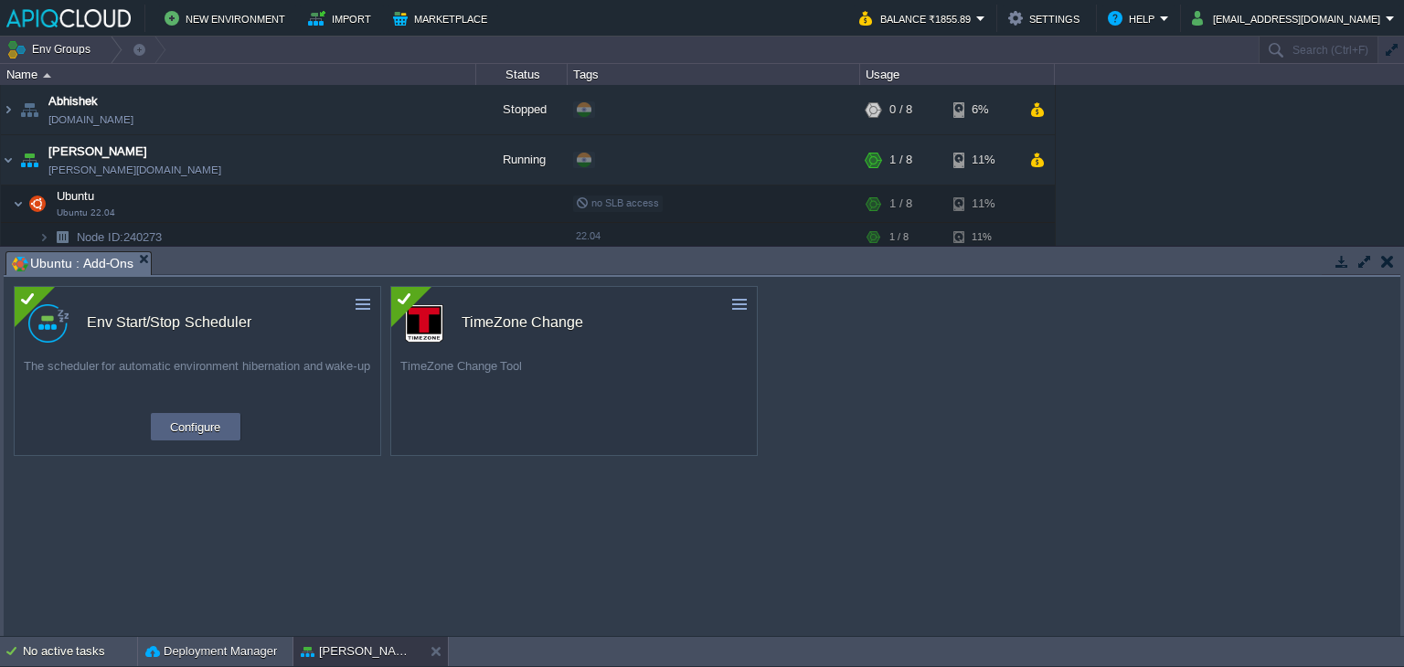
click at [1392, 257] on button "button" at bounding box center [1387, 261] width 13 height 16
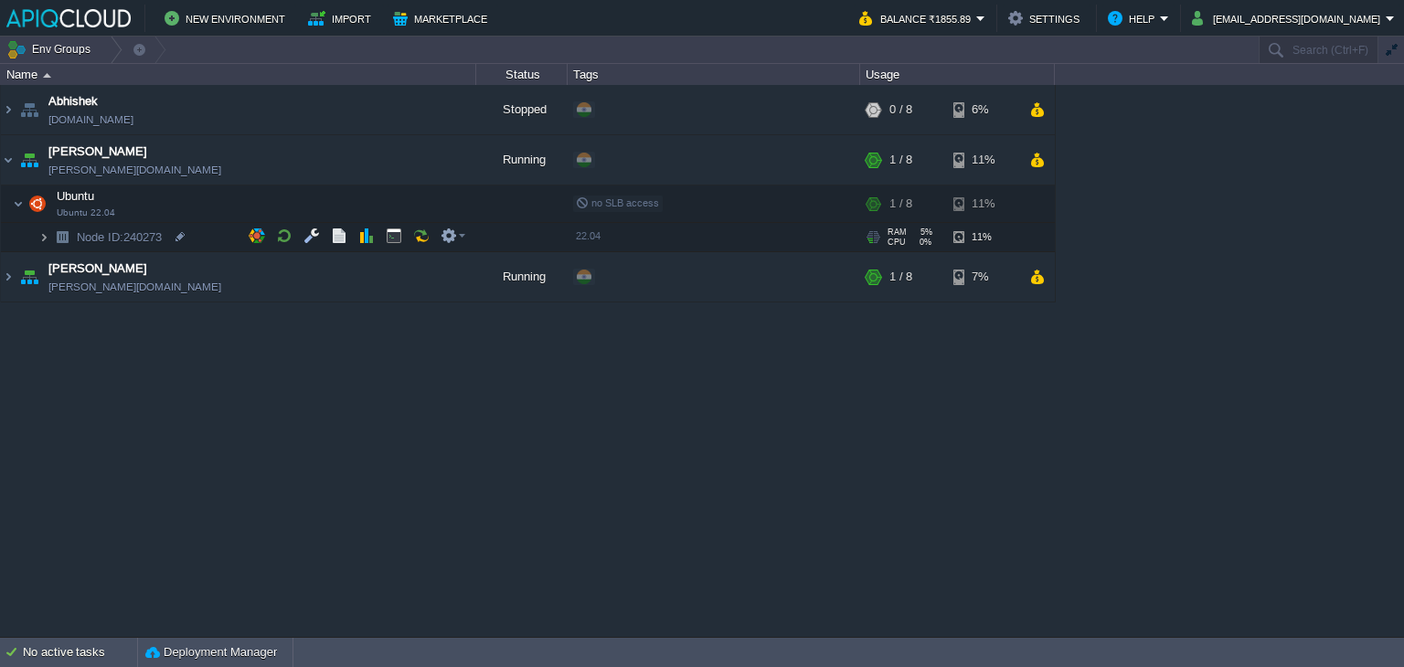
click at [43, 237] on img at bounding box center [43, 237] width 11 height 28
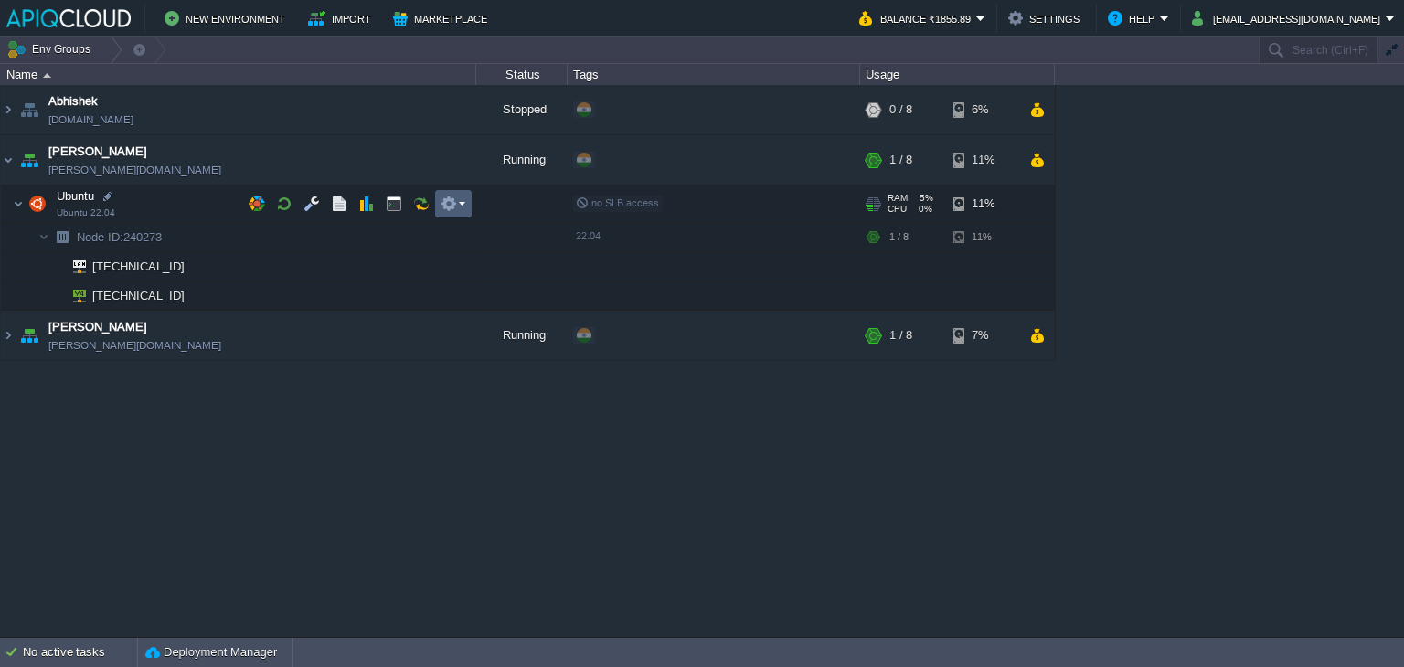
click at [461, 201] on em at bounding box center [453, 204] width 25 height 16
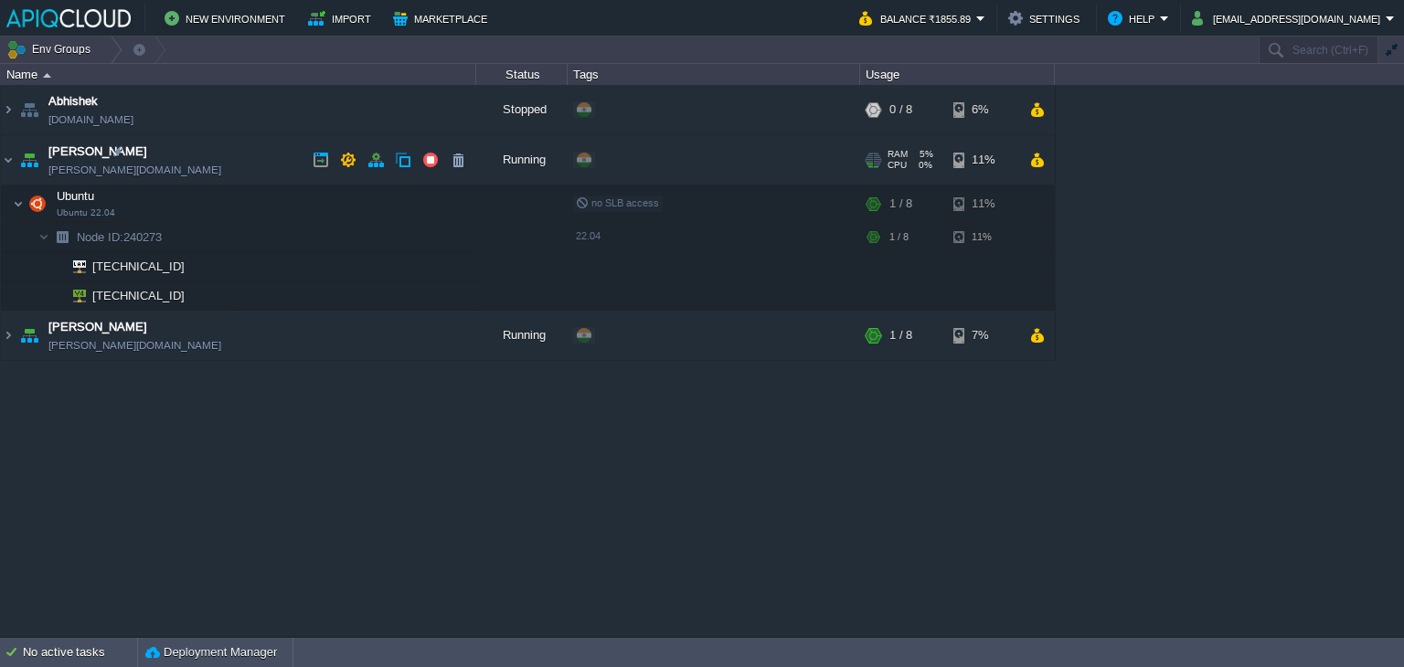
click at [735, 162] on div "+ Add to Env Group" at bounding box center [713, 160] width 286 height 51
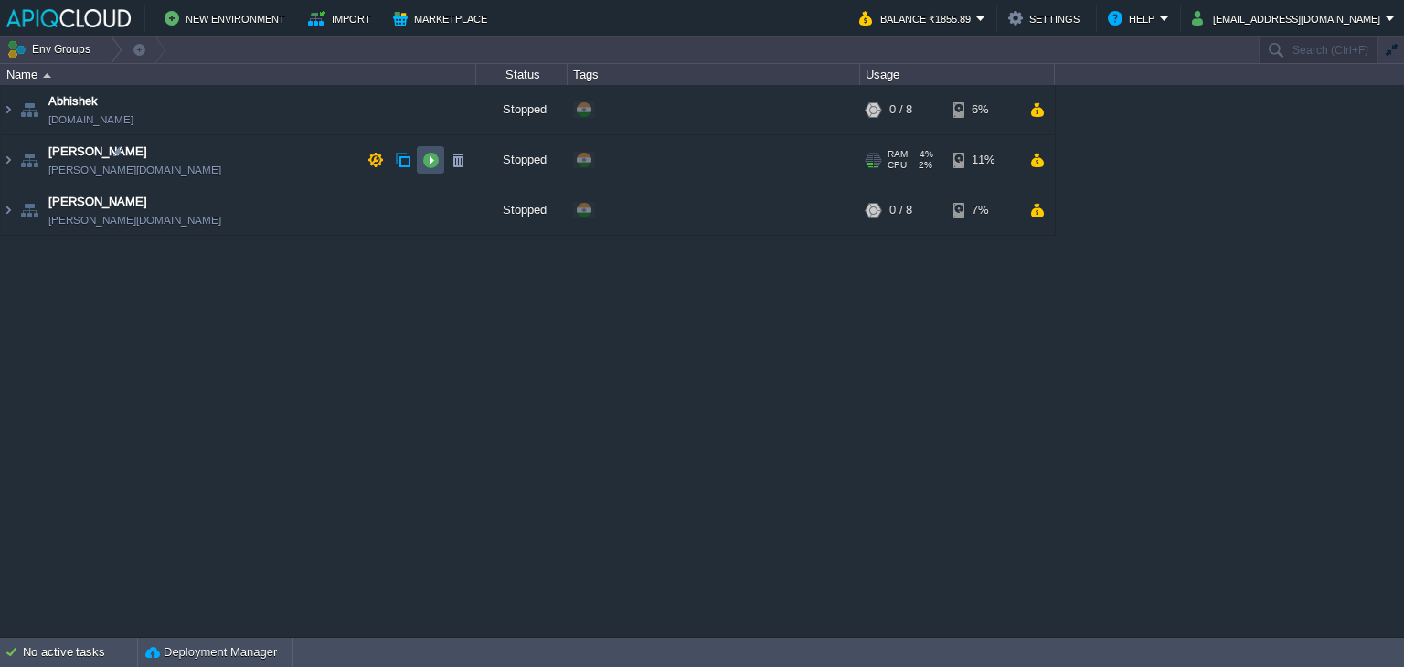
click at [426, 162] on button "button" at bounding box center [430, 160] width 16 height 16
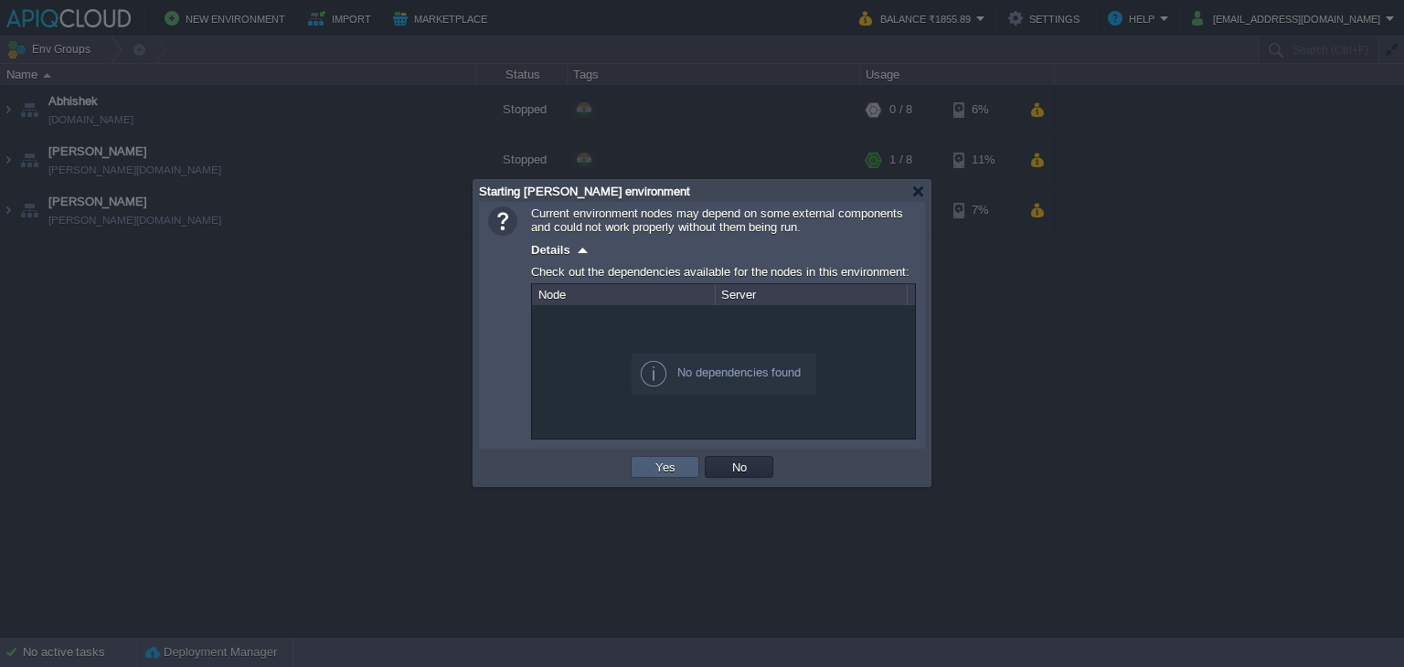
click at [654, 458] on td "Yes" at bounding box center [665, 467] width 69 height 22
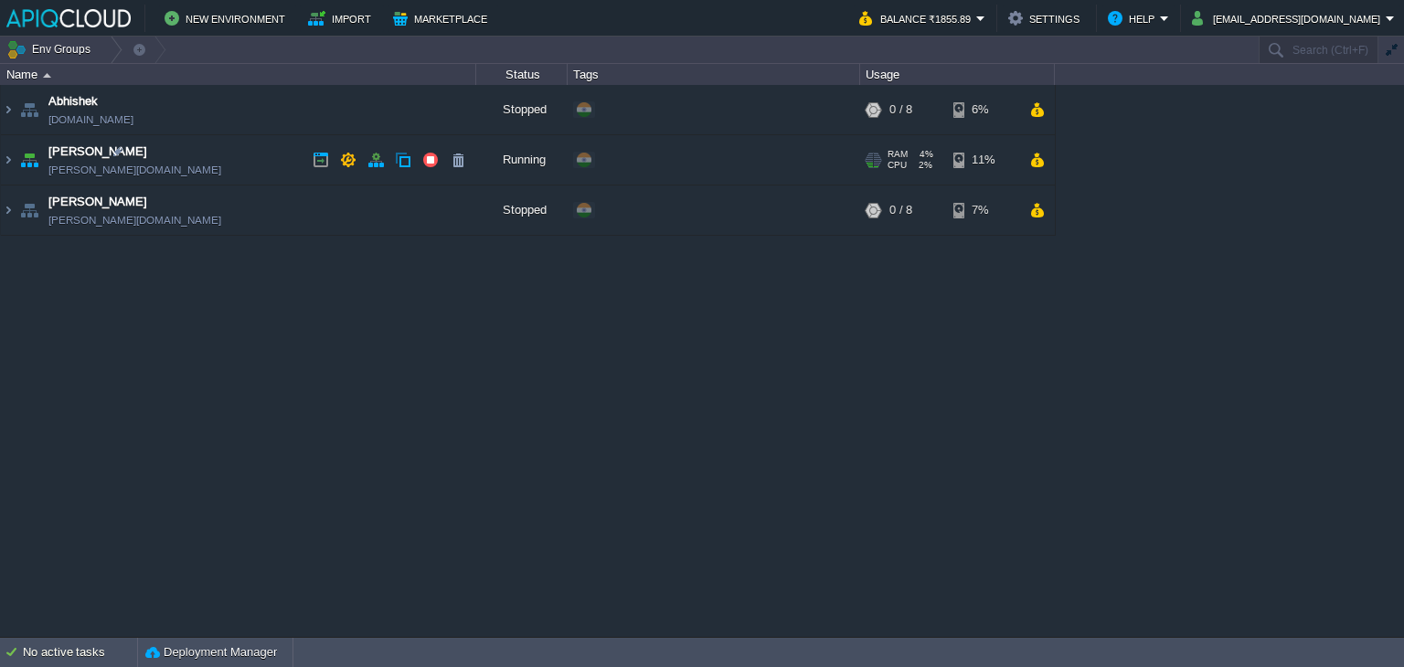
click at [252, 165] on td "Chaitanya [DOMAIN_NAME]" at bounding box center [238, 160] width 475 height 50
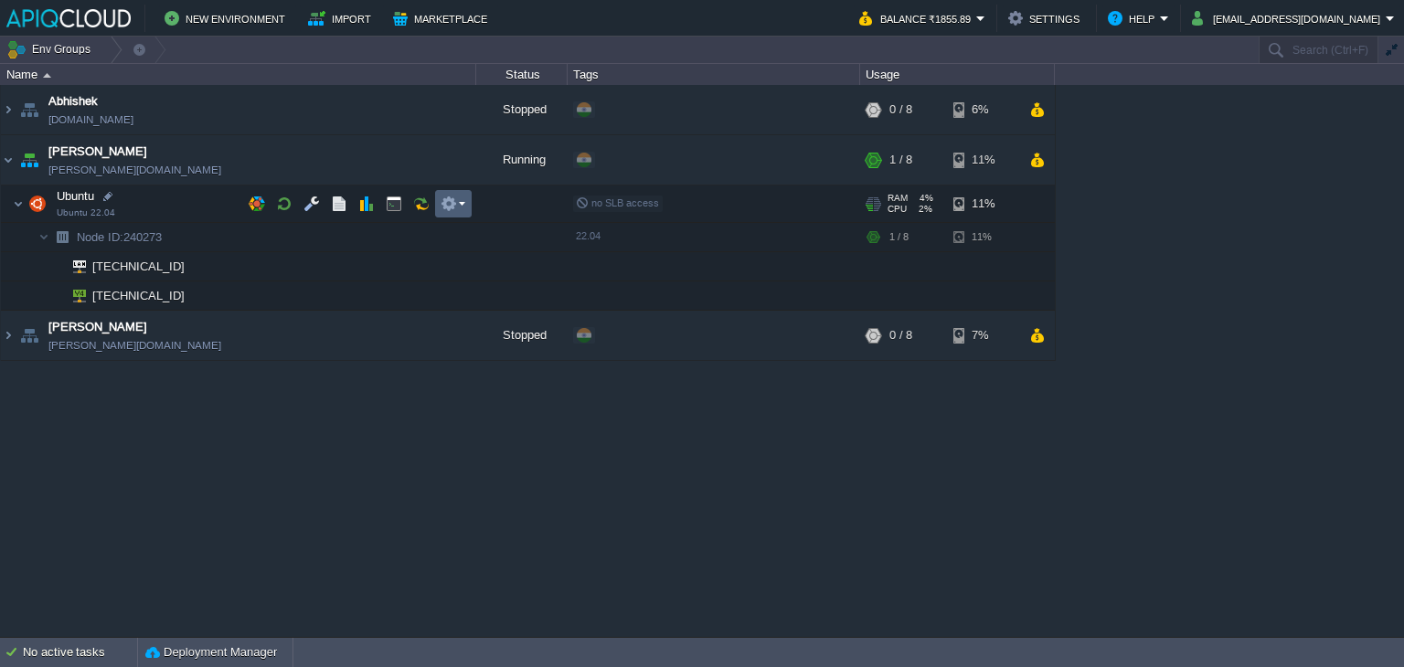
click at [461, 202] on em at bounding box center [453, 204] width 25 height 16
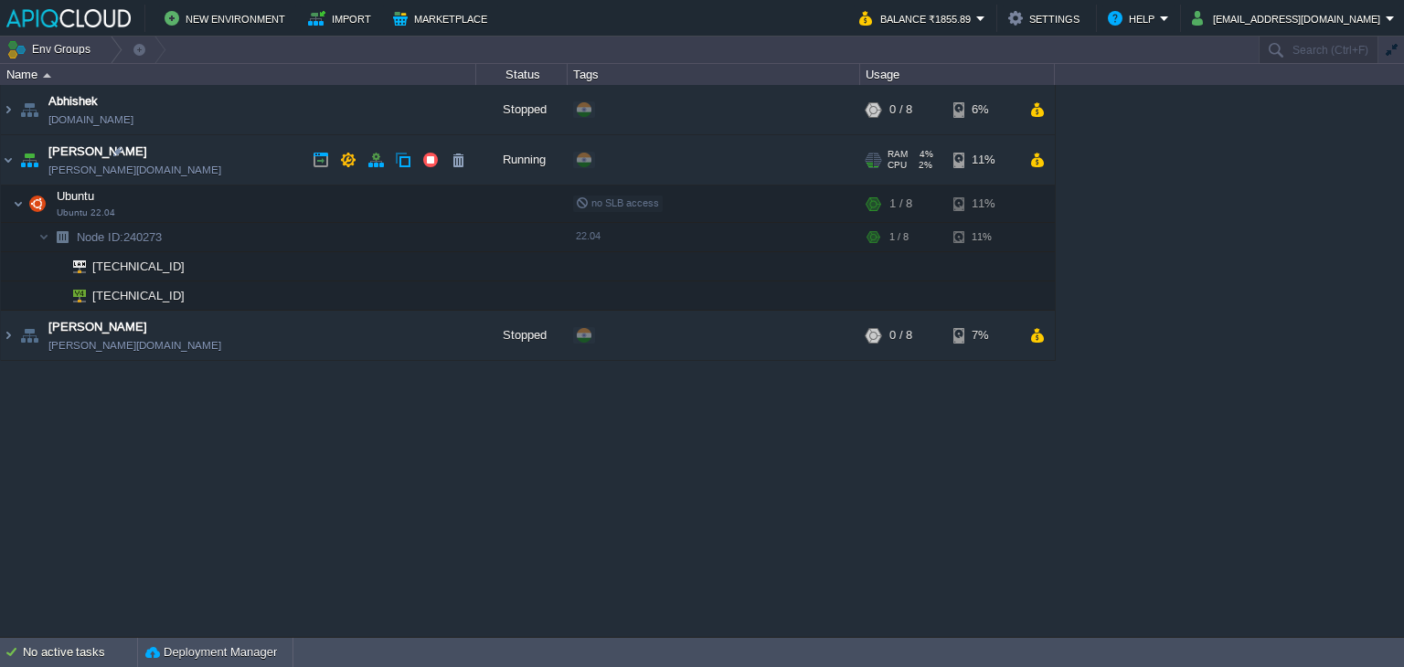
click at [218, 167] on td "Chaitanya [DOMAIN_NAME]" at bounding box center [238, 160] width 475 height 50
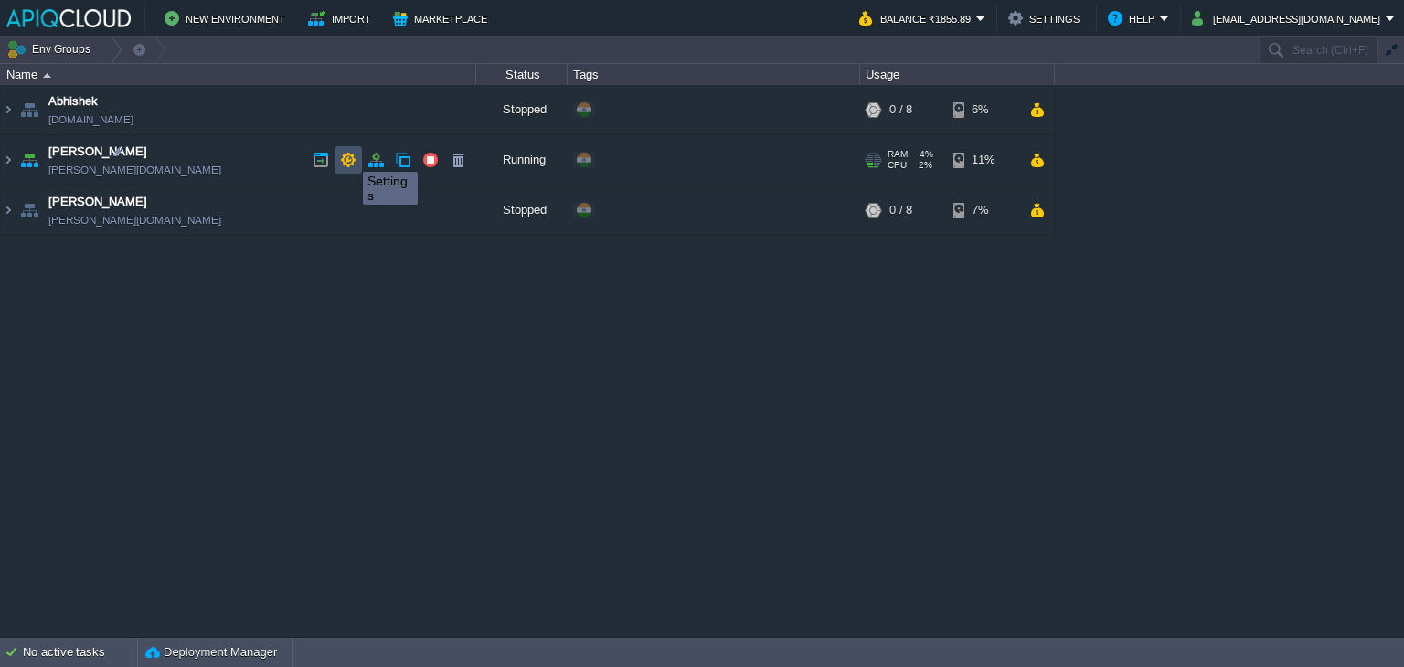
click at [347, 155] on button "button" at bounding box center [348, 160] width 16 height 16
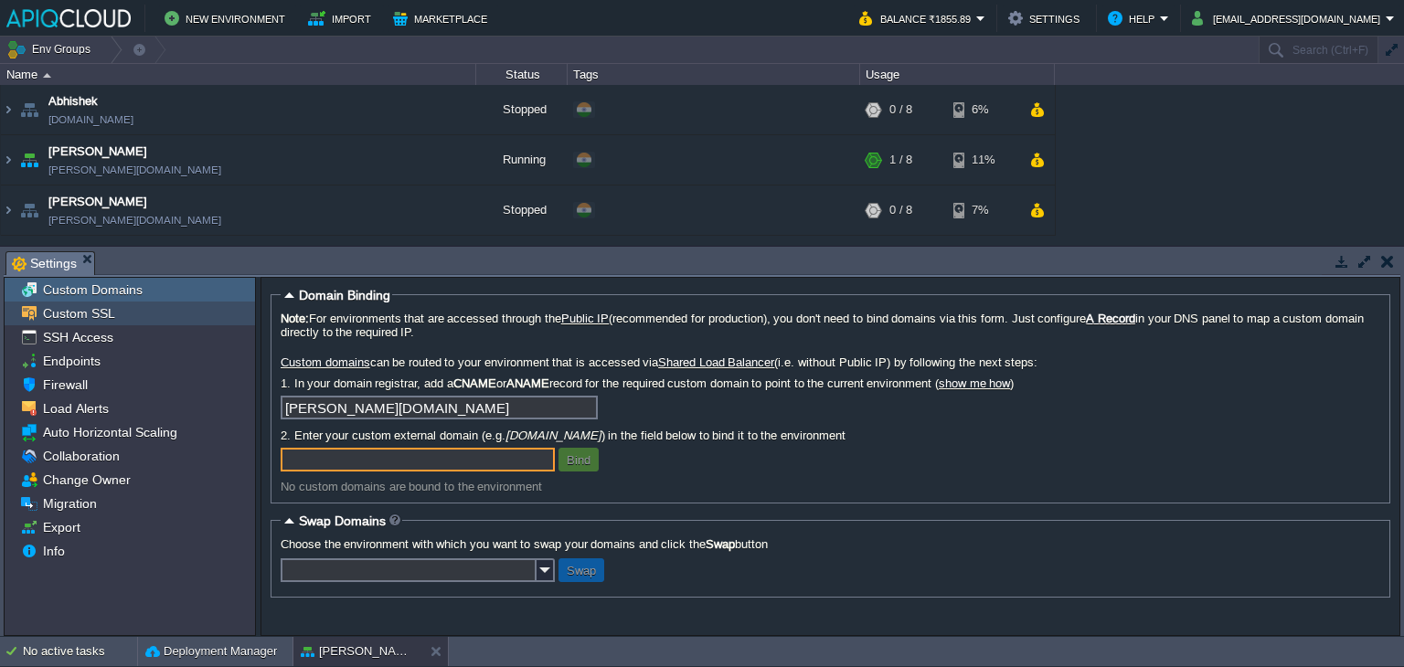
click at [93, 315] on span "Custom SSL" at bounding box center [78, 313] width 79 height 16
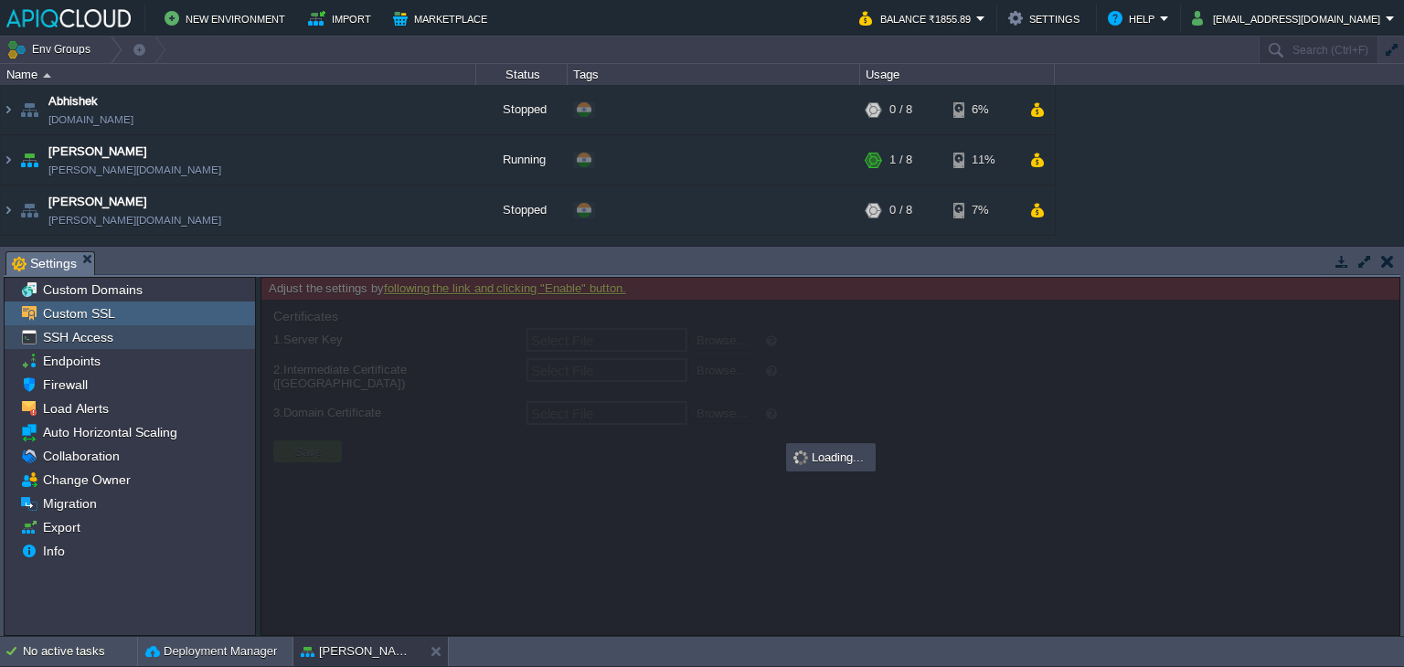
type input "Select File"
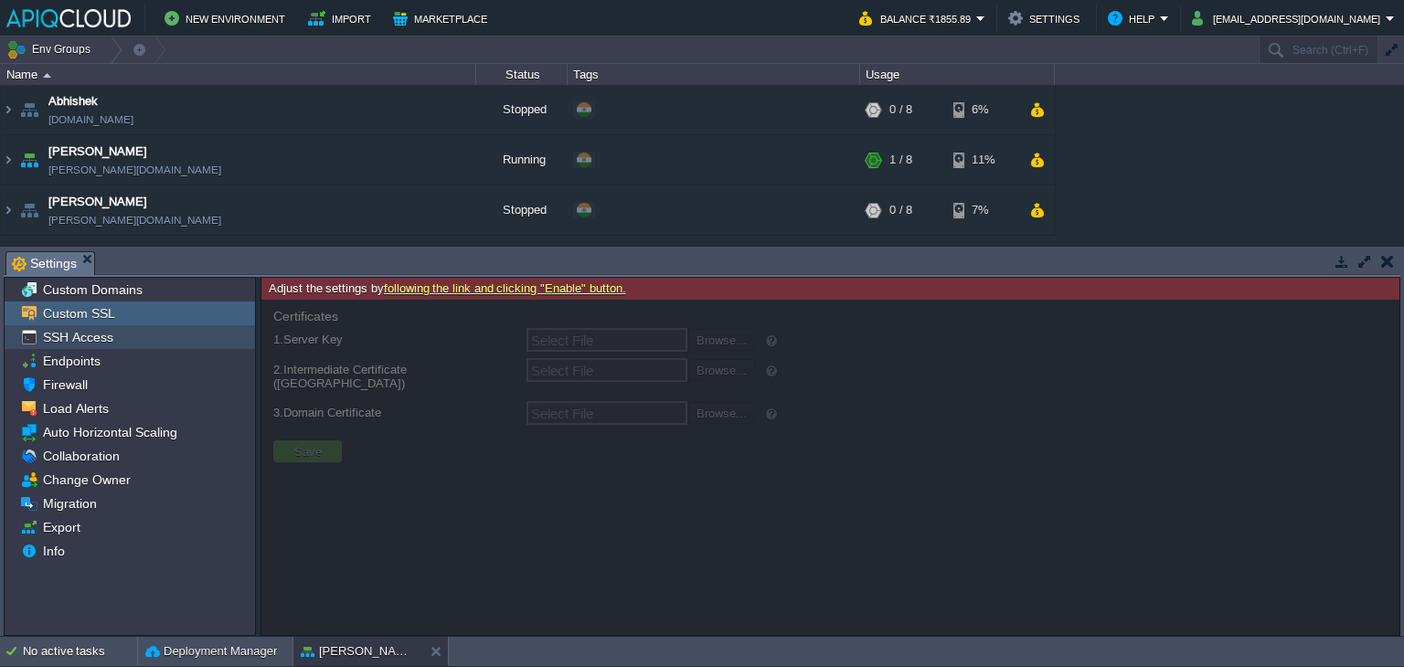
click at [81, 335] on span "SSH Access" at bounding box center [77, 337] width 77 height 16
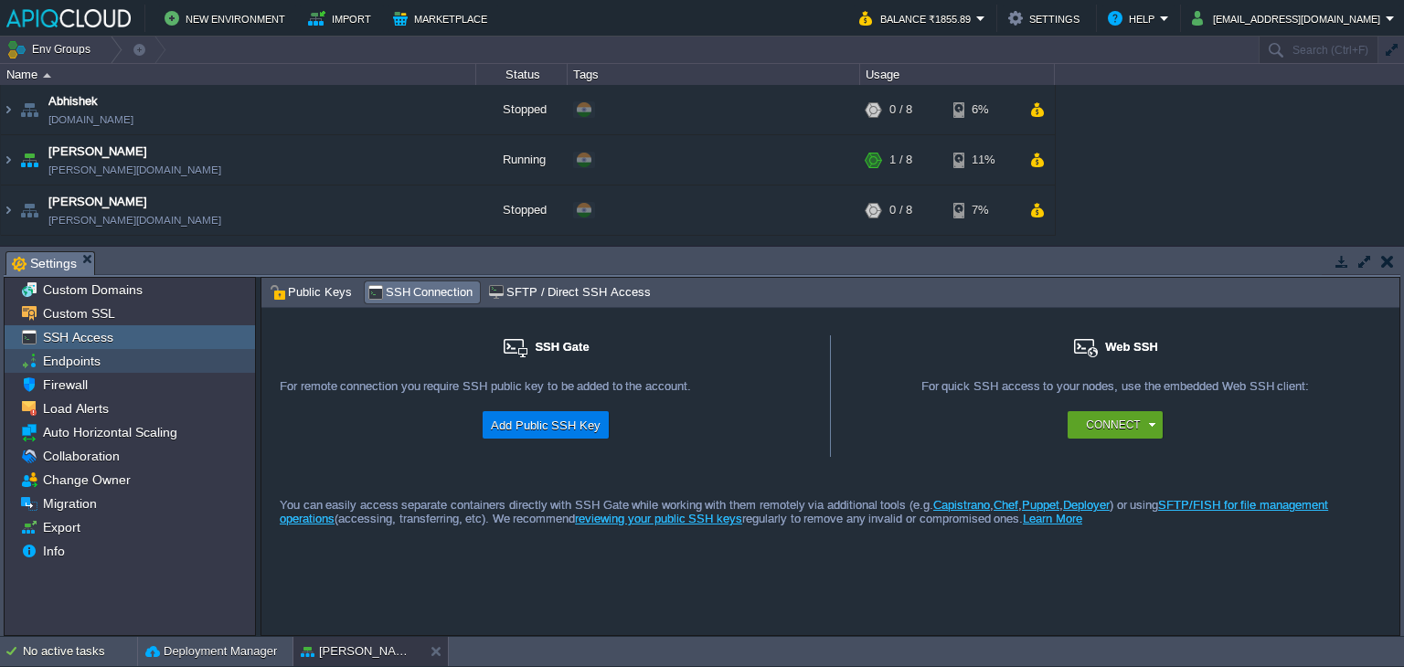
click at [80, 360] on span "Endpoints" at bounding box center [71, 361] width 64 height 16
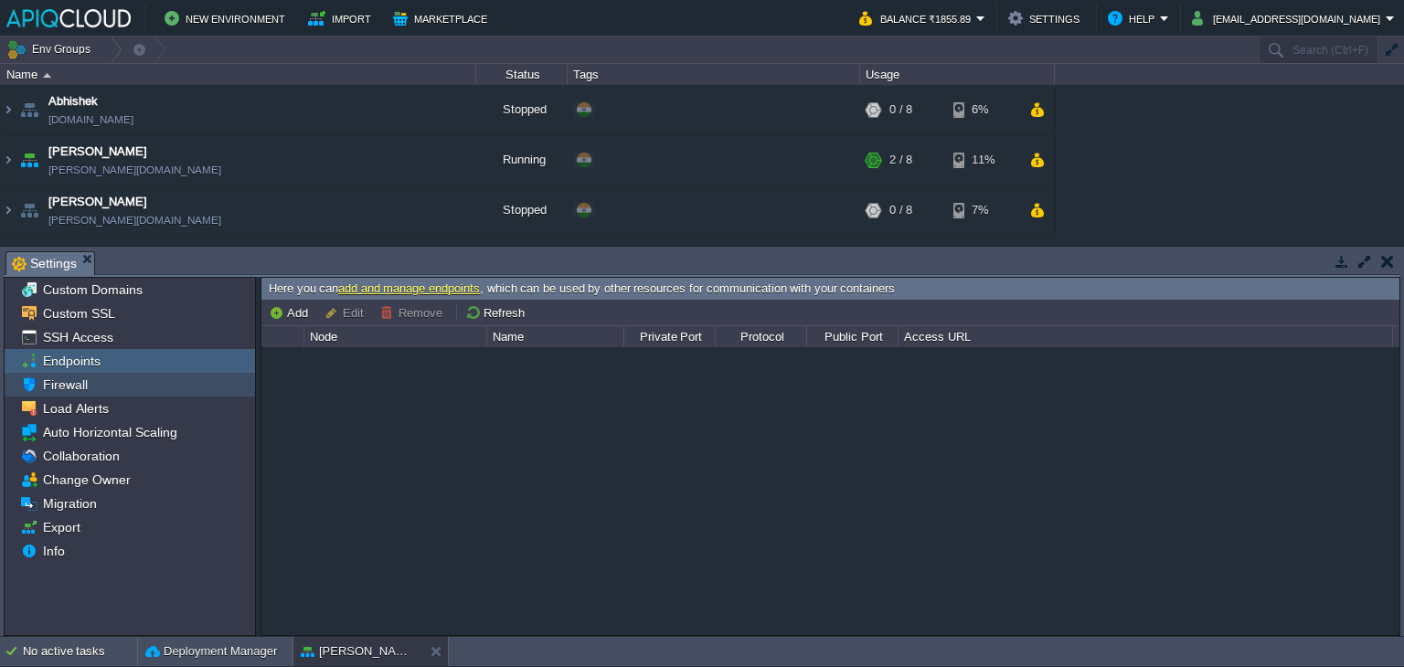
click at [62, 385] on span "Firewall" at bounding box center [64, 385] width 51 height 16
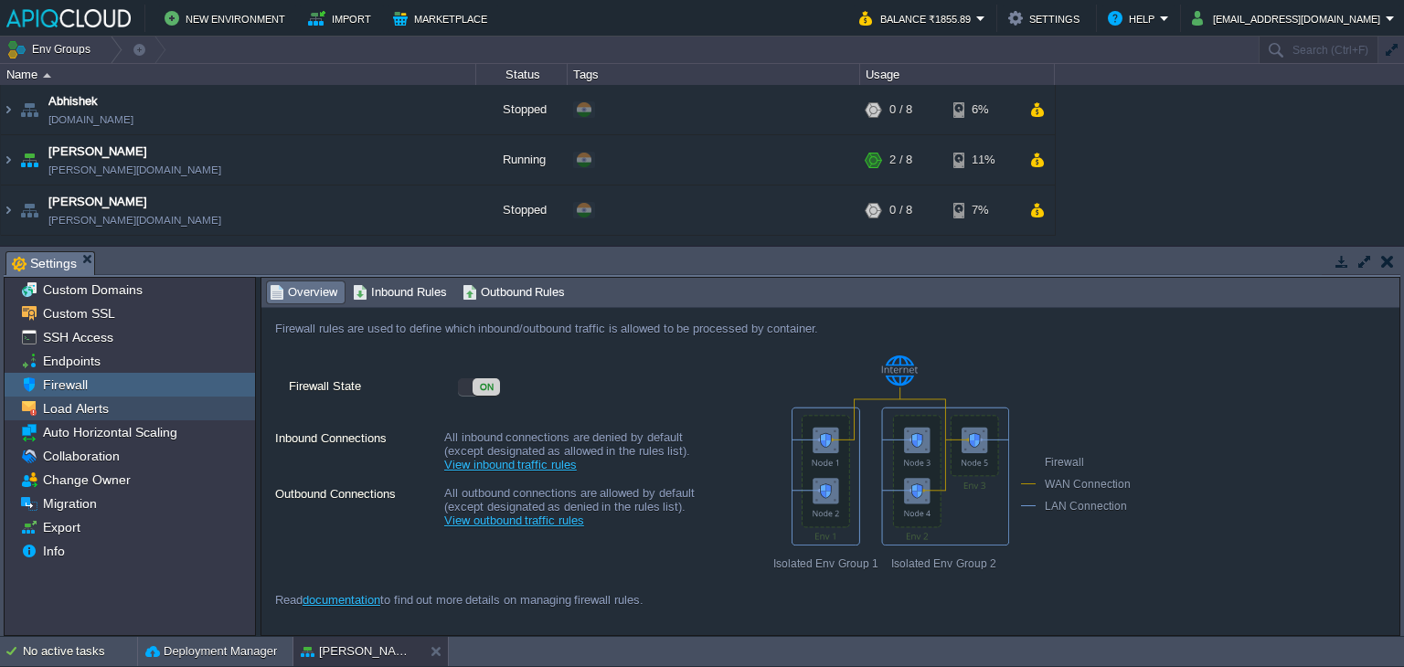
click at [65, 411] on span "Load Alerts" at bounding box center [75, 408] width 72 height 16
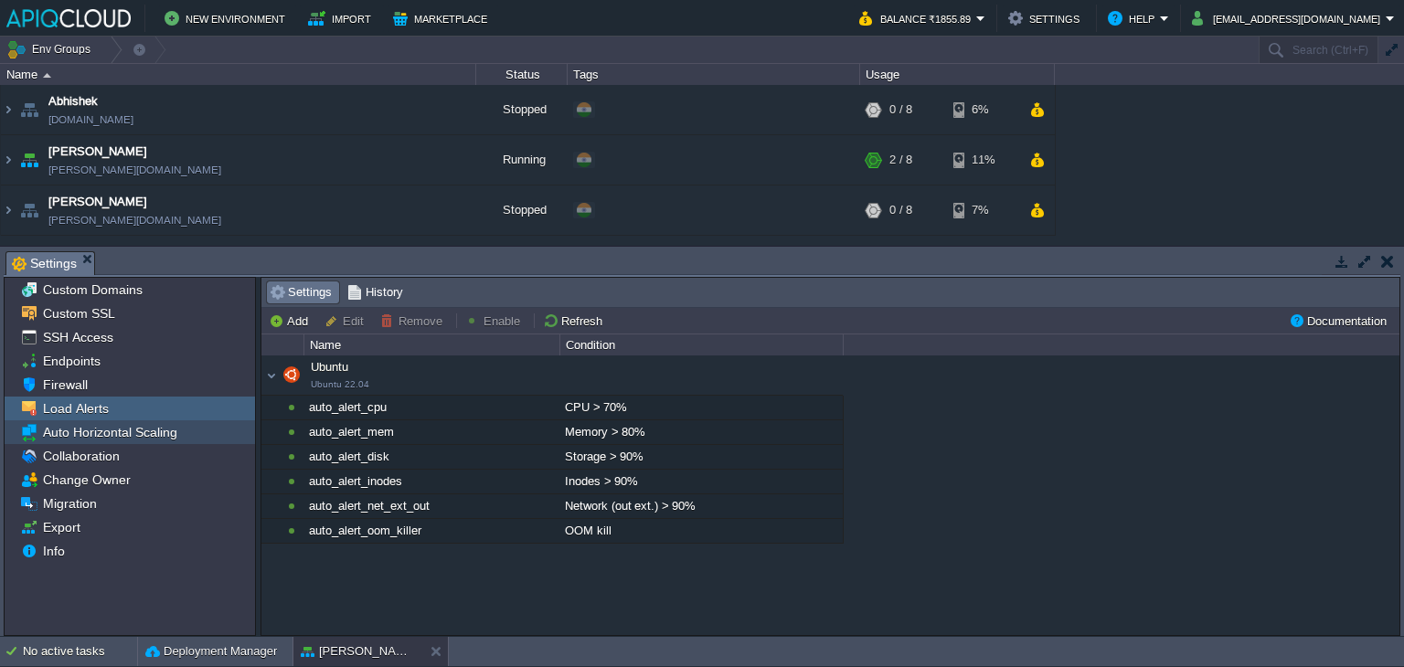
click at [75, 440] on span "Auto Horizontal Scaling" at bounding box center [109, 432] width 141 height 16
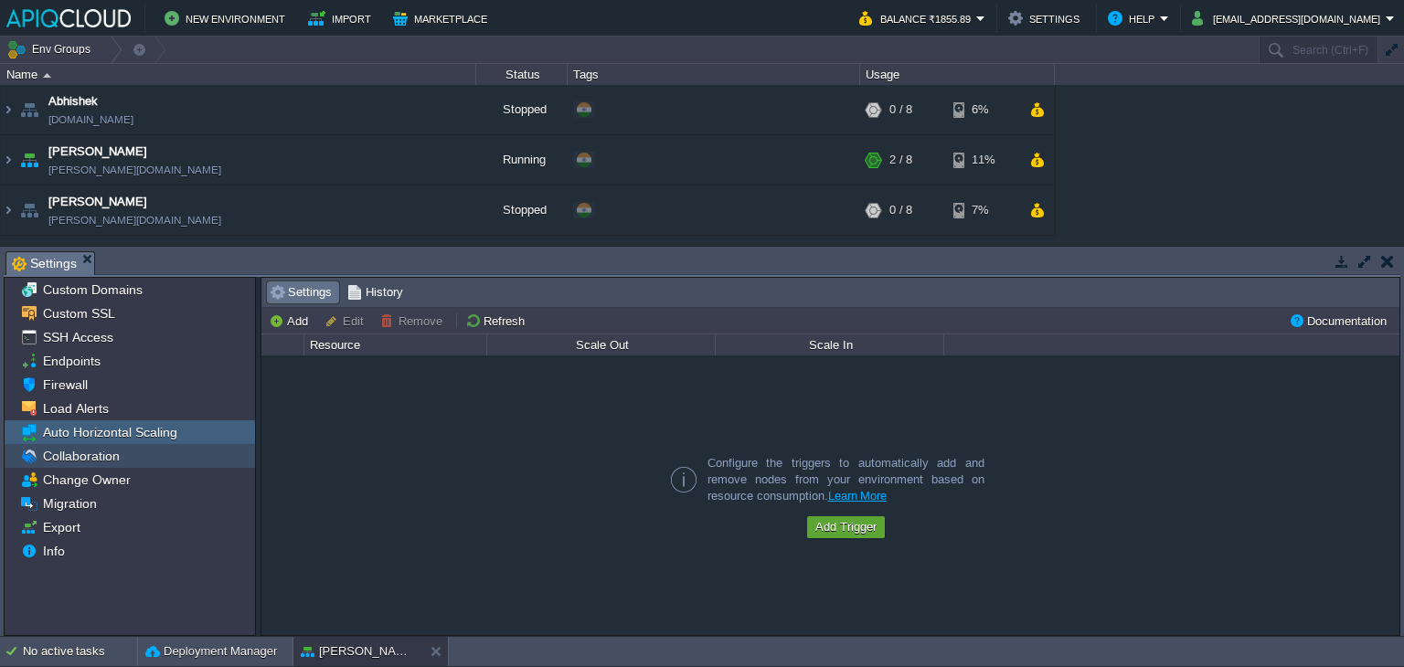
click at [77, 459] on span "Collaboration" at bounding box center [80, 456] width 83 height 16
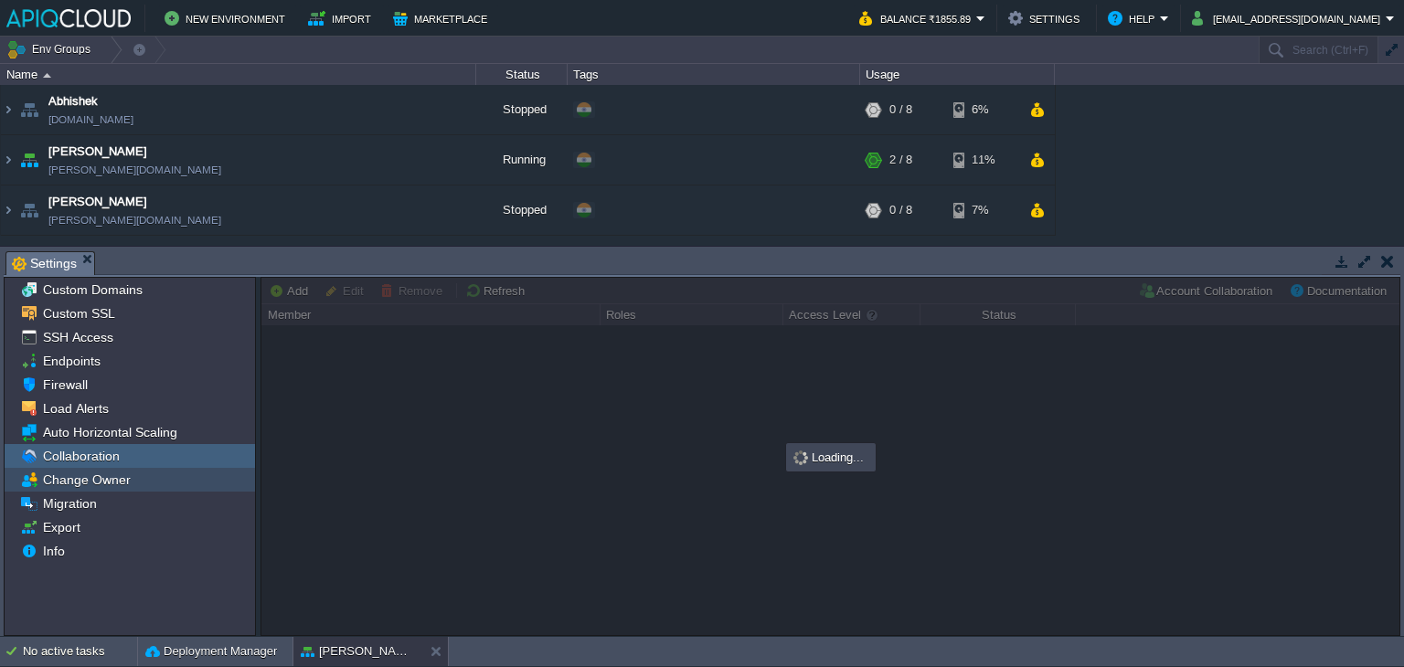
click at [77, 477] on span "Change Owner" at bounding box center [86, 480] width 94 height 16
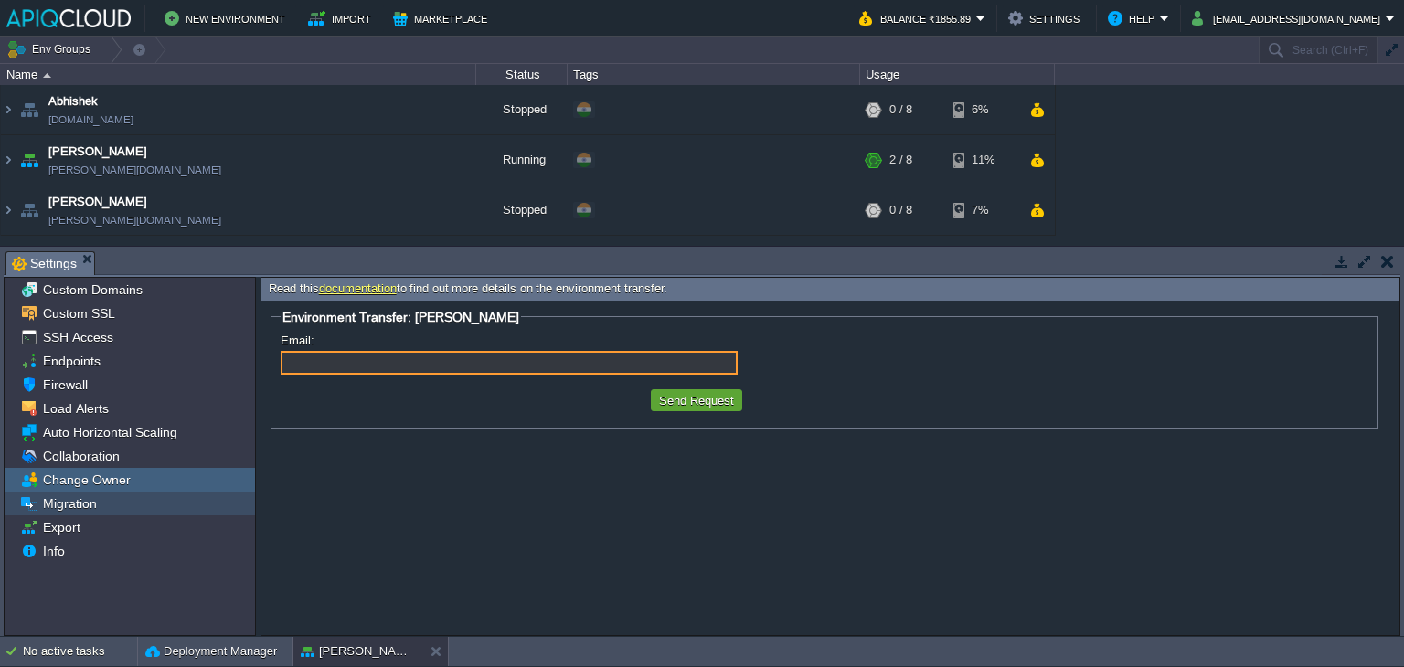
click at [80, 495] on span "Migration" at bounding box center [69, 503] width 60 height 16
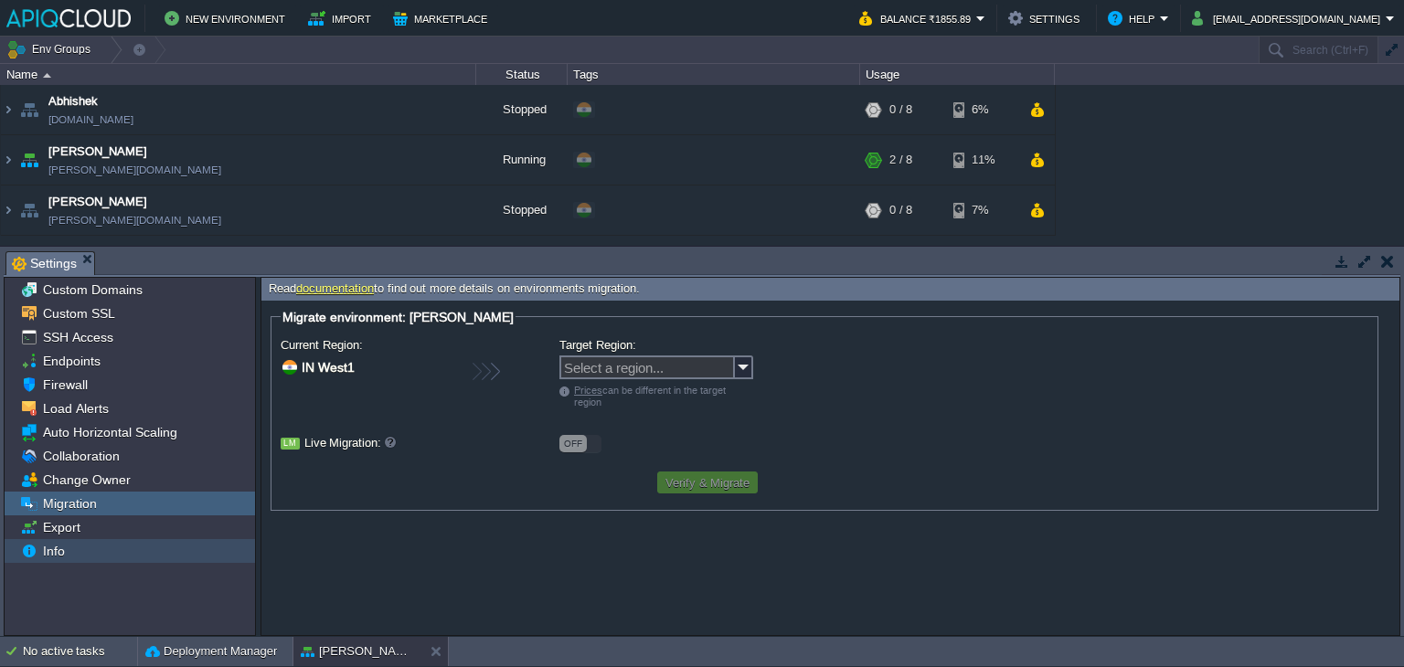
click at [51, 549] on span "Info" at bounding box center [53, 551] width 28 height 16
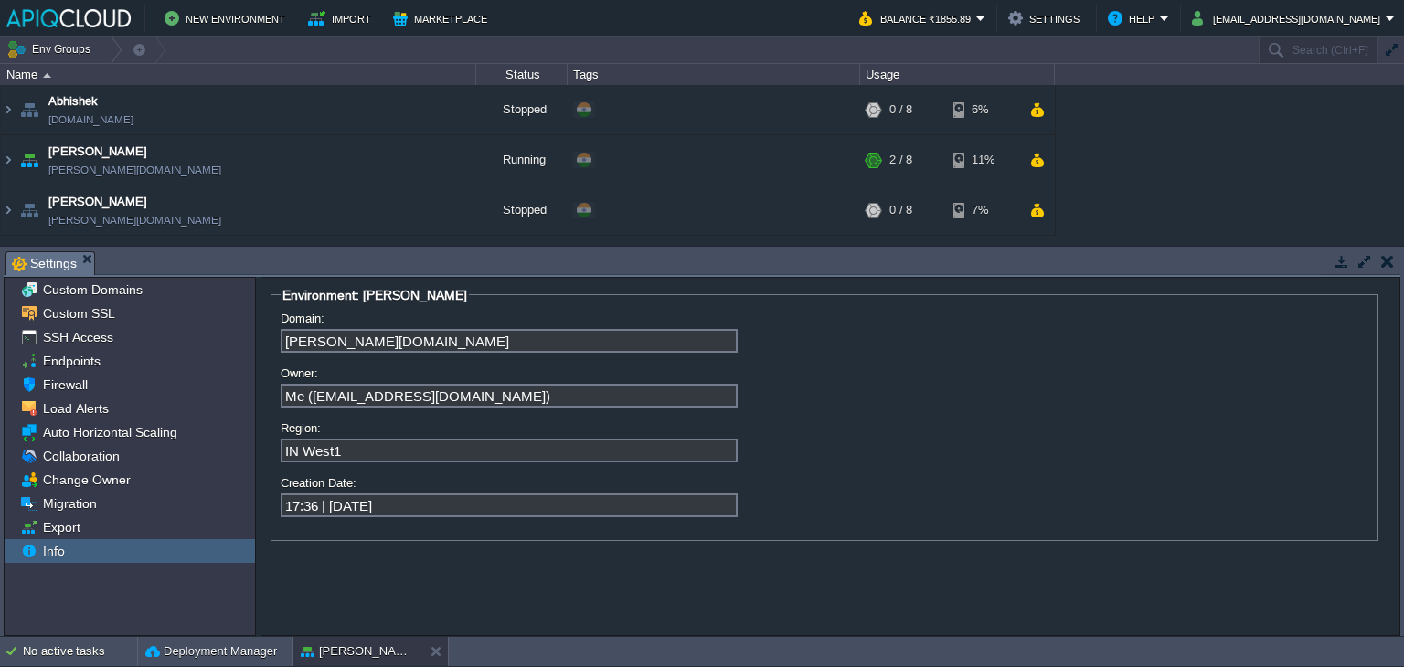
click at [340, 341] on input "[PERSON_NAME][DOMAIN_NAME]" at bounding box center [509, 341] width 457 height 24
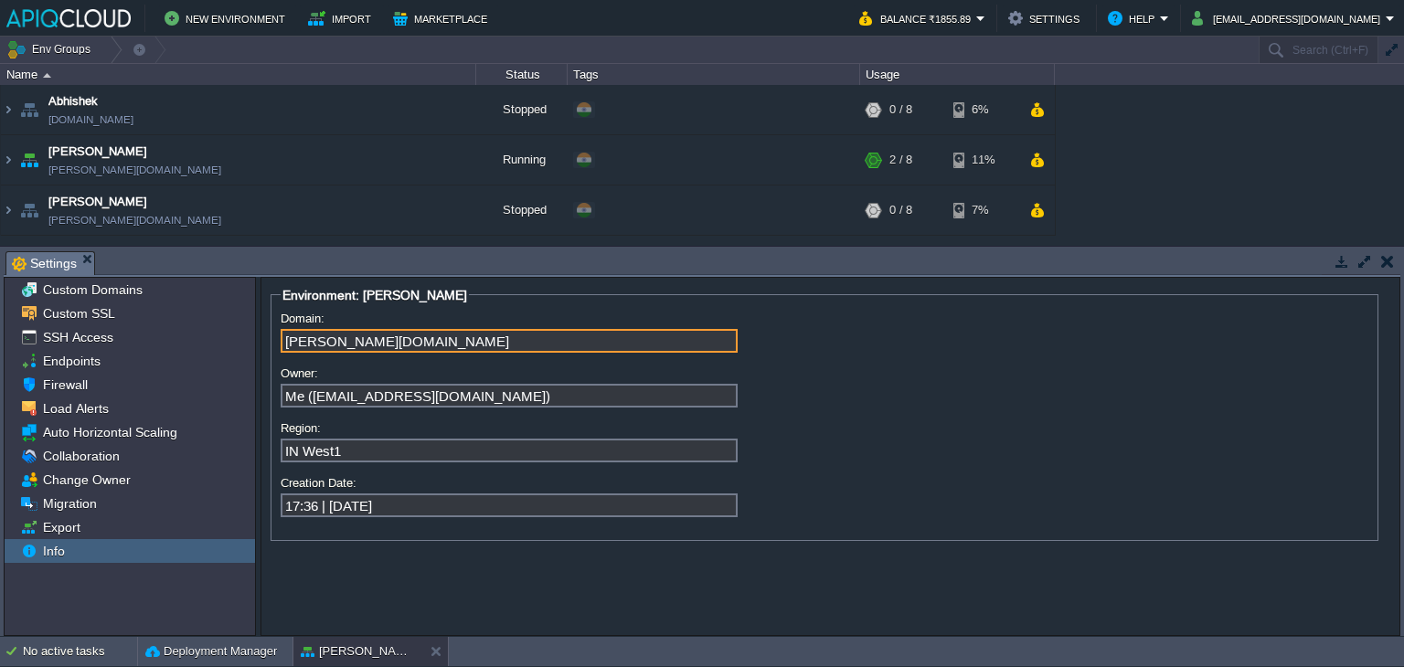
drag, startPoint x: 340, startPoint y: 341, endPoint x: 280, endPoint y: 340, distance: 60.3
click at [281, 340] on input "[PERSON_NAME][DOMAIN_NAME]" at bounding box center [509, 341] width 457 height 24
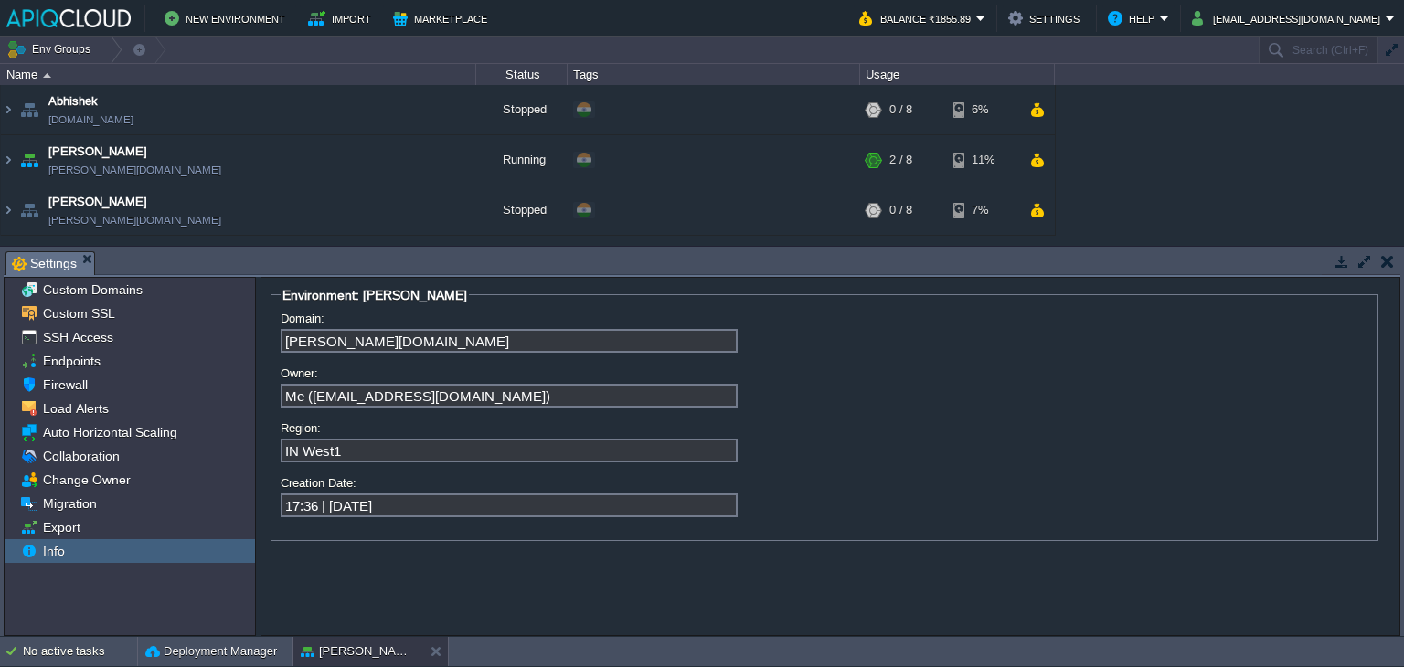
click at [1086, 398] on div "Me ([EMAIL_ADDRESS][DOMAIN_NAME])" at bounding box center [825, 397] width 1088 height 34
click at [1383, 262] on button "button" at bounding box center [1387, 261] width 13 height 16
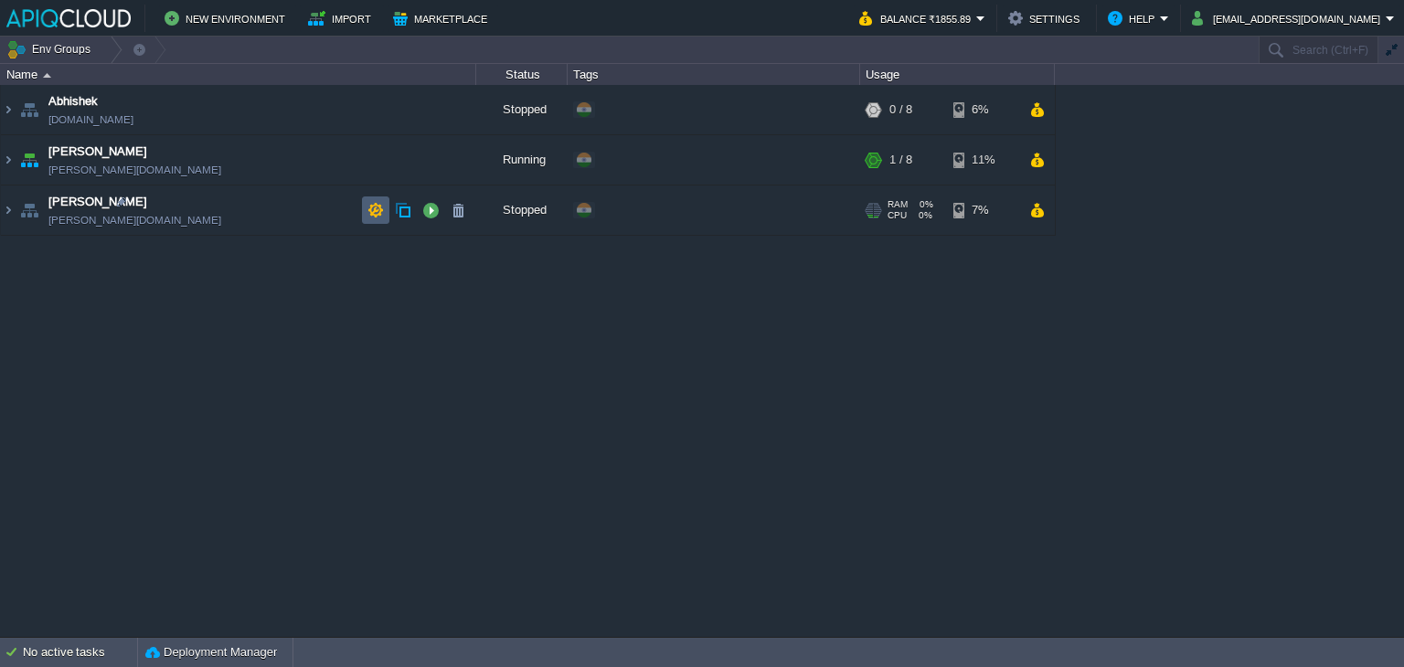
click at [372, 207] on button "button" at bounding box center [375, 210] width 16 height 16
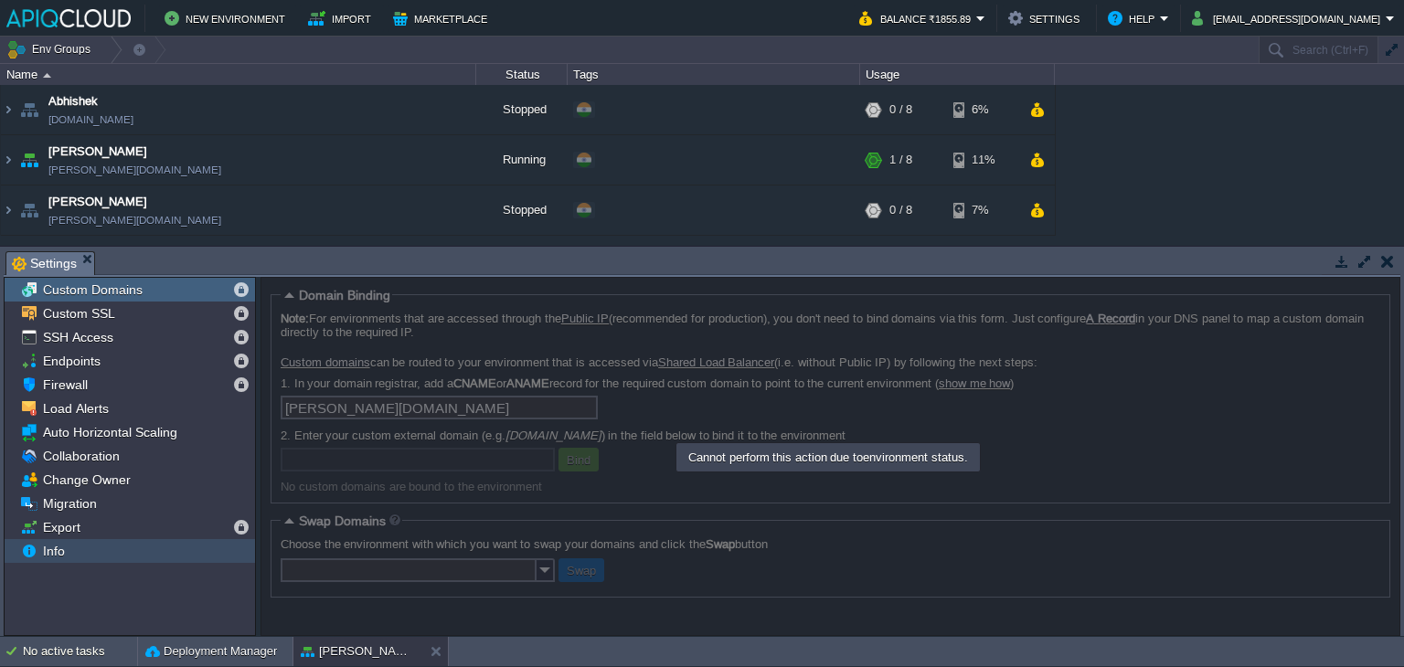
click at [51, 549] on span "Info" at bounding box center [53, 551] width 28 height 16
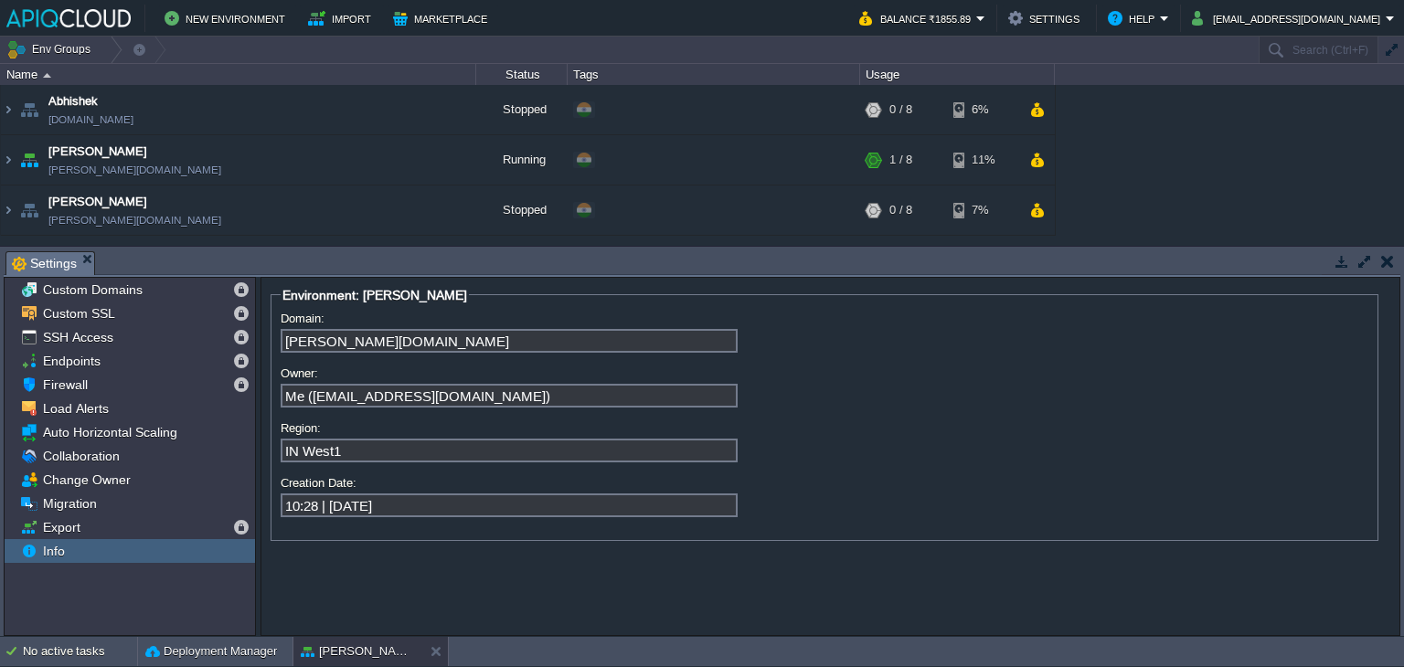
click at [1378, 261] on td at bounding box center [1387, 261] width 23 height 22
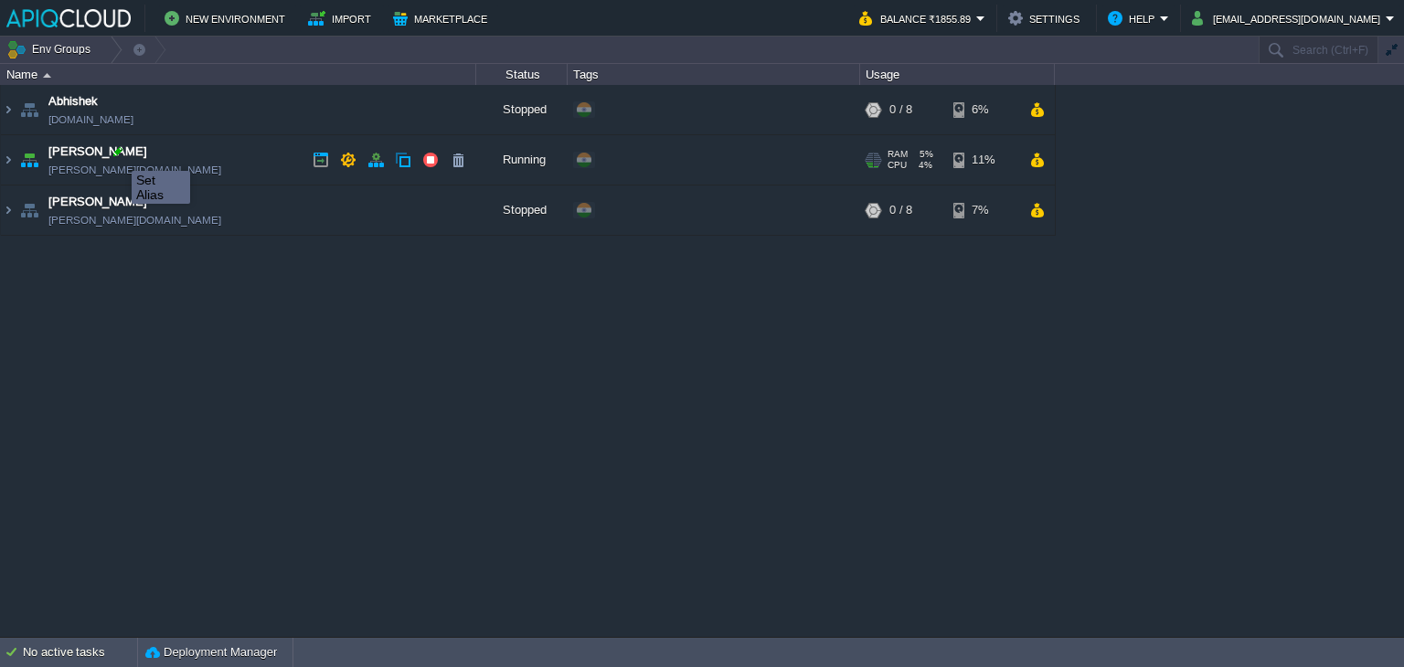
click at [118, 154] on div at bounding box center [118, 151] width 16 height 16
type input "[PERSON_NAME]"
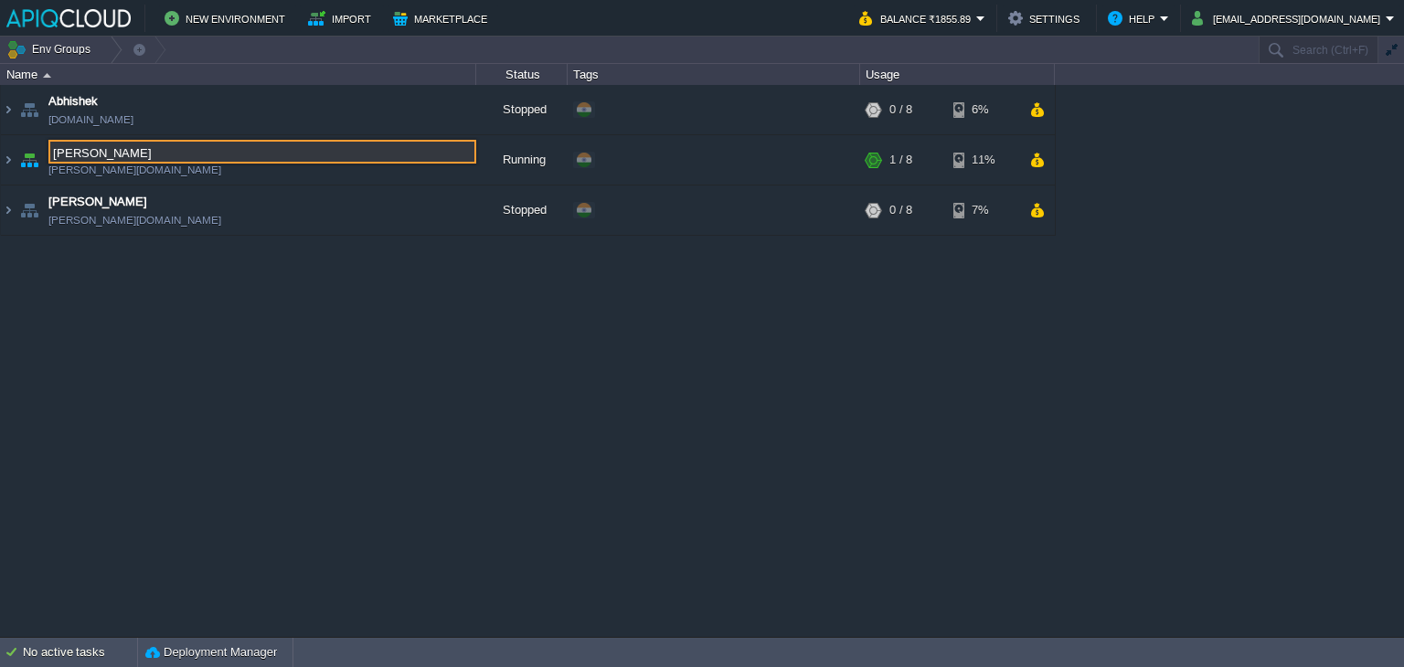
click at [200, 290] on div "Abhishek [DOMAIN_NAME] Stopped + Add to Env Group RAM 0% CPU 0% 0 / 8 6% Elasti…" at bounding box center [702, 361] width 1404 height 552
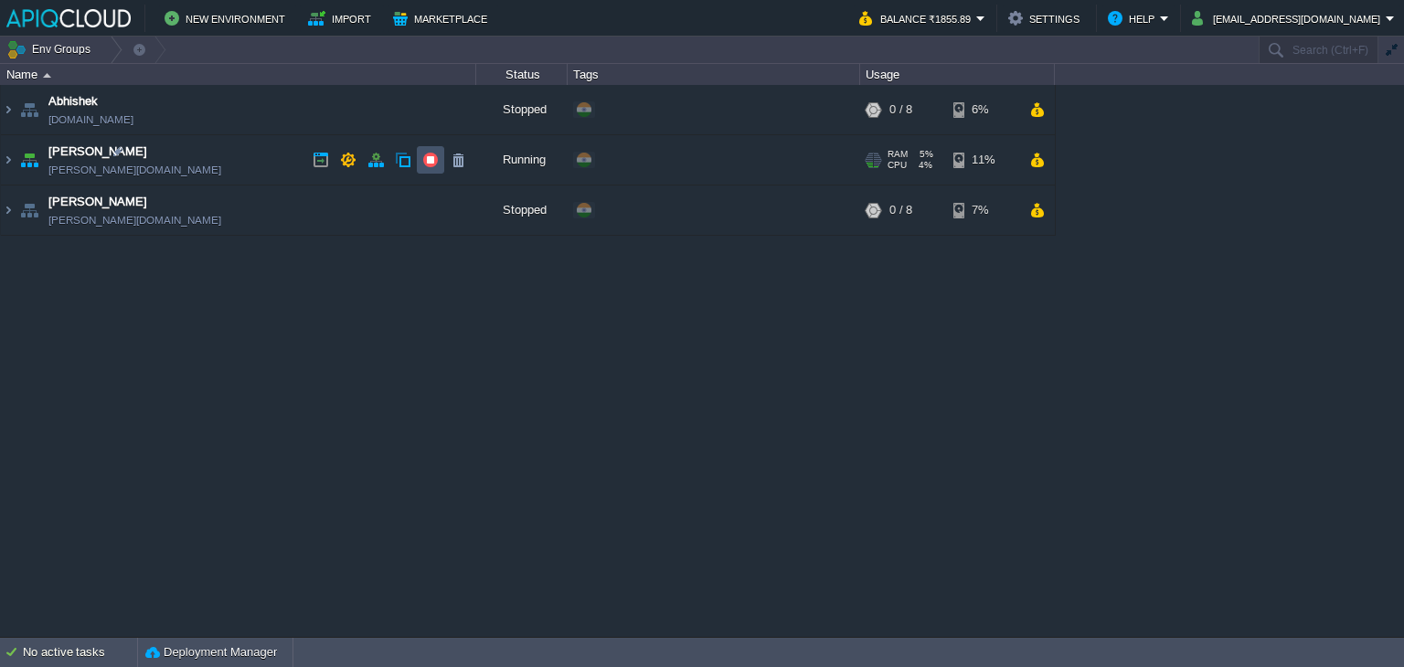
click at [434, 163] on button "button" at bounding box center [430, 160] width 16 height 16
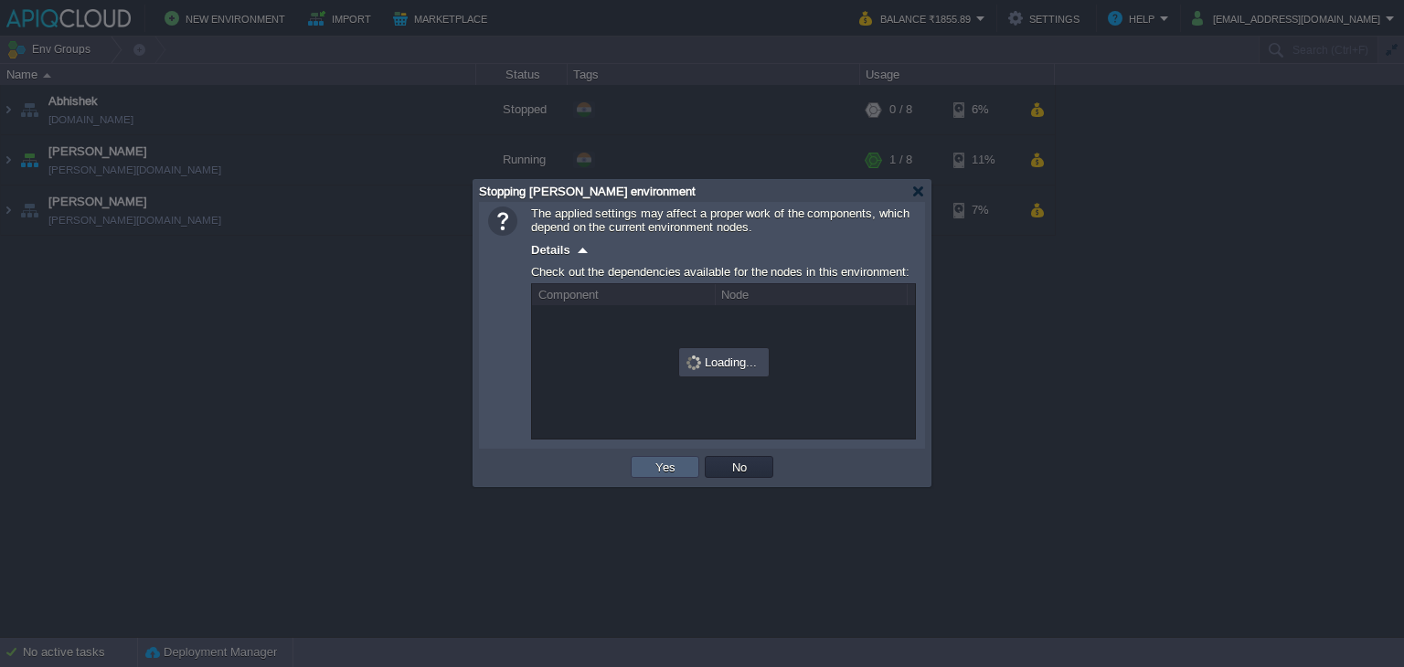
click at [661, 465] on button "Yes" at bounding box center [665, 467] width 31 height 16
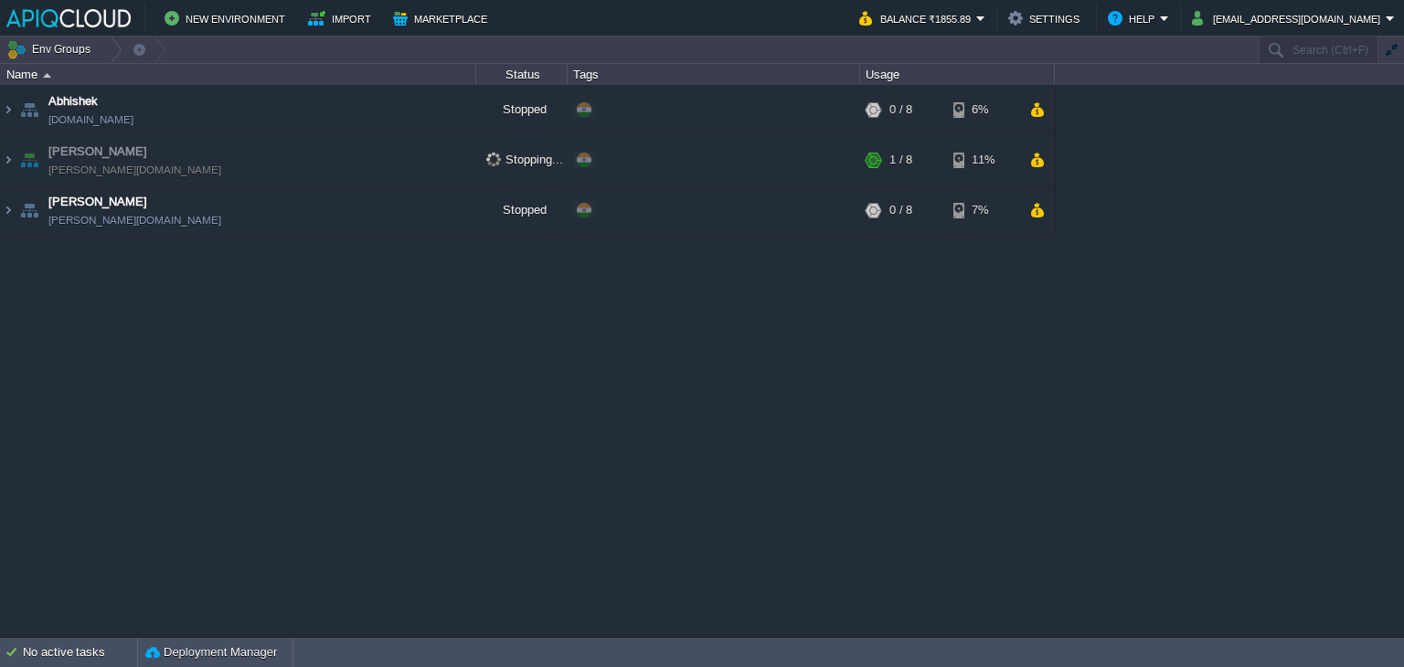
click at [311, 406] on div "Abhishek [DOMAIN_NAME] Stopped + Add to Env Group RAM 0% CPU 0% 0 / 8 6% Elasti…" at bounding box center [702, 361] width 1404 height 552
click at [437, 112] on button "button" at bounding box center [430, 109] width 16 height 16
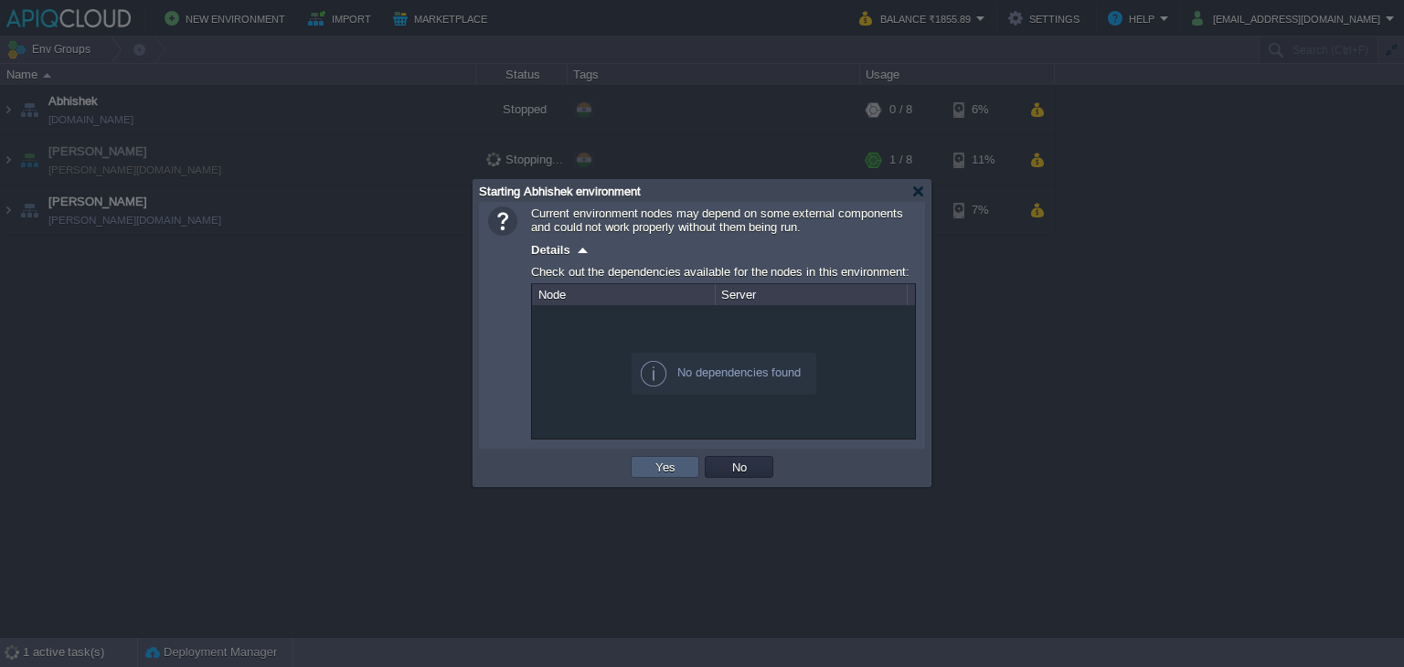
click at [662, 458] on td "Yes" at bounding box center [665, 467] width 69 height 22
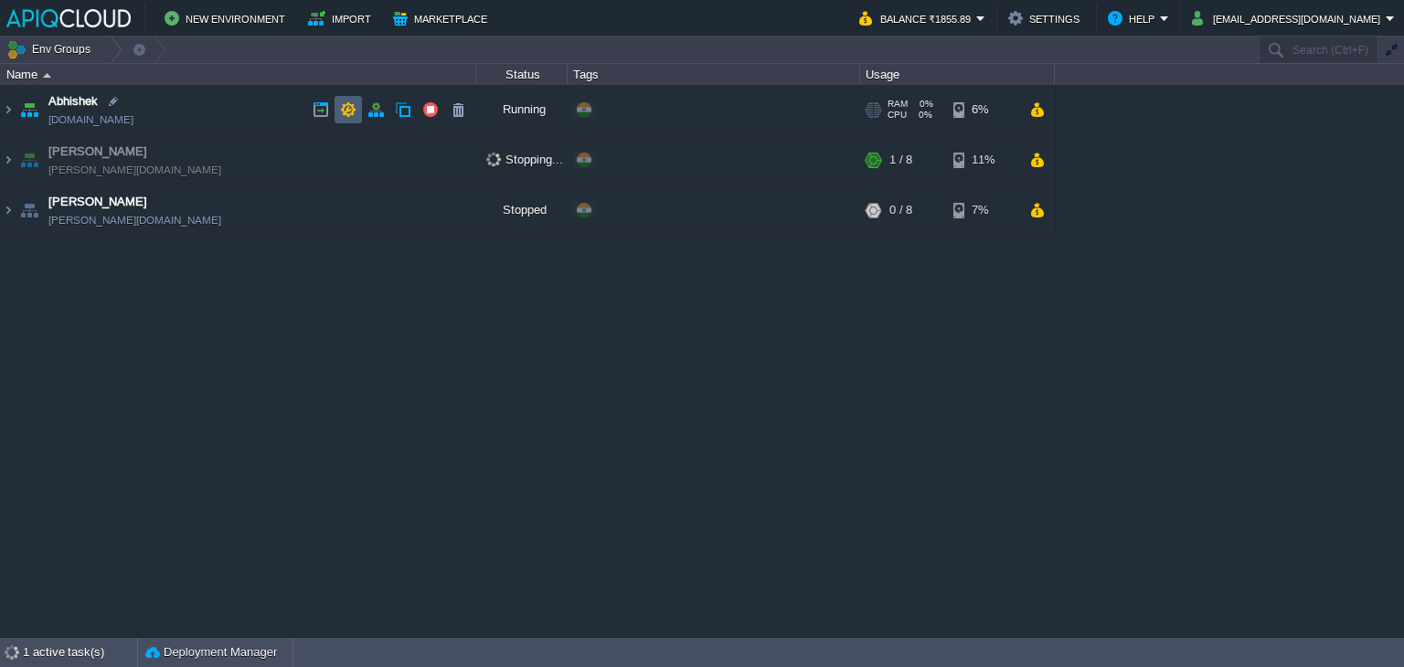
click at [349, 110] on button "button" at bounding box center [348, 109] width 16 height 16
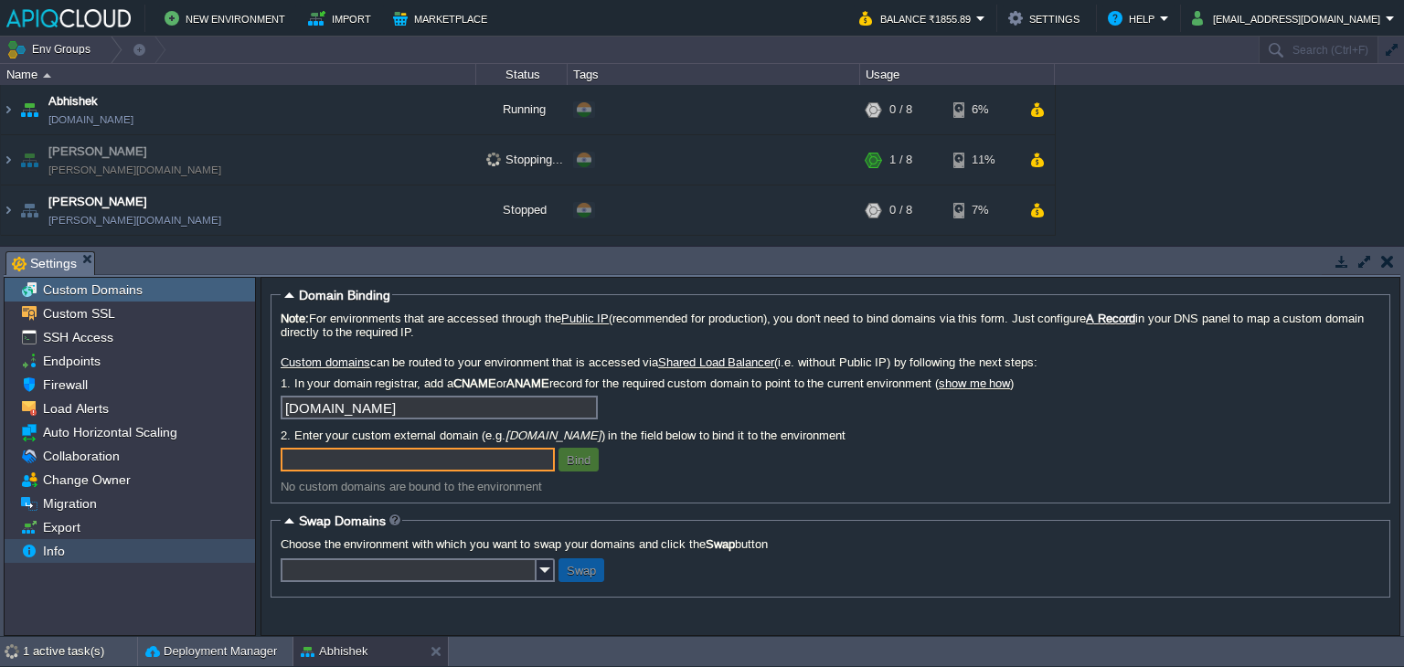
click at [57, 553] on span "Info" at bounding box center [53, 551] width 28 height 16
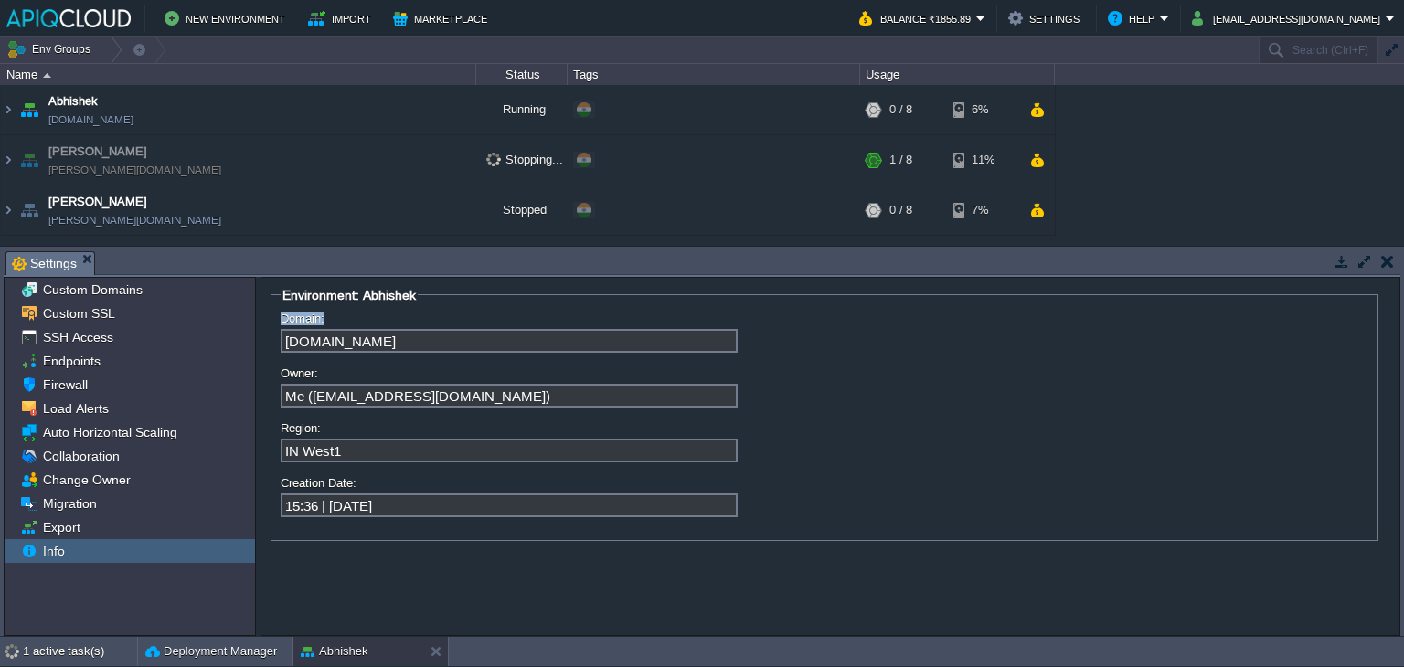
drag, startPoint x: 280, startPoint y: 319, endPoint x: 481, endPoint y: 348, distance: 203.2
click at [481, 348] on div "Domain: [DOMAIN_NAME]" at bounding box center [825, 337] width 1088 height 51
click at [951, 382] on div "Me ([EMAIL_ADDRESS][DOMAIN_NAME])" at bounding box center [825, 397] width 1088 height 34
click at [429, 112] on button "button" at bounding box center [430, 109] width 16 height 16
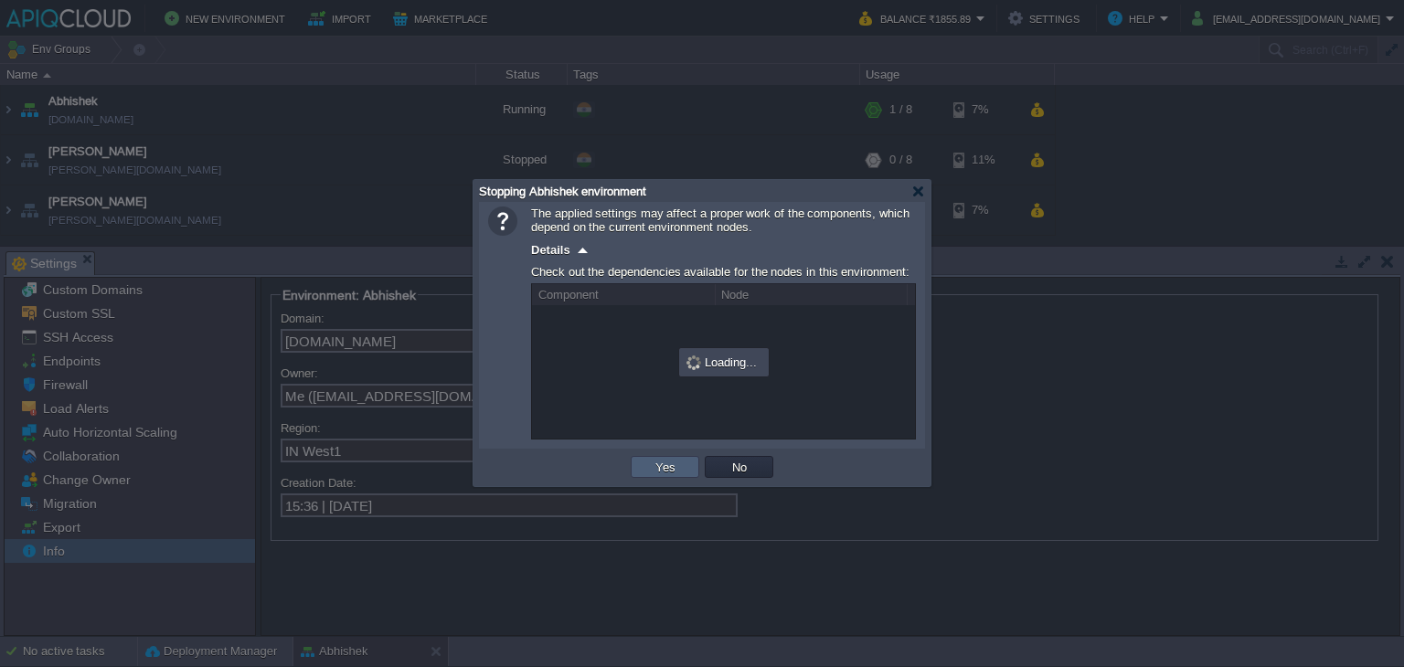
click at [656, 465] on button "Yes" at bounding box center [665, 467] width 31 height 16
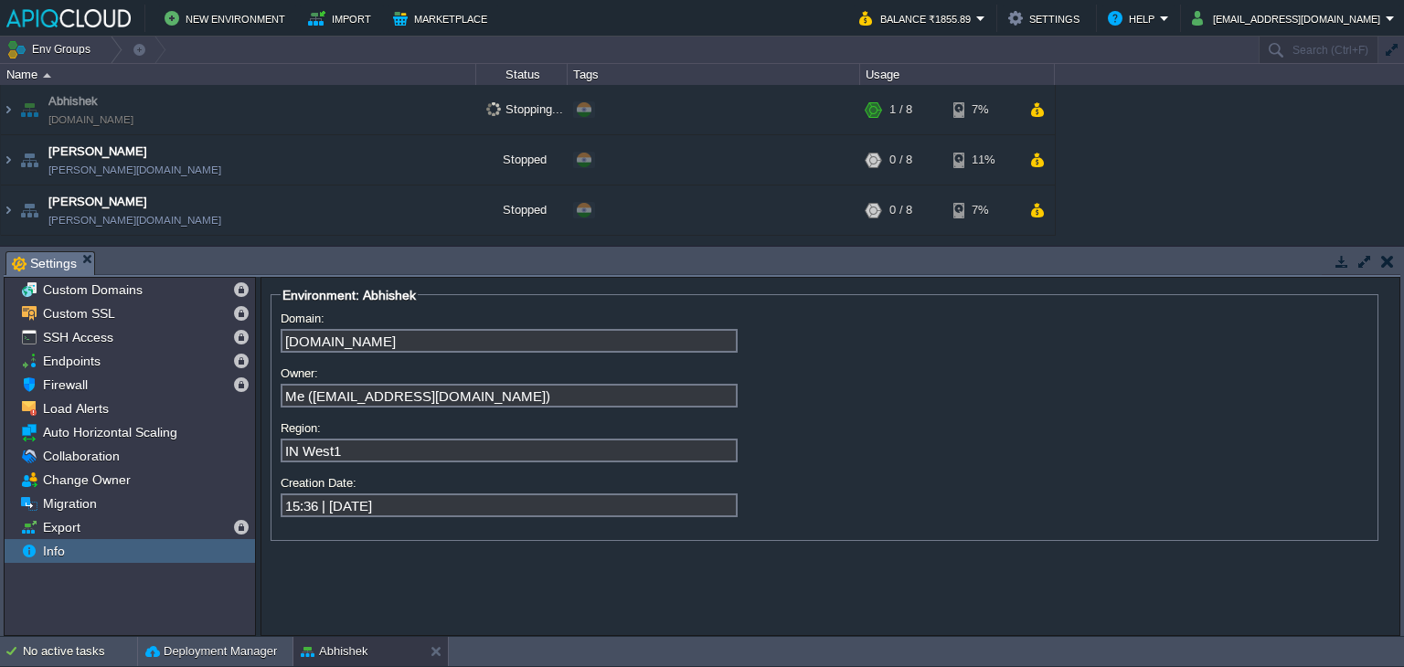
click at [1396, 255] on td at bounding box center [1387, 261] width 23 height 22
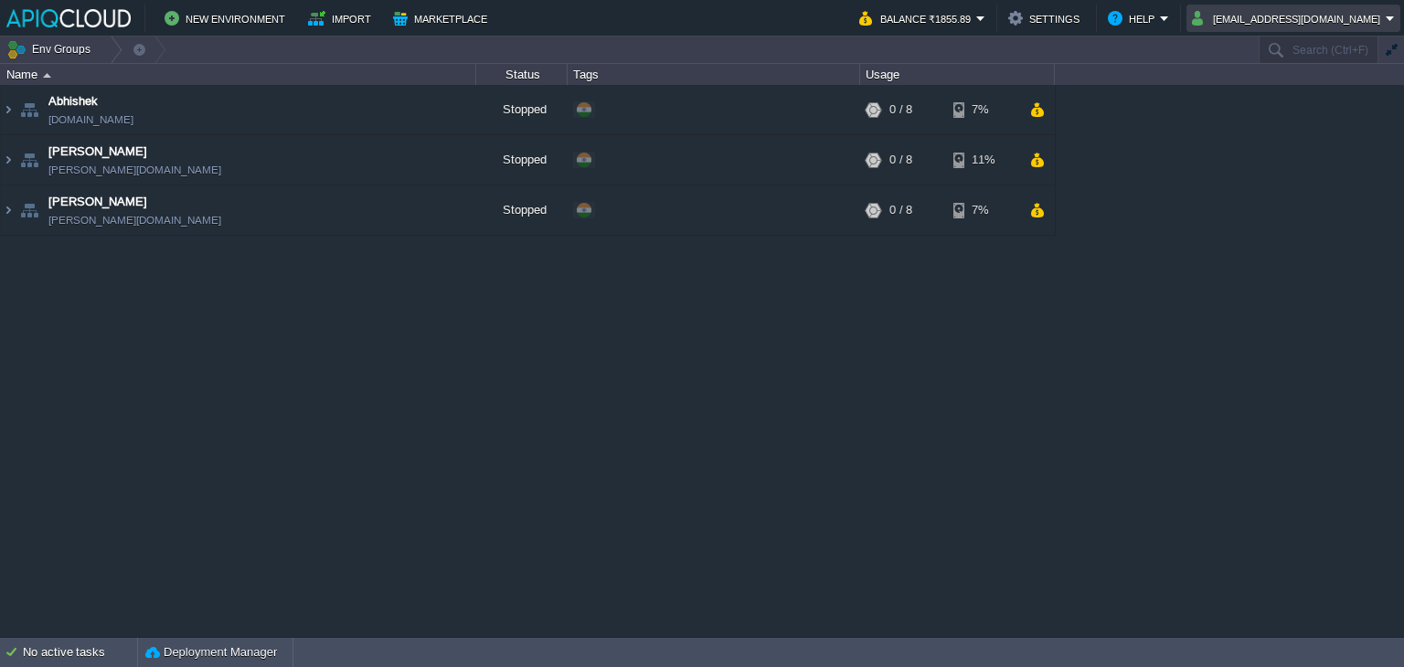
click at [1271, 9] on button "[EMAIL_ADDRESS][DOMAIN_NAME]" at bounding box center [1289, 18] width 194 height 22
click at [1265, 101] on span "Sign out" at bounding box center [1285, 97] width 44 height 14
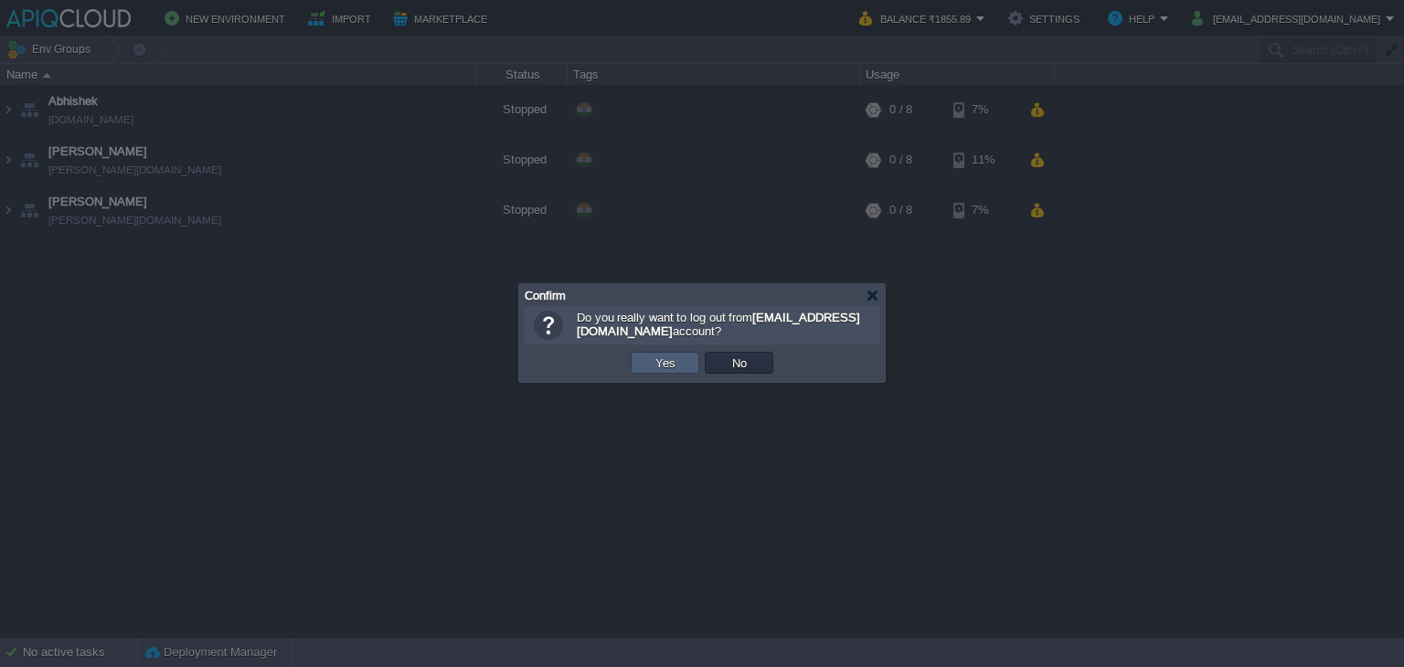
click at [661, 359] on button "Yes" at bounding box center [665, 363] width 31 height 16
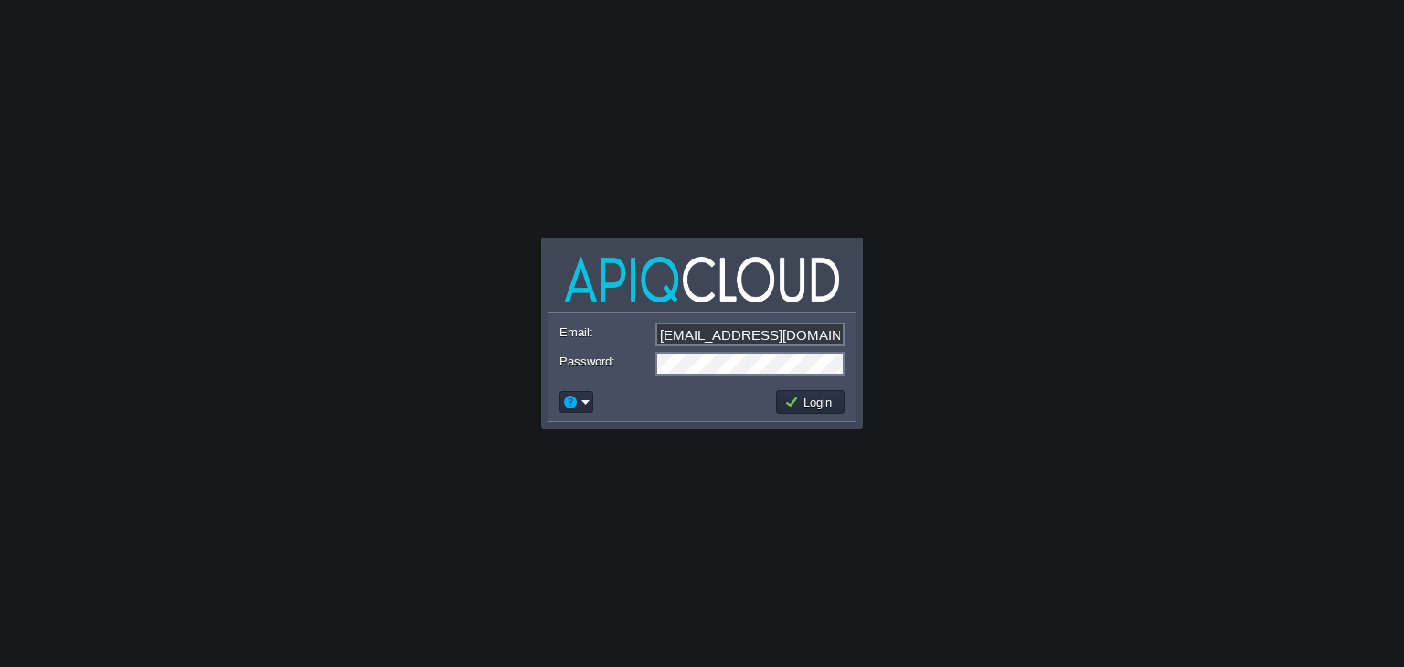
click at [782, 332] on input "[EMAIL_ADDRESS][DOMAIN_NAME]" at bounding box center [749, 335] width 189 height 24
type input "anand_famt@yahoo.co.in"
click at [797, 396] on button "Login" at bounding box center [810, 402] width 53 height 16
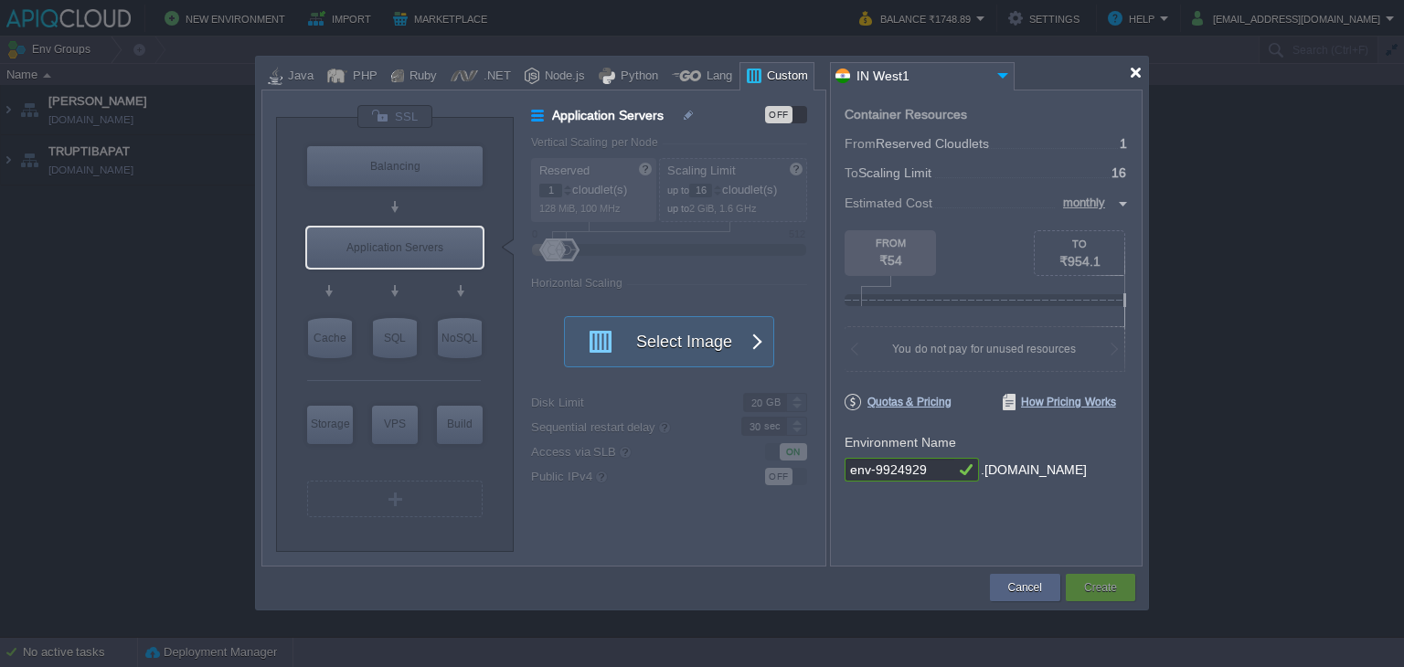
click at [1140, 70] on div at bounding box center [1136, 73] width 14 height 14
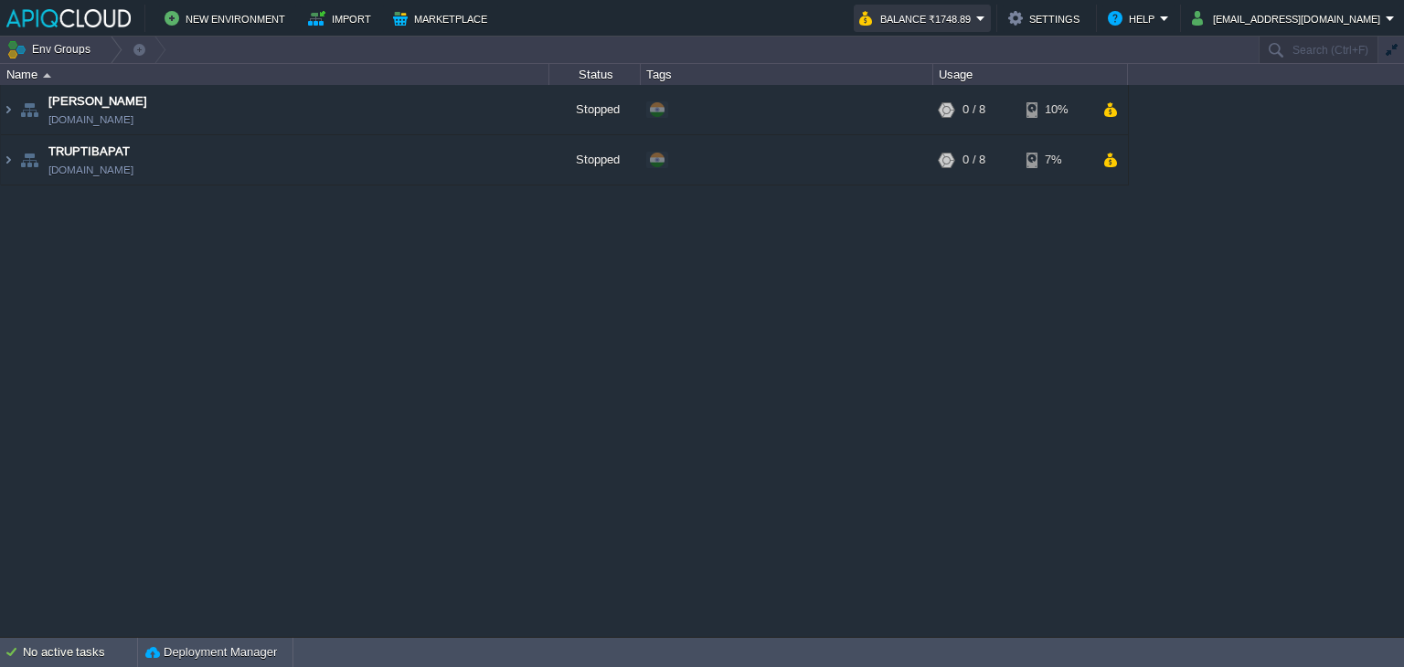
click at [976, 22] on button "Balance ₹1748.89" at bounding box center [917, 18] width 117 height 22
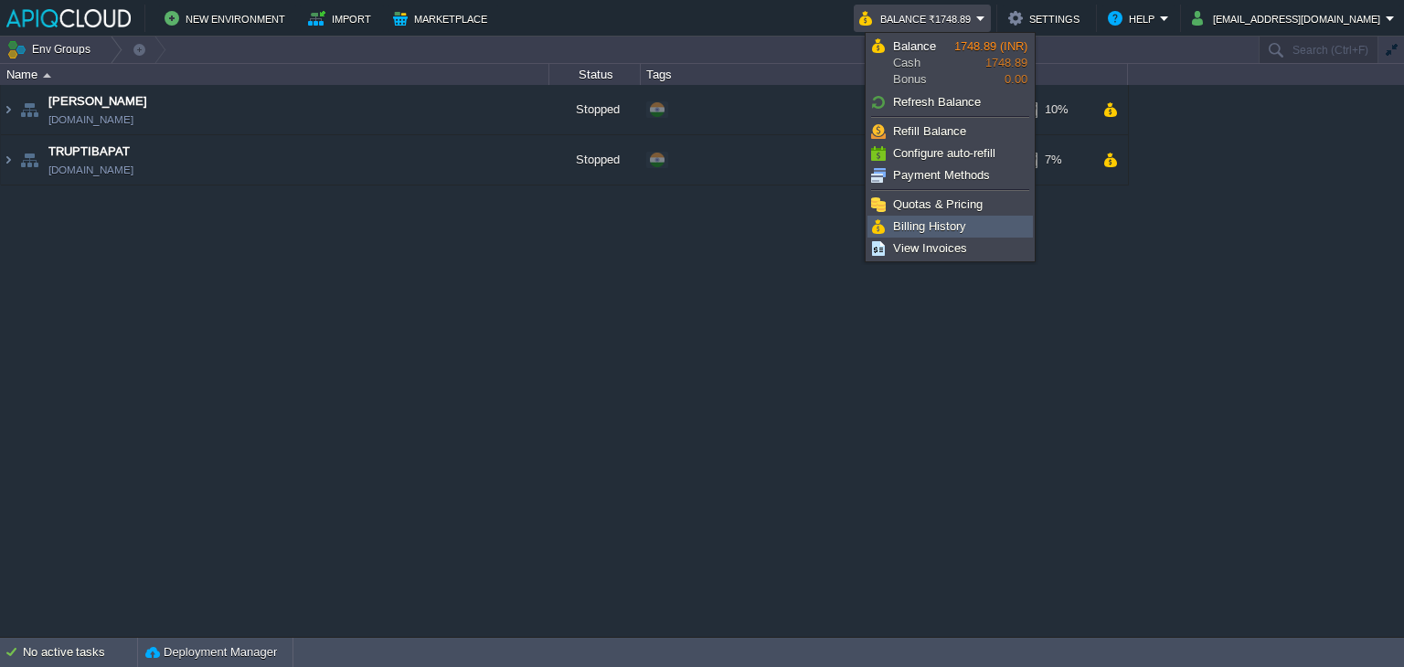
click at [954, 230] on span "Billing History" at bounding box center [929, 226] width 73 height 14
